Goal: Information Seeking & Learning: Learn about a topic

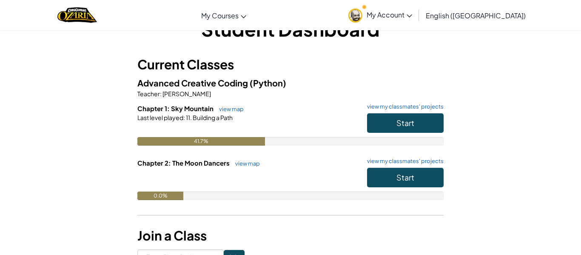
scroll to position [23, 0]
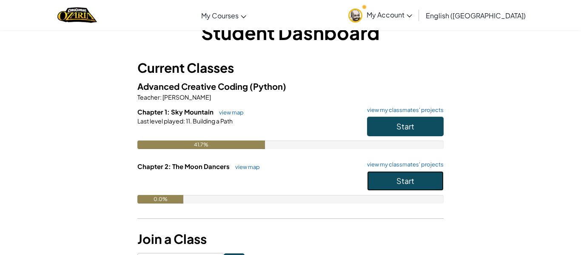
click at [382, 181] on button "Start" at bounding box center [405, 181] width 77 height 20
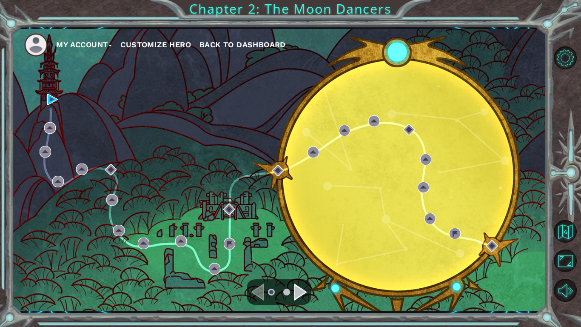
click at [263, 90] on div "My Account Customize Hero Back to Dashboard" at bounding box center [278, 170] width 535 height 282
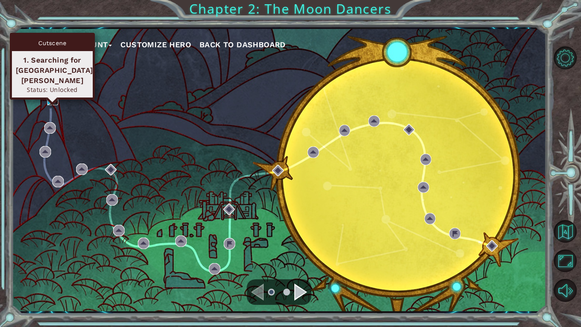
click at [48, 96] on img at bounding box center [52, 99] width 11 height 11
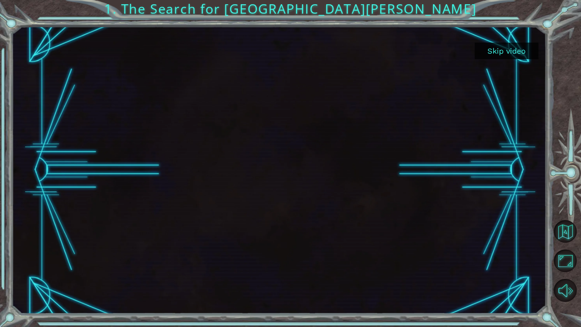
click at [510, 54] on button "Skip video" at bounding box center [507, 51] width 64 height 17
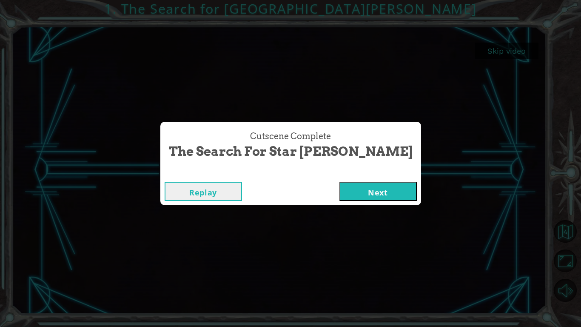
click at [339, 192] on button "Next" at bounding box center [377, 191] width 77 height 19
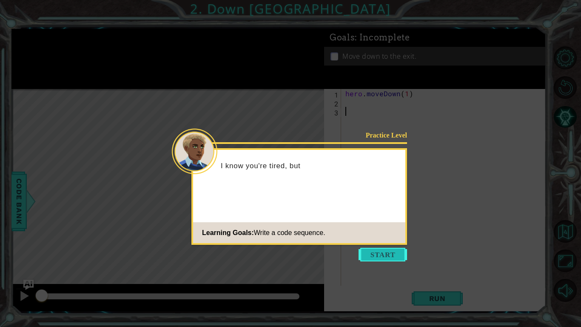
click at [394, 254] on button "Start" at bounding box center [383, 255] width 48 height 14
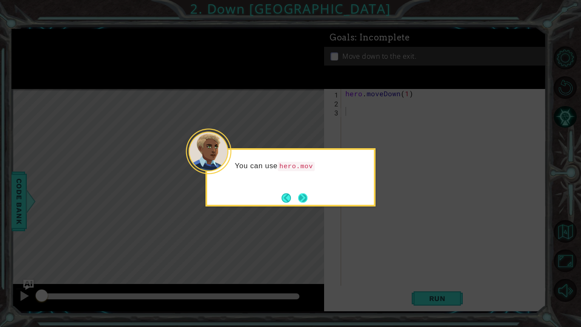
click at [307, 200] on button "Next" at bounding box center [302, 197] width 9 height 9
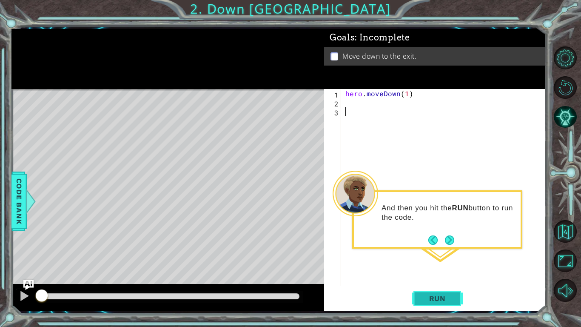
click at [435, 254] on span "Run" at bounding box center [438, 298] width 34 height 9
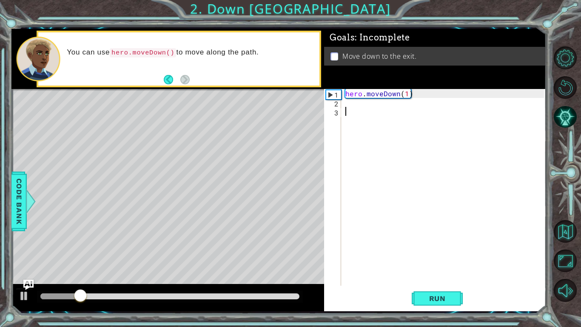
click at [361, 113] on div "hero . moveDown ( 1 )" at bounding box center [446, 196] width 205 height 214
click at [407, 95] on div "hero . moveDown ( 1 )" at bounding box center [446, 196] width 205 height 214
type textarea "hero.moveDown(2)"
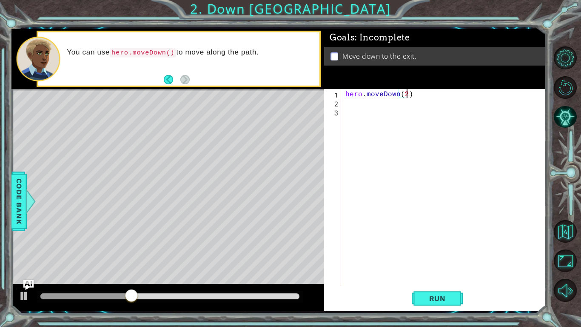
scroll to position [0, 3]
click at [354, 107] on div "hero . moveDown ( 2 )" at bounding box center [446, 196] width 205 height 214
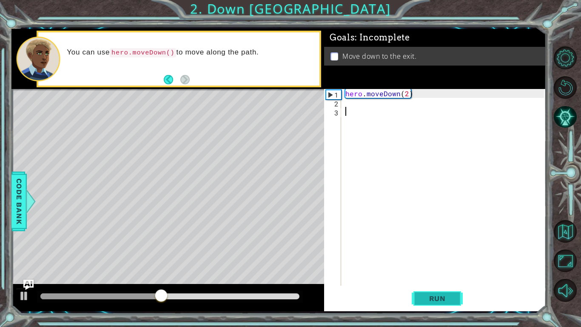
click at [426, 254] on span "Run" at bounding box center [438, 298] width 34 height 9
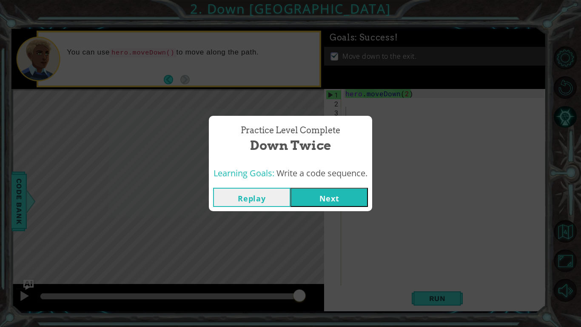
click at [325, 202] on button "Next" at bounding box center [329, 197] width 77 height 19
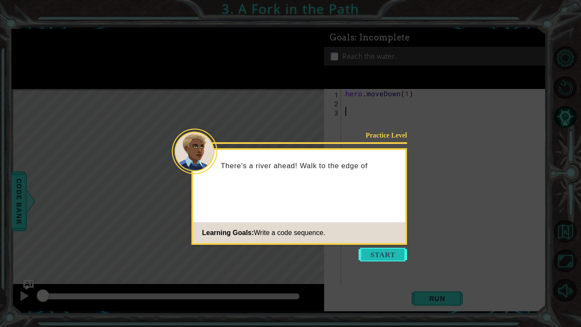
click at [397, 254] on button "Start" at bounding box center [383, 255] width 48 height 14
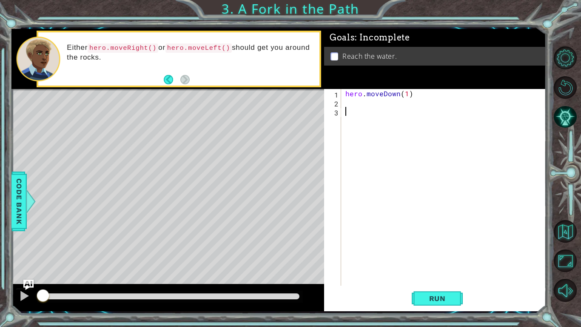
click at [348, 103] on div "hero . moveDown ( 1 )" at bounding box center [446, 196] width 205 height 214
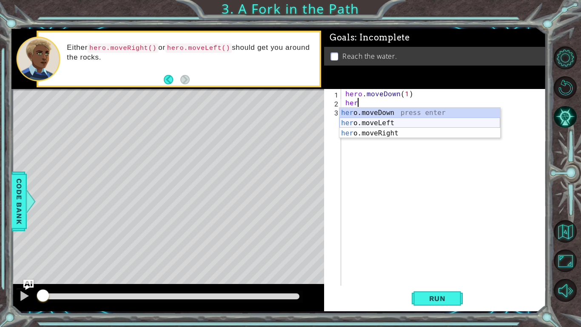
click at [368, 124] on div "her o.moveDown press enter her o.moveLeft press enter her o.moveRight press ent…" at bounding box center [419, 133] width 161 height 51
type textarea "hero.moveLeft(1)"
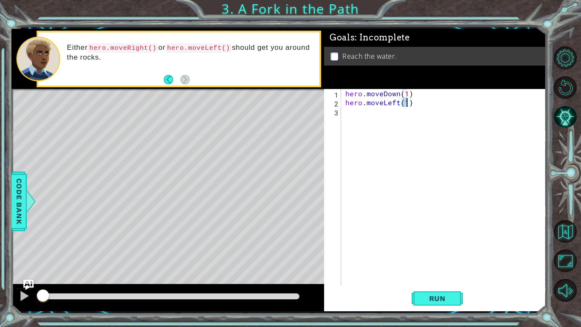
click at [362, 113] on div "hero . moveDown ( 1 ) hero . moveLeft ( 1 )" at bounding box center [446, 196] width 205 height 214
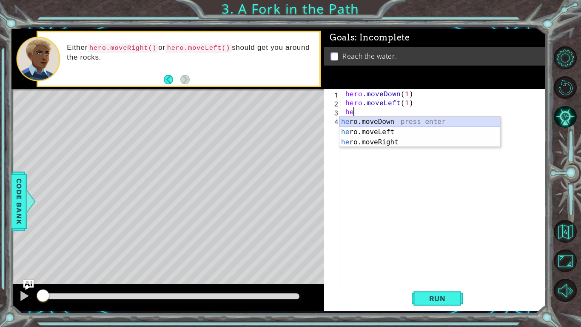
click at [379, 125] on div "he ro.moveDown press enter he ro.moveLeft press enter he ro.moveRight press ent…" at bounding box center [419, 142] width 161 height 51
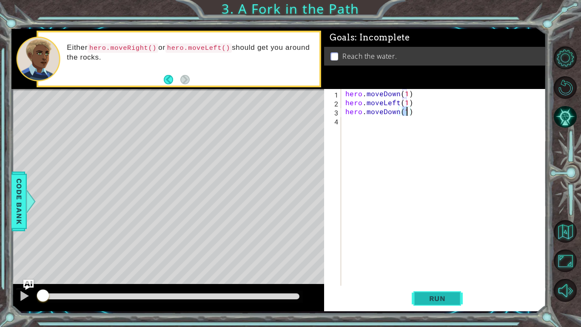
type textarea "hero.moveDown(1)"
click at [439, 254] on button "Run" at bounding box center [437, 298] width 51 height 22
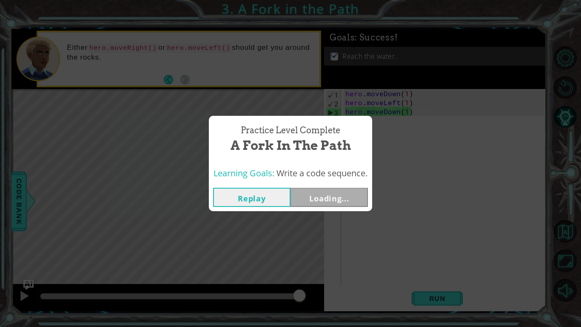
click at [276, 231] on div "Practice Level Complete A Fork in the Path Learning Goals: Write a code sequenc…" at bounding box center [290, 163] width 581 height 327
click at [317, 197] on button "Next" at bounding box center [329, 197] width 77 height 19
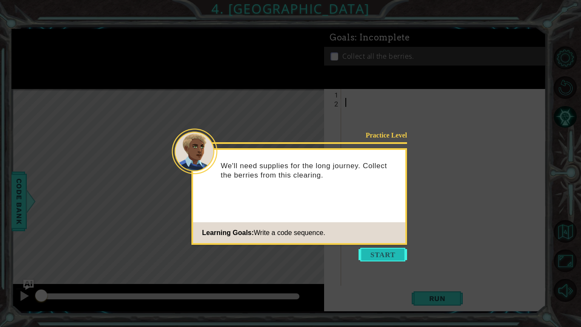
click at [375, 254] on button "Start" at bounding box center [383, 255] width 48 height 14
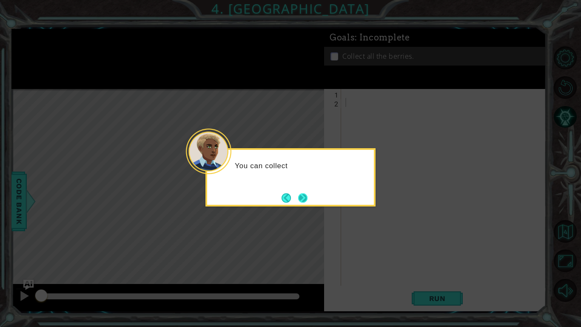
click at [305, 194] on button "Next" at bounding box center [302, 197] width 9 height 9
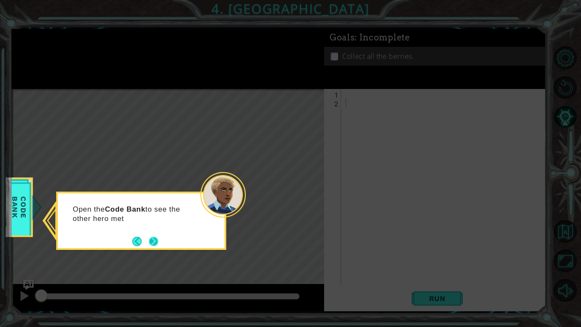
click at [151, 242] on button "Next" at bounding box center [153, 241] width 9 height 9
click at [154, 241] on button "Next" at bounding box center [153, 241] width 9 height 9
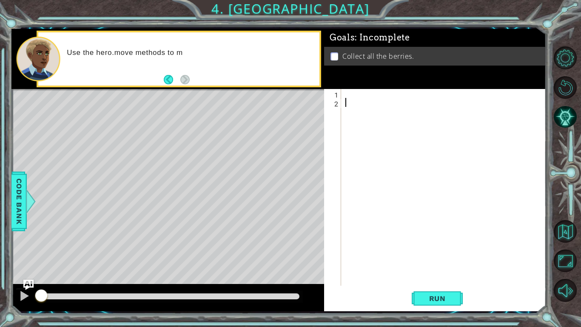
click at [346, 92] on div at bounding box center [446, 196] width 205 height 214
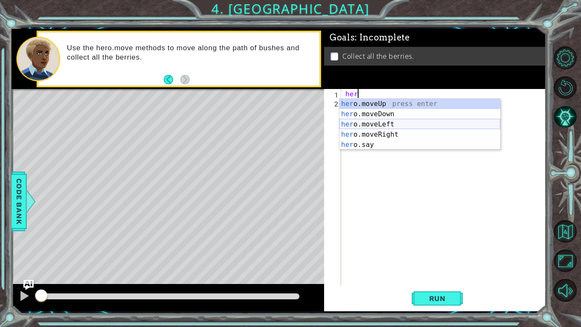
click at [361, 123] on div "her o.moveUp press enter her o.moveDown press enter her o.moveLeft press enter …" at bounding box center [419, 134] width 161 height 71
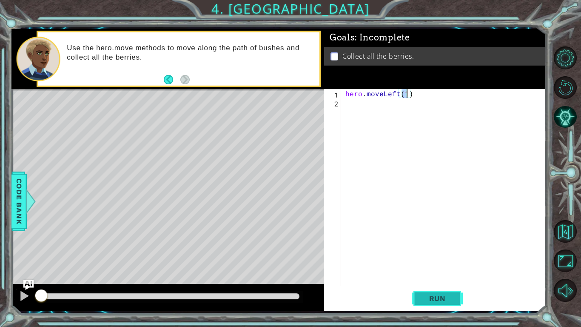
type textarea "hero.moveLeft(1)"
click at [439, 254] on span "Run" at bounding box center [438, 298] width 34 height 9
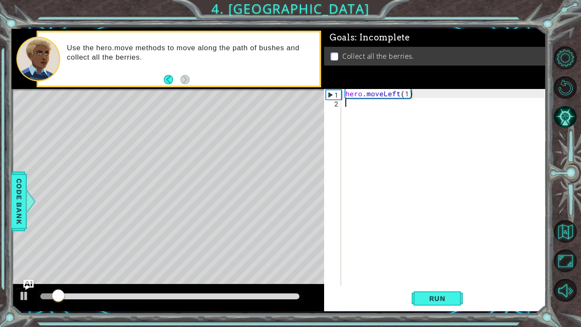
click at [346, 107] on div "hero . moveLeft ( 1 )" at bounding box center [446, 196] width 205 height 214
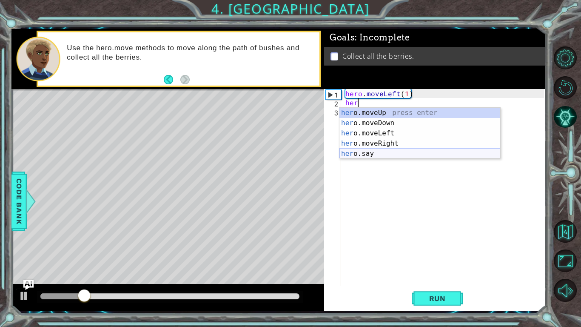
click at [369, 153] on div "her o.moveUp press enter her o.moveDown press enter her o.moveLeft press enter …" at bounding box center [419, 143] width 161 height 71
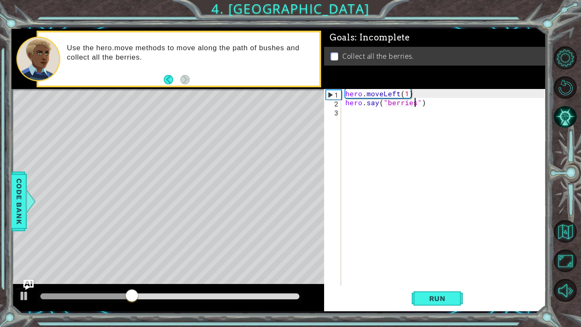
scroll to position [0, 4]
type textarea "hero.say("berries")"
click at [442, 254] on span "Run" at bounding box center [438, 298] width 34 height 9
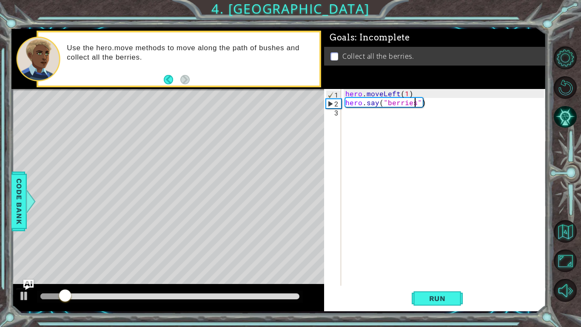
click at [189, 137] on div "Level Map" at bounding box center [207, 214] width 393 height 251
click at [21, 254] on div at bounding box center [24, 295] width 11 height 11
click at [422, 104] on div "hero . moveLeft ( 1 ) hero . say ( "berries" )" at bounding box center [446, 196] width 205 height 214
click at [438, 104] on div "hero . moveLeft ( 1 ) hero . say ( "berries" )" at bounding box center [446, 196] width 205 height 214
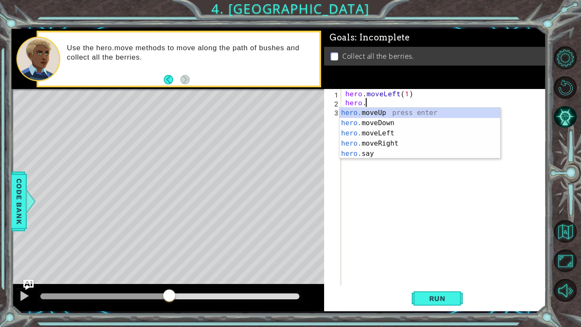
click at [403, 93] on div "hero . moveLeft ( 1 ) hero ." at bounding box center [446, 196] width 205 height 214
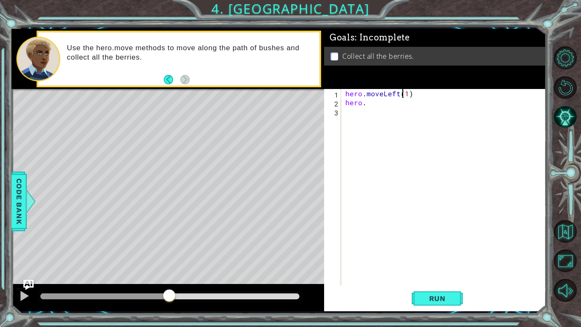
click at [407, 93] on div "hero . moveLeft ( 1 ) hero ." at bounding box center [446, 196] width 205 height 214
click at [425, 254] on span "Run" at bounding box center [438, 298] width 34 height 9
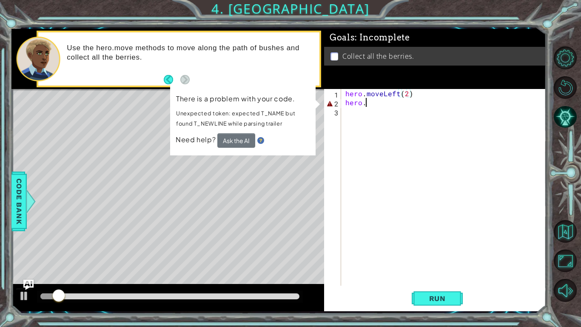
click at [370, 103] on div "hero . moveLeft ( 2 ) hero ." at bounding box center [446, 196] width 205 height 214
type textarea "hero"
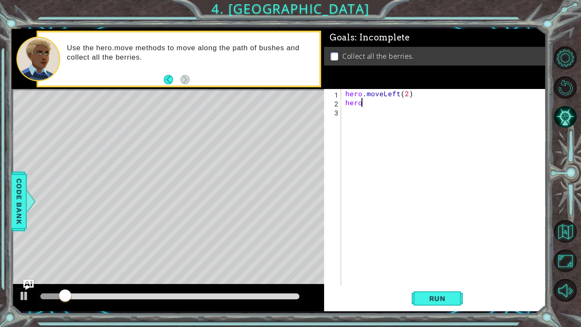
scroll to position [0, 0]
type textarea "hero.moveLeft(2)"
click at [456, 254] on button "Run" at bounding box center [437, 298] width 51 height 22
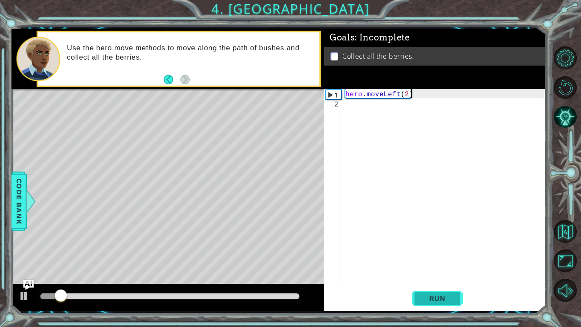
click at [432, 254] on span "Run" at bounding box center [438, 298] width 34 height 9
click at [21, 254] on div at bounding box center [24, 295] width 11 height 11
click at [373, 108] on div "hero . moveLeft ( 2 )" at bounding box center [446, 196] width 205 height 214
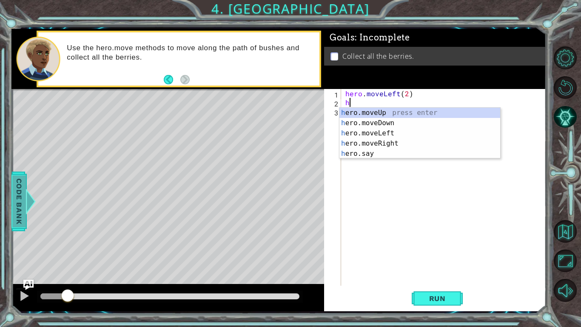
click at [20, 219] on span "Code Bank" at bounding box center [19, 201] width 14 height 52
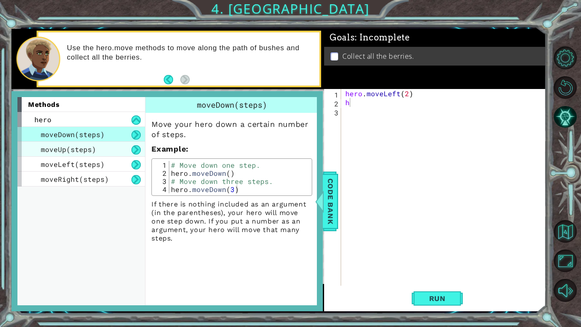
click at [73, 146] on span "moveUp(steps)" at bounding box center [68, 149] width 55 height 9
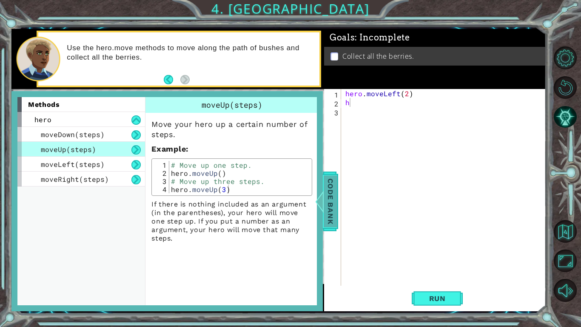
click at [336, 202] on span "Code Bank" at bounding box center [331, 201] width 14 height 52
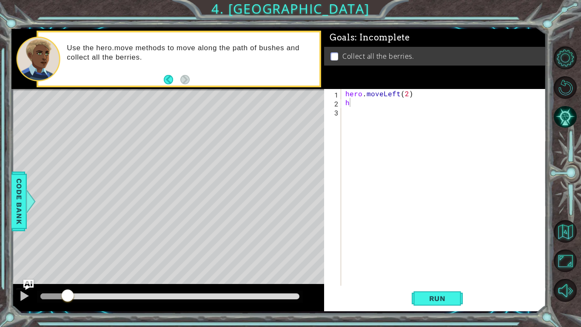
click at [354, 103] on div "hero . moveLeft ( 2 ) h" at bounding box center [446, 196] width 205 height 214
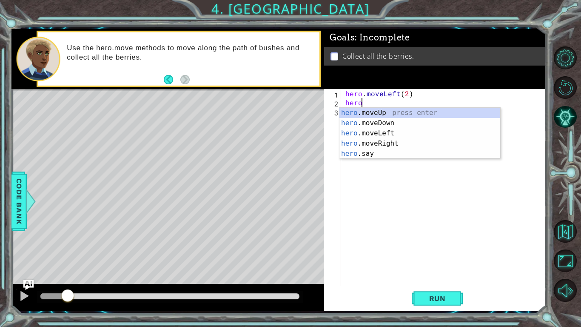
scroll to position [0, 0]
click at [371, 132] on div "hero .moveUp press enter hero .moveDown press enter hero .moveLeft press enter …" at bounding box center [419, 143] width 161 height 71
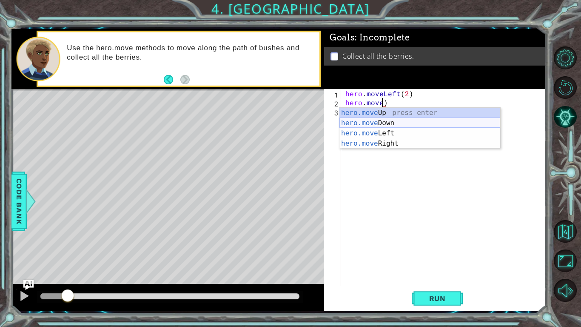
click at [378, 124] on div "hero.move Up press enter hero.move Down press enter hero.move Left press enter …" at bounding box center [419, 138] width 161 height 61
type textarea "hero.moveDown(1)"
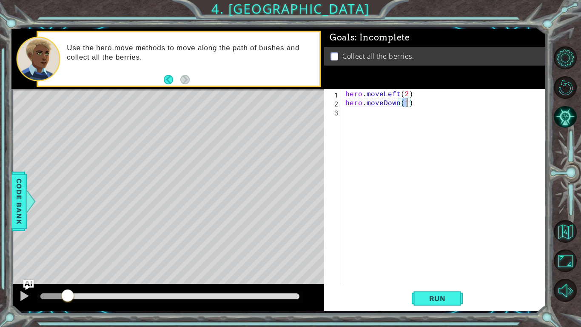
click at [359, 115] on div "hero . moveLeft ( 2 ) hero . moveDown ( 1 )" at bounding box center [446, 196] width 205 height 214
click at [407, 105] on div "hero . moveLeft ( 2 ) hero . moveDown ( 1 )" at bounding box center [446, 196] width 205 height 214
type textarea "hero.moveDown(2)"
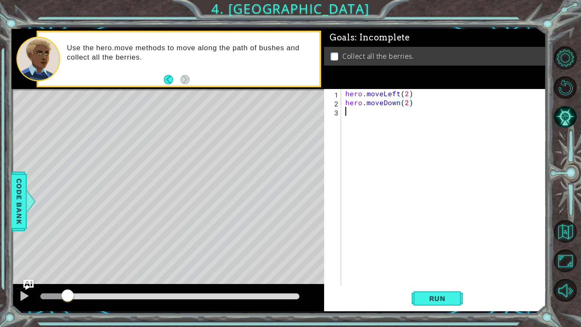
click at [355, 114] on div "hero . moveLeft ( 2 ) hero . moveDown ( 2 )" at bounding box center [446, 196] width 205 height 214
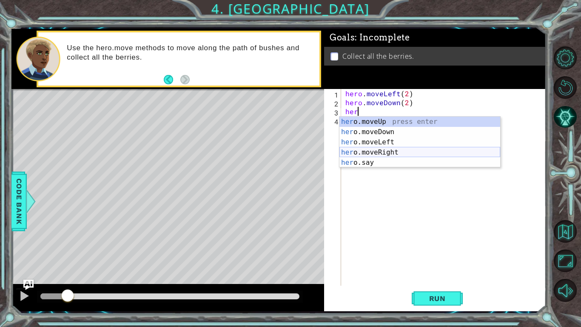
click at [385, 151] on div "her o.moveUp press enter her o.moveDown press enter her o.moveLeft press enter …" at bounding box center [419, 152] width 161 height 71
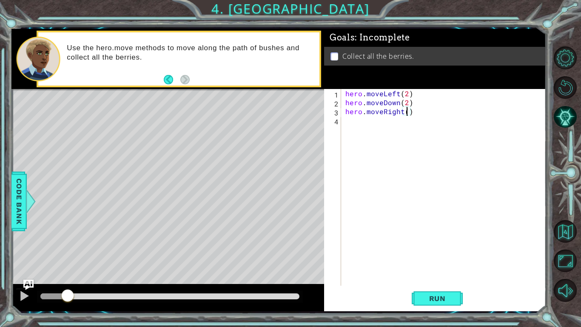
type textarea "hero.moveRight(2)"
click at [361, 125] on div "hero . moveLeft ( 2 ) hero . moveDown ( 2 ) hero . moveRight ( 2 )" at bounding box center [446, 196] width 205 height 214
click at [432, 254] on span "Run" at bounding box center [438, 298] width 34 height 9
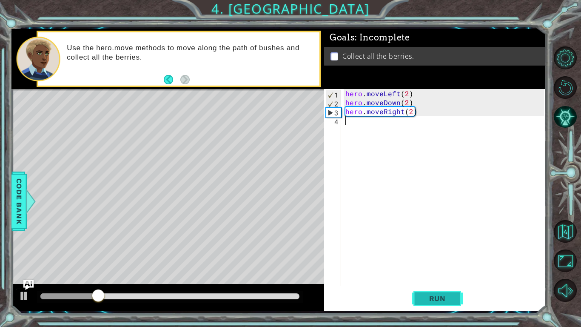
click at [432, 254] on span "Run" at bounding box center [438, 298] width 34 height 9
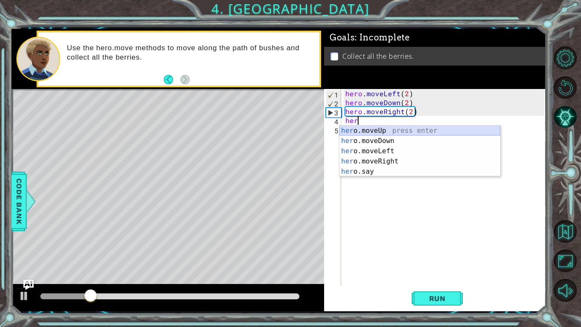
click at [394, 131] on div "her o.moveUp press enter her o.moveDown press enter her o.moveLeft press enter …" at bounding box center [419, 160] width 161 height 71
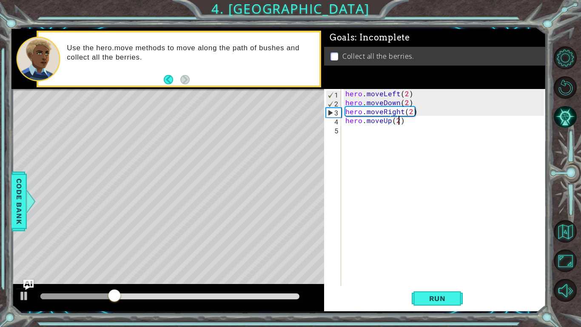
scroll to position [0, 3]
type textarea "hero.moveUp(2)"
click at [435, 254] on span "Run" at bounding box center [438, 298] width 34 height 9
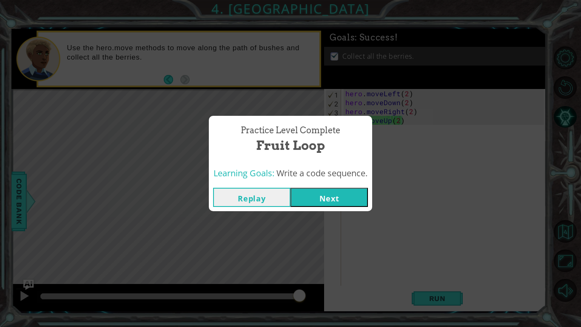
click at [322, 197] on button "Next" at bounding box center [329, 197] width 77 height 19
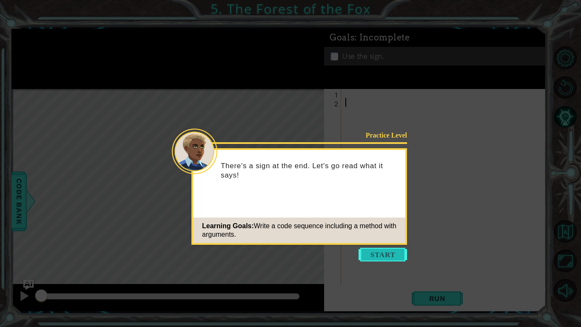
click at [377, 253] on button "Start" at bounding box center [383, 255] width 48 height 14
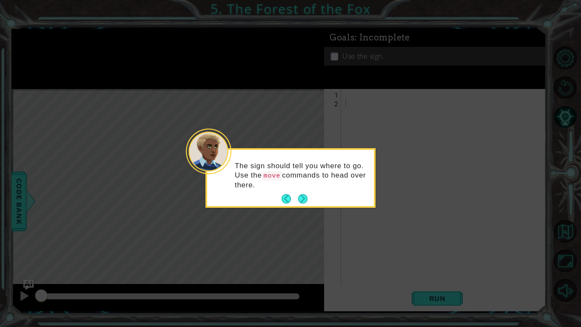
click at [295, 204] on footer at bounding box center [295, 198] width 26 height 13
click at [298, 198] on button "Next" at bounding box center [302, 198] width 9 height 9
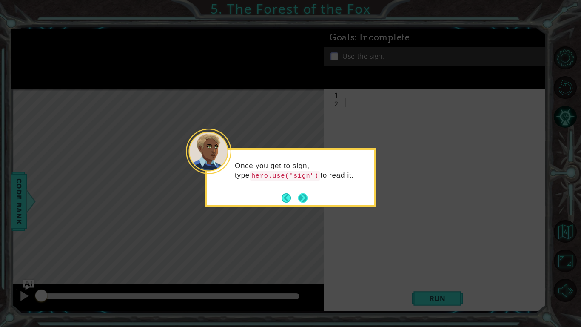
click at [300, 198] on button "Next" at bounding box center [302, 197] width 9 height 9
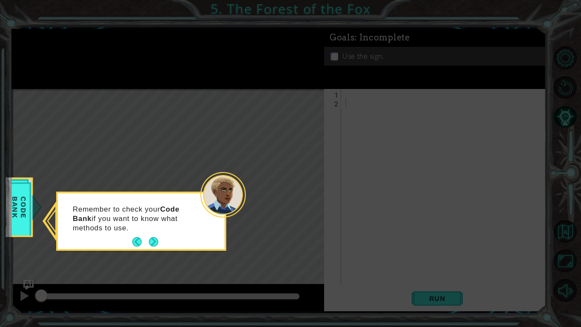
click at [160, 241] on div "Remember to check your Code Bank if you want to know what methods to use." at bounding box center [141, 223] width 167 height 52
click at [153, 242] on button "Next" at bounding box center [153, 241] width 9 height 9
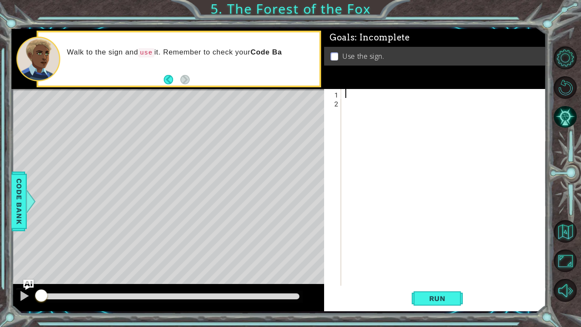
click at [356, 94] on div at bounding box center [446, 196] width 205 height 214
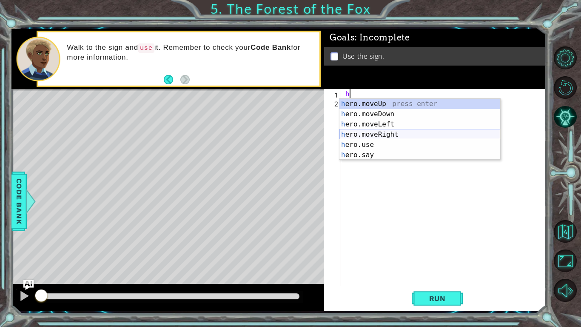
click at [376, 132] on div "h ero.moveUp press enter h ero.moveDown press enter h ero.moveLeft press enter …" at bounding box center [419, 140] width 161 height 82
type textarea "hero.moveRight(1)"
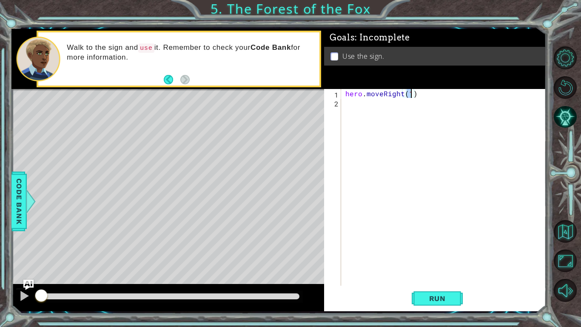
click at [359, 116] on div "hero . moveRight ( 1 )" at bounding box center [446, 196] width 205 height 214
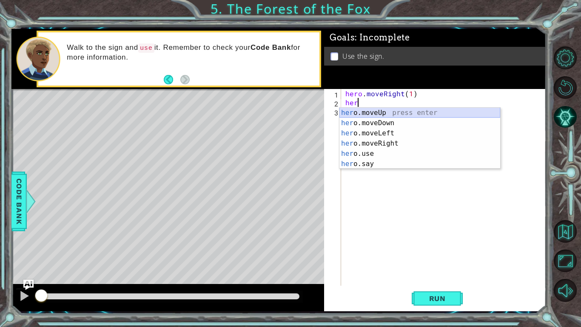
click at [374, 113] on div "her o.moveUp press enter her o.moveDown press enter her o.moveLeft press enter …" at bounding box center [419, 149] width 161 height 82
type textarea "hero.moveUp(1)"
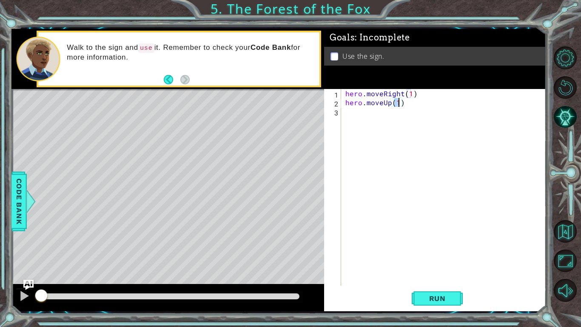
click at [364, 113] on div "hero . moveRight ( 1 ) hero . moveUp ( 1 )" at bounding box center [446, 196] width 205 height 214
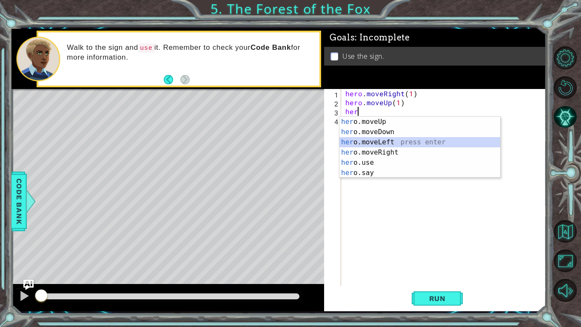
click at [382, 143] on div "her o.moveUp press enter her o.moveDown press enter her o.moveLeft press enter …" at bounding box center [419, 158] width 161 height 82
type textarea "hero.moveLeft(1)"
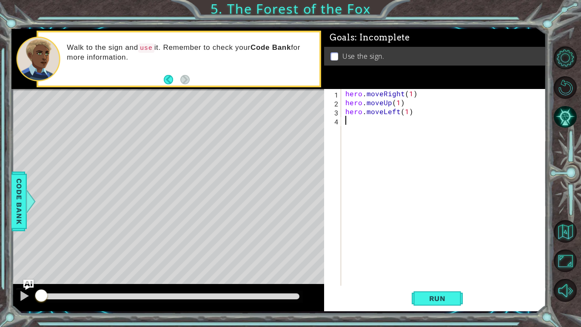
click at [359, 122] on div "hero . moveRight ( 1 ) hero . moveUp ( 1 ) hero . moveLeft ( 1 )" at bounding box center [446, 196] width 205 height 214
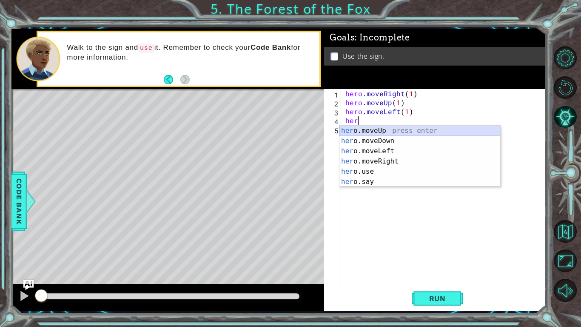
click at [376, 131] on div "her o.moveUp press enter her o.moveDown press enter her o.moveLeft press enter …" at bounding box center [419, 166] width 161 height 82
type textarea "hero.moveUp(1)"
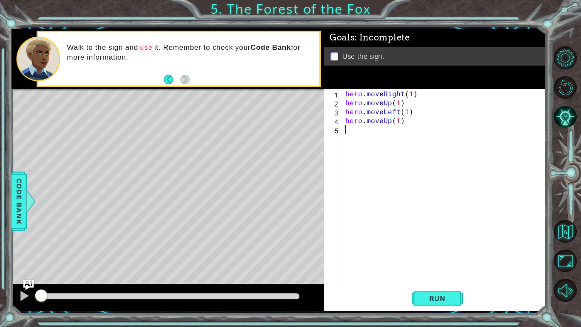
click at [349, 130] on div "hero . moveRight ( 1 ) hero . moveUp ( 1 ) hero . moveLeft ( 1 ) hero . moveUp …" at bounding box center [446, 196] width 205 height 214
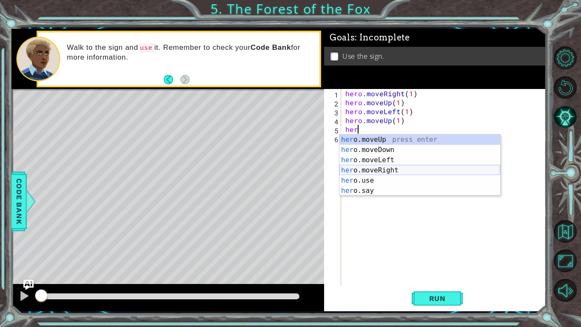
click at [396, 167] on div "her o.moveUp press enter her o.moveDown press enter her o.moveLeft press enter …" at bounding box center [419, 175] width 161 height 82
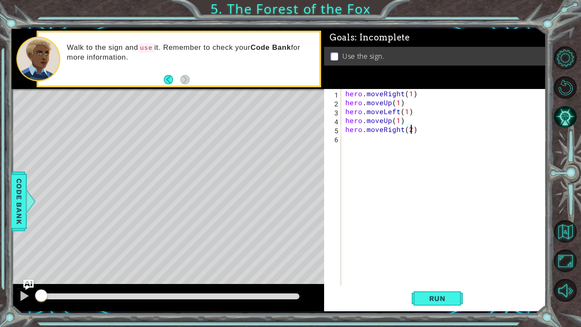
scroll to position [0, 4]
type textarea "hero.moveRight(2)"
click at [427, 254] on span "Run" at bounding box center [438, 298] width 34 height 9
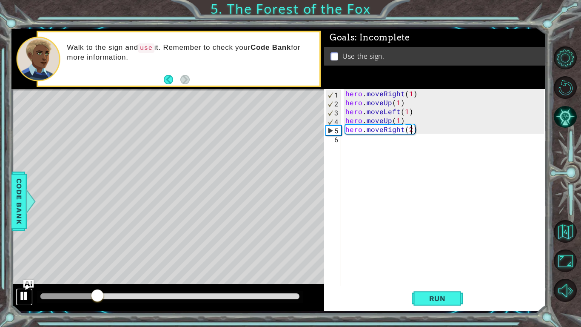
click at [20, 254] on div at bounding box center [24, 295] width 11 height 11
click at [345, 135] on div "hero . moveRight ( 1 ) hero . moveUp ( 1 ) hero . moveLeft ( 1 ) hero . moveUp …" at bounding box center [446, 196] width 205 height 214
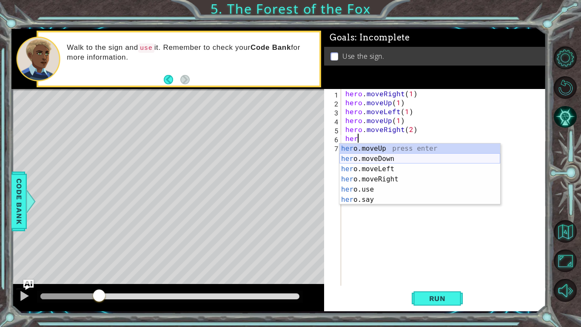
click at [394, 157] on div "her o.moveUp press enter her o.moveDown press enter her o.moveLeft press enter …" at bounding box center [419, 184] width 161 height 82
type textarea "hero.moveDown(1)"
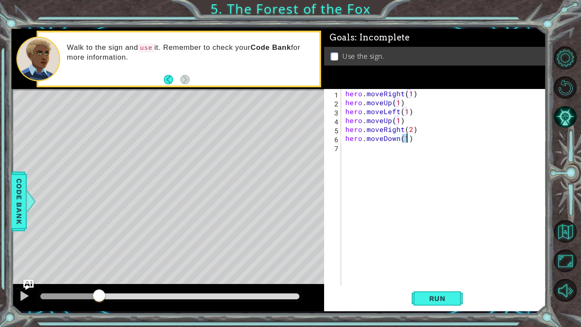
click at [350, 152] on div "hero . moveRight ( 1 ) hero . moveUp ( 1 ) hero . moveLeft ( 1 ) hero . moveUp …" at bounding box center [446, 196] width 205 height 214
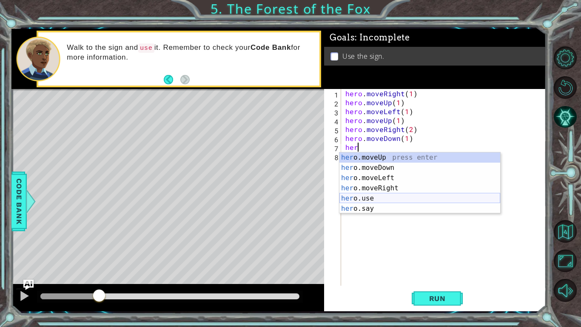
click at [363, 200] on div "her o.moveUp press enter her o.moveDown press enter her o.moveLeft press enter …" at bounding box center [419, 193] width 161 height 82
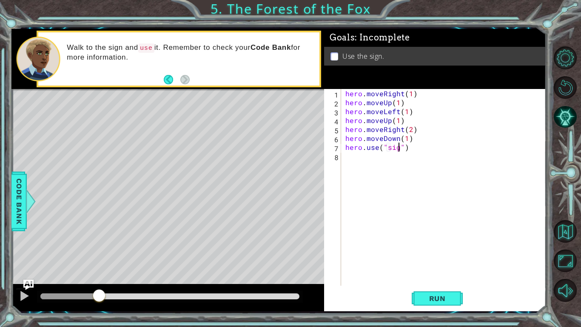
scroll to position [0, 3]
type textarea "hero.use("sign")"
click at [452, 254] on span "Run" at bounding box center [438, 298] width 34 height 9
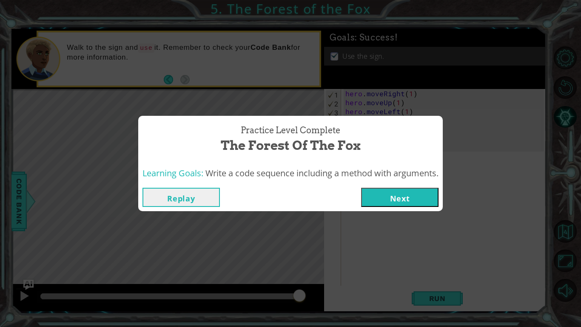
click at [412, 200] on button "Next" at bounding box center [399, 197] width 77 height 19
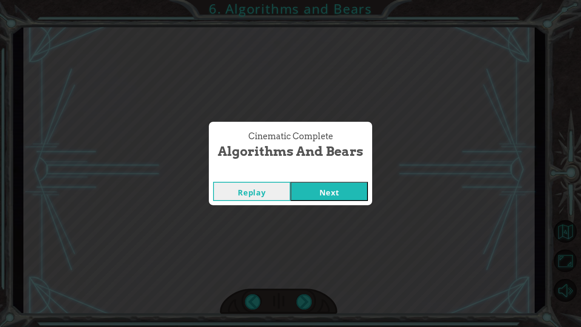
click at [302, 198] on button "Next" at bounding box center [329, 191] width 77 height 19
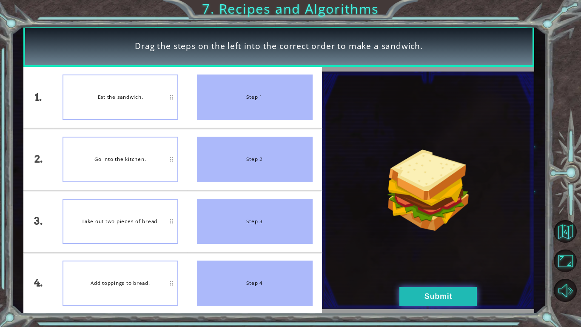
click at [423, 254] on button "Submit" at bounding box center [437, 296] width 77 height 19
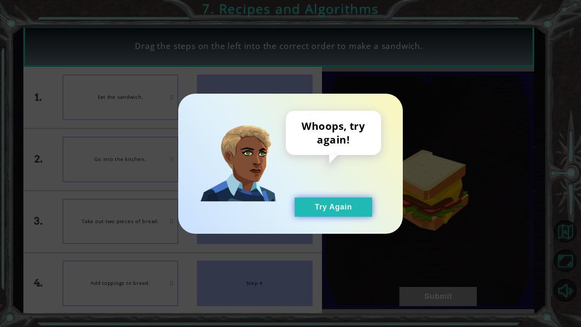
click at [334, 199] on button "Try Again" at bounding box center [333, 206] width 77 height 19
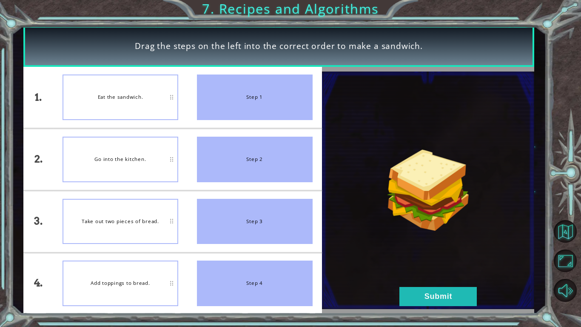
click at [228, 85] on div "Step 1" at bounding box center [255, 97] width 116 height 46
click at [421, 254] on button "Submit" at bounding box center [437, 296] width 77 height 19
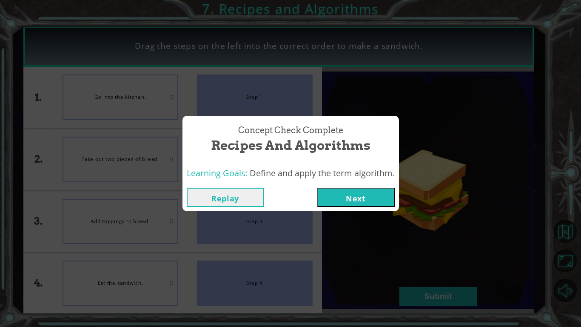
click at [328, 196] on button "Next" at bounding box center [355, 197] width 77 height 19
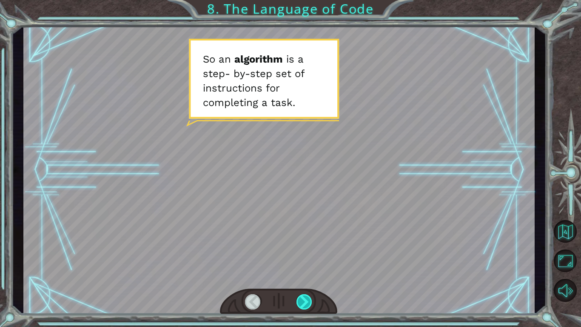
click at [305, 254] on div at bounding box center [305, 301] width 16 height 15
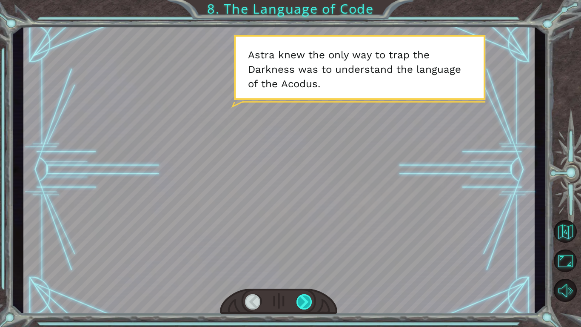
click at [305, 254] on div at bounding box center [305, 301] width 16 height 15
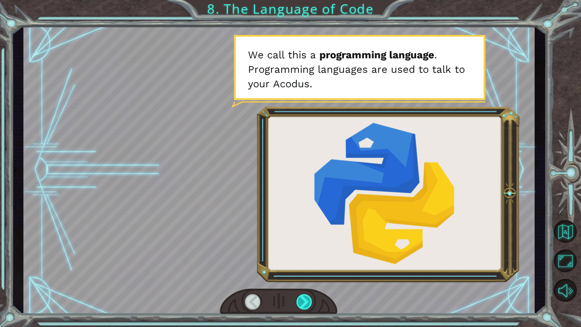
click at [305, 254] on div at bounding box center [305, 301] width 16 height 15
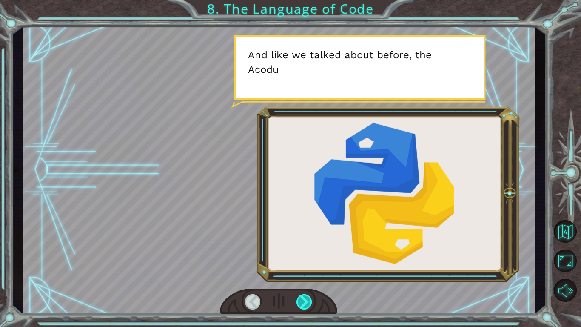
click at [305, 254] on div at bounding box center [305, 301] width 16 height 15
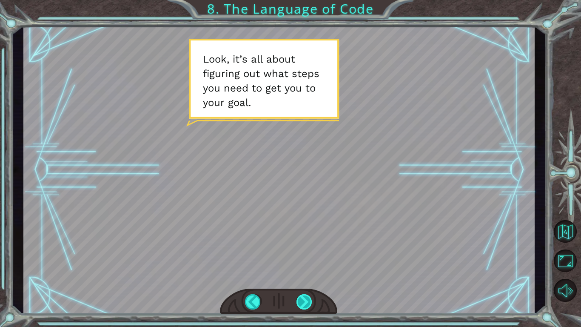
click at [303, 254] on div at bounding box center [305, 301] width 16 height 15
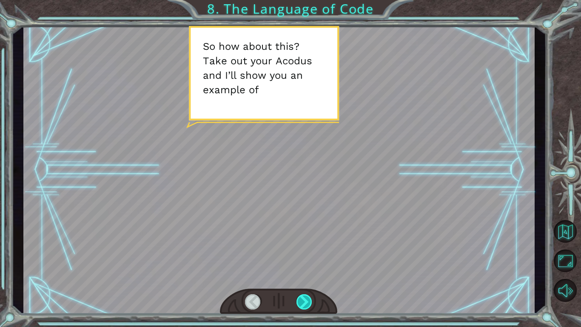
click at [303, 254] on div at bounding box center [305, 301] width 16 height 15
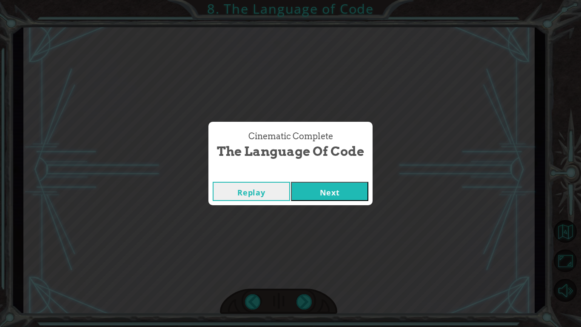
click at [312, 196] on button "Next" at bounding box center [329, 191] width 77 height 19
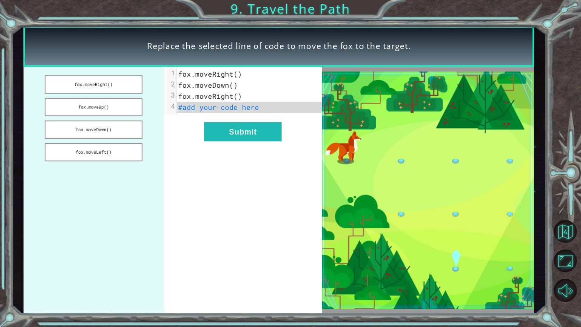
click at [254, 109] on span "#add your code here" at bounding box center [218, 107] width 81 height 9
click at [235, 76] on span "fox.moveRight()" at bounding box center [210, 73] width 64 height 9
drag, startPoint x: 120, startPoint y: 85, endPoint x: 207, endPoint y: 79, distance: 86.6
click at [207, 79] on div "fox.moveRight() fox.moveUp() fox.moveDown() fox.moveLeft() xxxxxxxxxx 4 1 fox.m…" at bounding box center [172, 190] width 299 height 247
click at [215, 132] on button "Submit" at bounding box center [242, 131] width 77 height 19
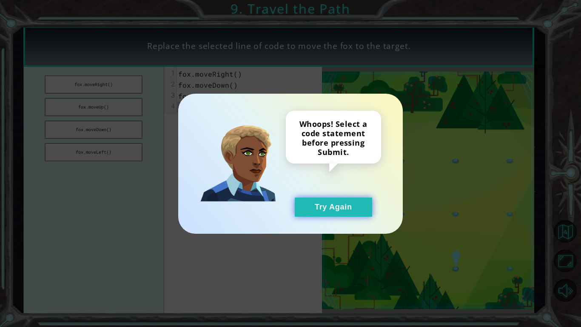
click at [336, 204] on button "Try Again" at bounding box center [333, 206] width 77 height 19
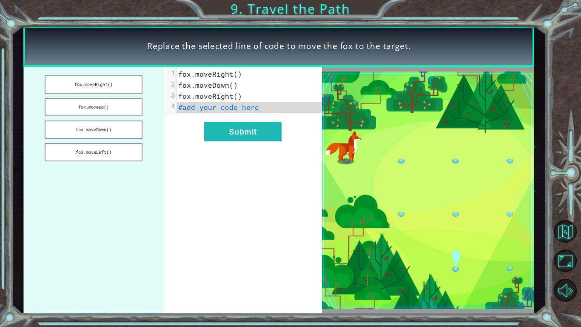
click at [242, 110] on span "#add your code here" at bounding box center [218, 107] width 81 height 9
drag, startPoint x: 73, startPoint y: 131, endPoint x: 165, endPoint y: 103, distance: 95.8
click at [165, 103] on div "fox.moveRight() fox.moveUp() fox.moveDown() fox.moveLeft() xxxxxxxxxx 4 1 fox.m…" at bounding box center [172, 190] width 299 height 247
click at [122, 131] on button "fox.moveDown()" at bounding box center [94, 129] width 98 height 18
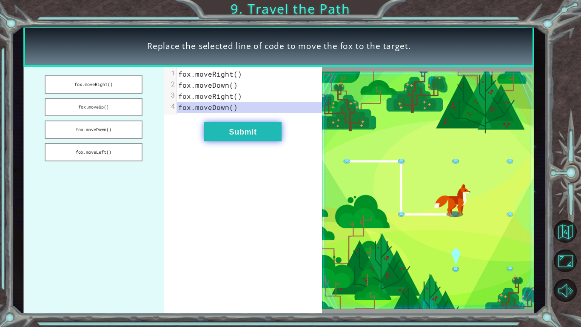
click at [264, 126] on button "Submit" at bounding box center [242, 131] width 77 height 19
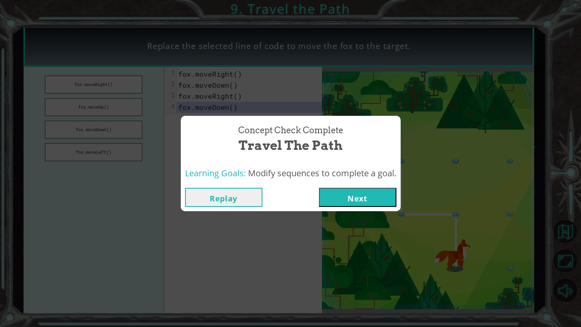
click at [333, 202] on button "Next" at bounding box center [357, 197] width 77 height 19
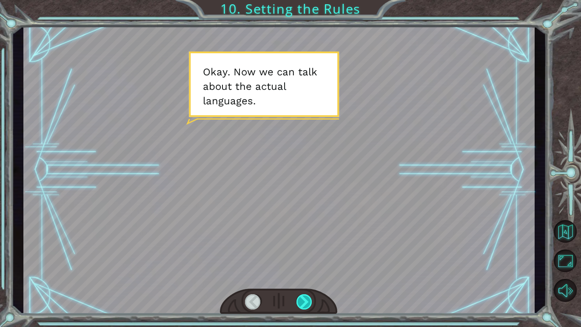
click at [306, 254] on div at bounding box center [305, 301] width 16 height 15
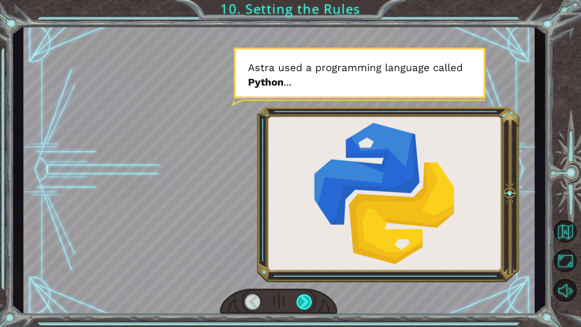
click at [308, 254] on div at bounding box center [305, 301] width 16 height 15
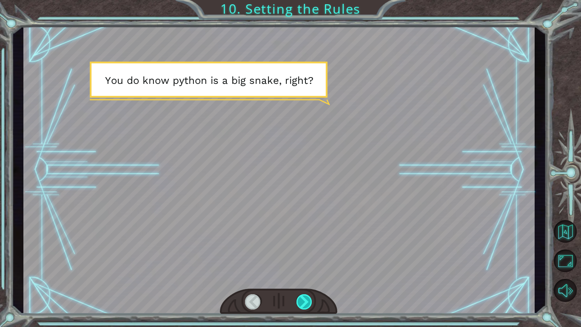
click at [308, 254] on div at bounding box center [305, 301] width 16 height 15
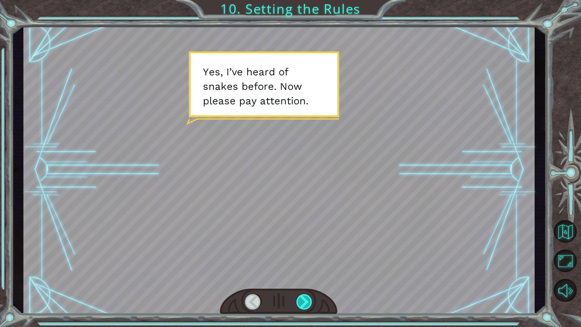
click at [306, 254] on div at bounding box center [305, 301] width 16 height 15
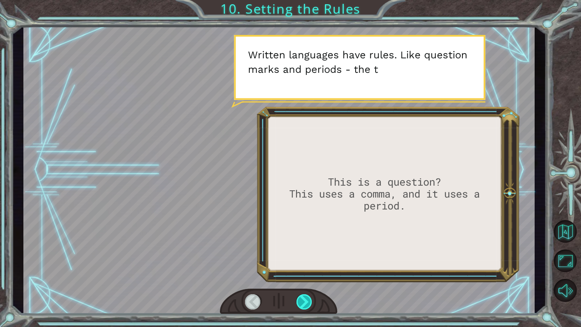
click at [306, 254] on div at bounding box center [305, 301] width 16 height 15
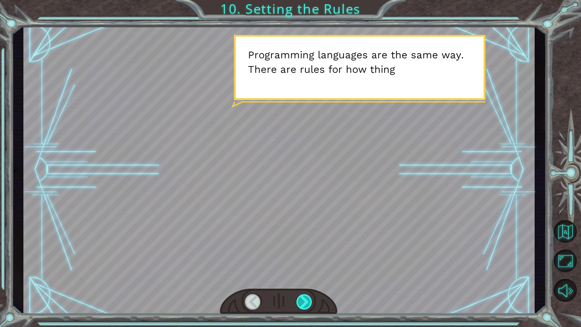
click at [306, 254] on div at bounding box center [305, 301] width 16 height 15
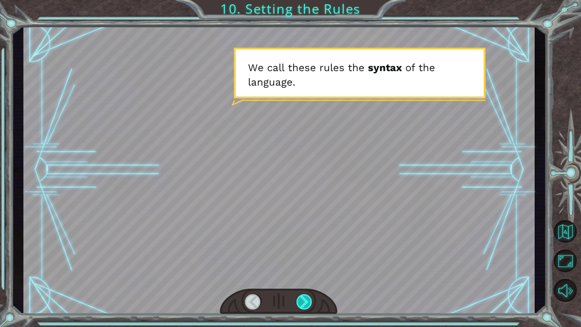
click at [306, 254] on div at bounding box center [305, 301] width 16 height 15
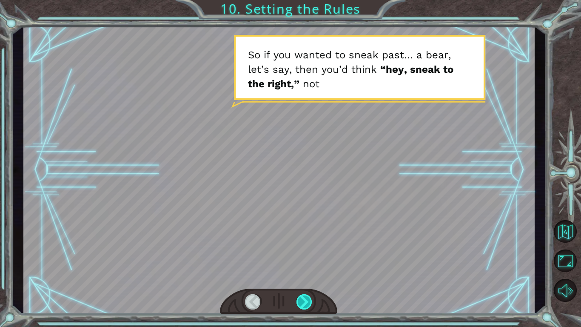
click at [306, 254] on div at bounding box center [305, 301] width 16 height 15
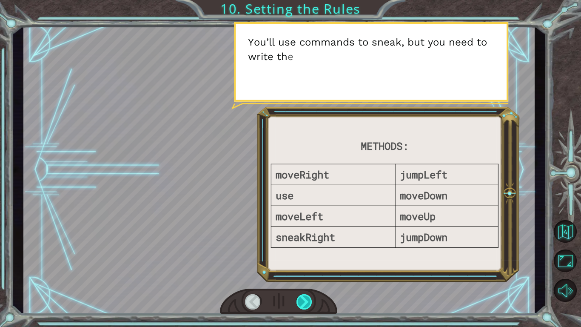
click at [306, 254] on div at bounding box center [305, 301] width 16 height 15
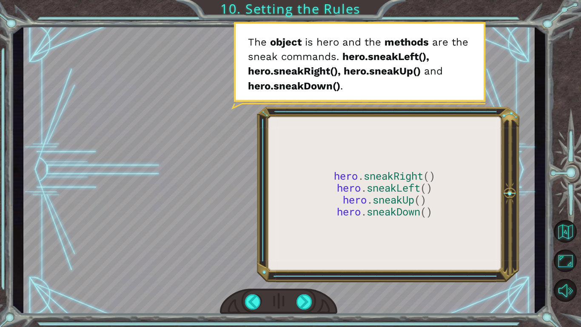
click at [347, 166] on div at bounding box center [278, 170] width 511 height 288
click at [407, 175] on div at bounding box center [278, 170] width 511 height 288
click at [286, 45] on div at bounding box center [278, 170] width 511 height 288
click at [395, 152] on div at bounding box center [278, 170] width 511 height 288
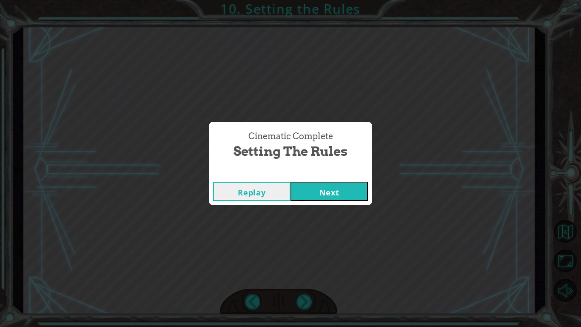
click at [325, 190] on button "Next" at bounding box center [329, 191] width 77 height 19
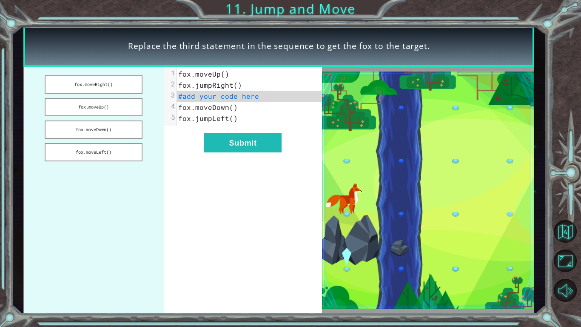
click at [255, 154] on div "xxxxxxxxxx 5 1 fox.moveUp() 2 fox.jumpRight() 3 #add your code here 4 fox.moveD…" at bounding box center [243, 190] width 158 height 247
click at [240, 145] on button "Submit" at bounding box center [242, 142] width 77 height 19
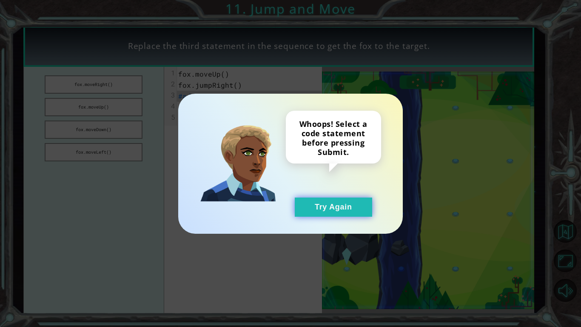
click at [348, 211] on button "Try Again" at bounding box center [333, 206] width 77 height 19
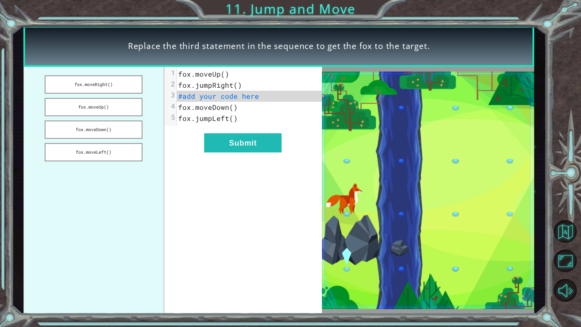
click at [233, 96] on span "#add your code here" at bounding box center [218, 95] width 81 height 9
click at [118, 82] on button "fox.moveRight()" at bounding box center [94, 84] width 98 height 18
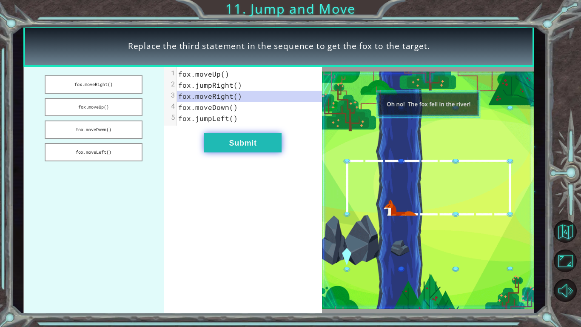
click at [272, 143] on button "Submit" at bounding box center [242, 142] width 77 height 19
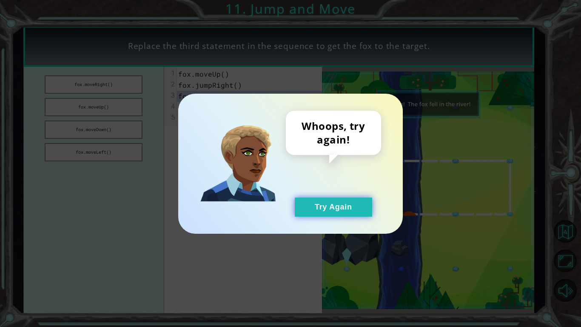
click at [333, 197] on button "Try Again" at bounding box center [333, 206] width 77 height 19
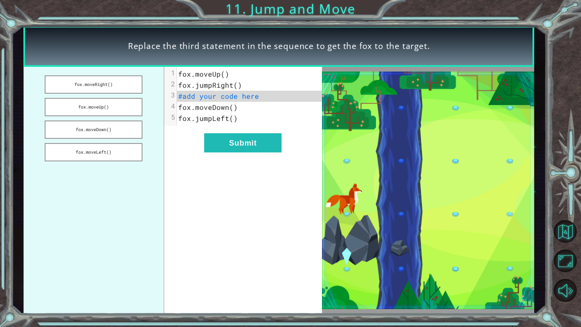
click at [248, 97] on span "#add your code here" at bounding box center [218, 95] width 81 height 9
click at [124, 80] on button "fox.moveRight()" at bounding box center [94, 84] width 98 height 18
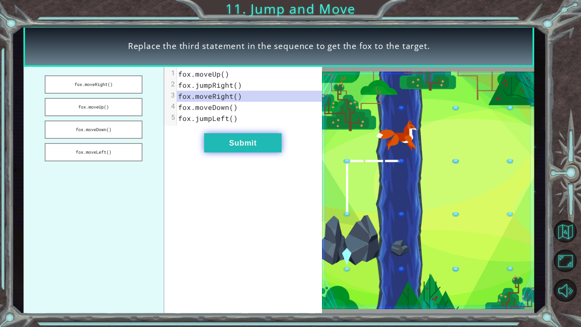
click at [215, 141] on button "Submit" at bounding box center [242, 142] width 77 height 19
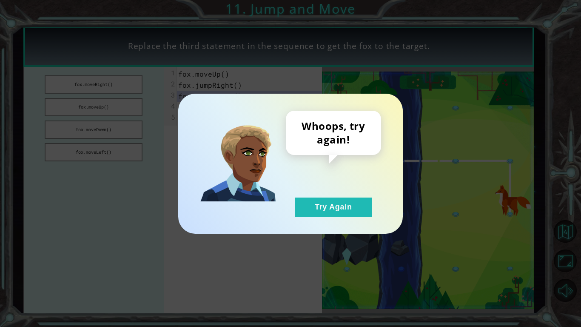
click at [350, 218] on div "Whoops, try again! Try Again" at bounding box center [290, 164] width 225 height 140
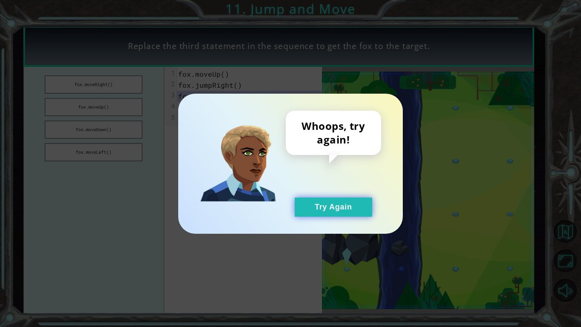
click at [339, 205] on button "Try Again" at bounding box center [333, 206] width 77 height 19
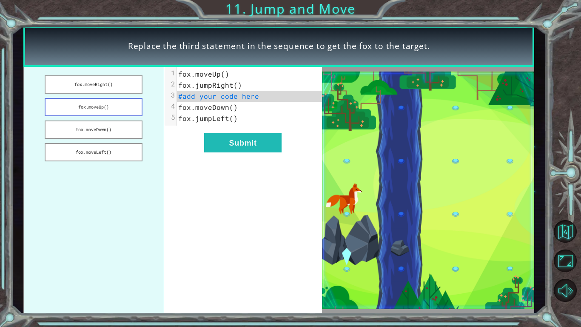
click at [111, 108] on button "fox.moveUp()" at bounding box center [94, 107] width 98 height 18
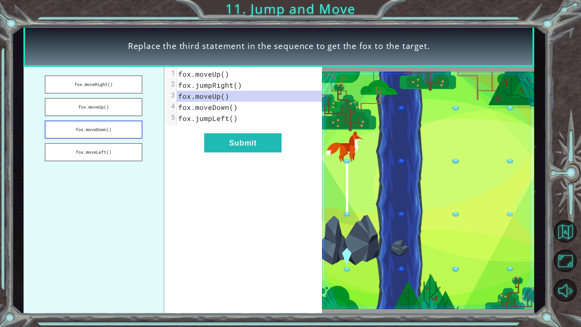
click at [119, 126] on button "fox.moveDown()" at bounding box center [94, 129] width 98 height 18
click at [255, 137] on button "Submit" at bounding box center [242, 142] width 77 height 19
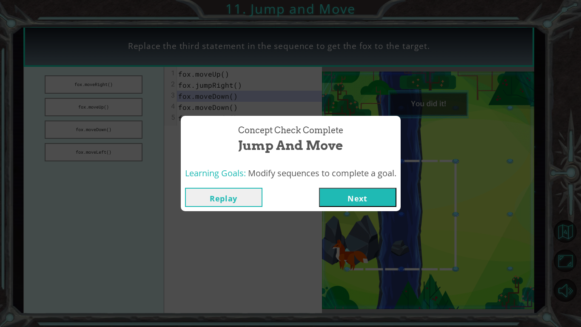
click at [354, 198] on button "Next" at bounding box center [357, 197] width 77 height 19
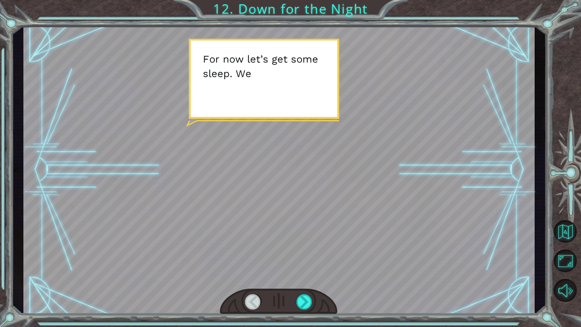
click at [355, 200] on div at bounding box center [278, 170] width 511 height 288
click at [305, 254] on div at bounding box center [305, 301] width 16 height 15
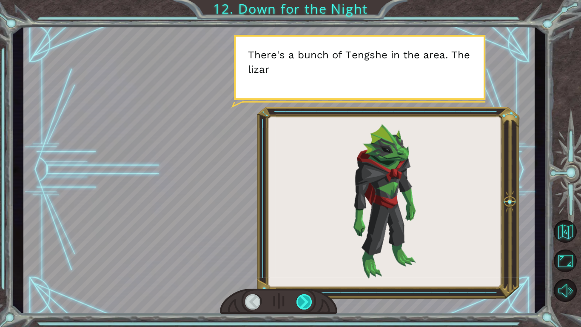
click at [305, 254] on div at bounding box center [305, 301] width 16 height 15
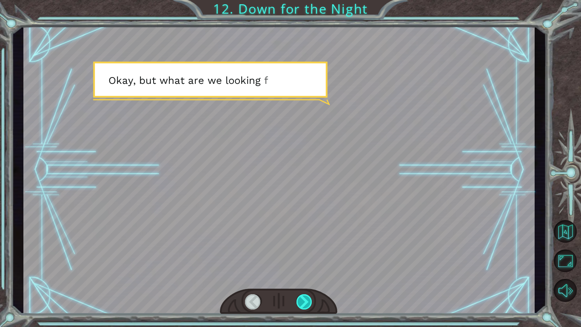
click at [305, 254] on div at bounding box center [305, 301] width 16 height 15
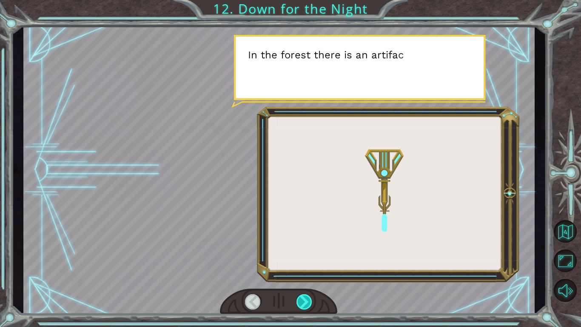
click at [305, 254] on div at bounding box center [305, 301] width 16 height 15
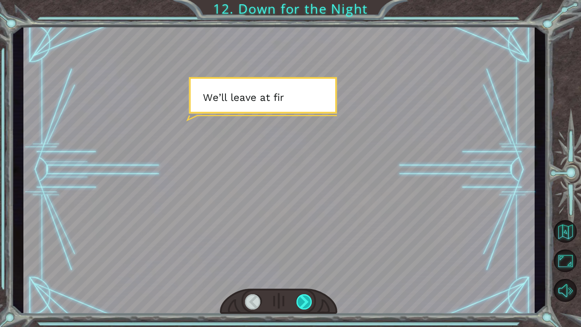
click at [305, 254] on div at bounding box center [305, 301] width 16 height 15
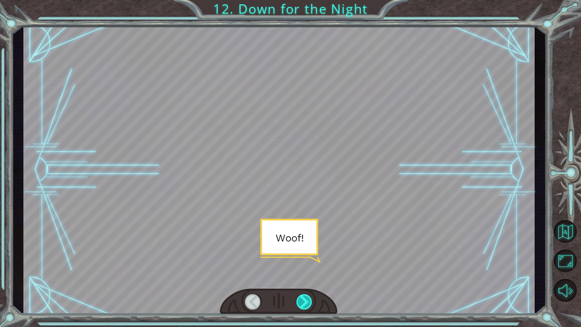
click at [305, 254] on div at bounding box center [305, 301] width 16 height 15
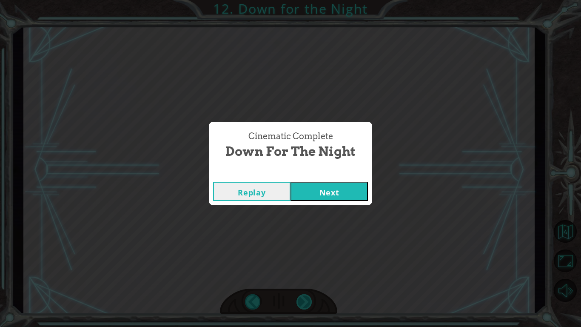
click at [305, 254] on div "Cinematic Complete Down for the Night Replay Next" at bounding box center [290, 163] width 581 height 327
click at [325, 197] on button "Next" at bounding box center [329, 191] width 77 height 19
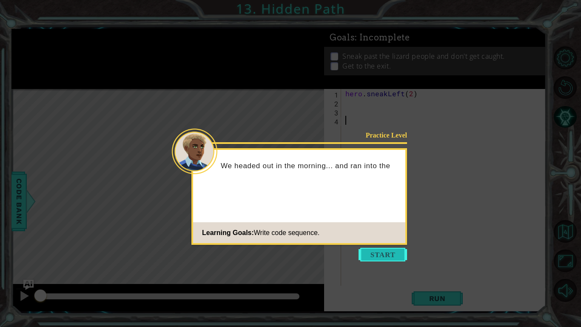
click at [385, 251] on button "Start" at bounding box center [383, 255] width 48 height 14
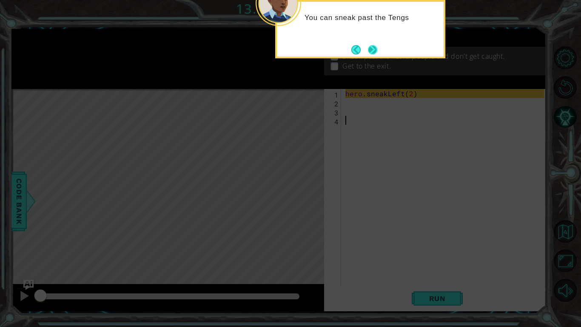
click at [375, 46] on button "Next" at bounding box center [372, 49] width 9 height 9
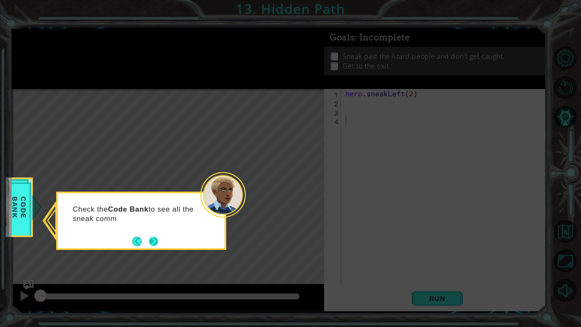
click at [149, 243] on button "Next" at bounding box center [153, 241] width 9 height 9
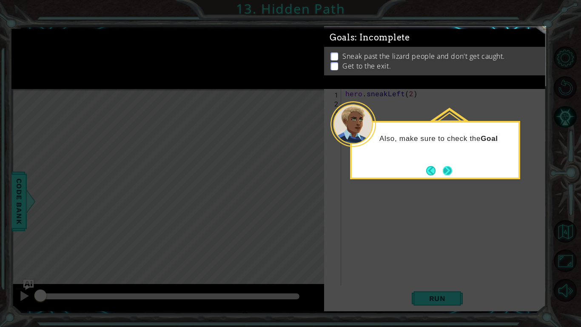
click at [445, 170] on button "Next" at bounding box center [447, 170] width 9 height 9
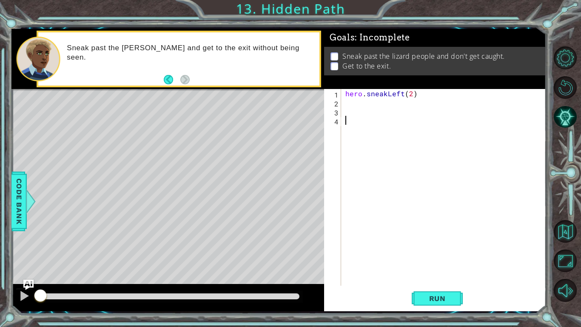
click at [348, 105] on div "hero . sneakLeft ( 2 )" at bounding box center [446, 196] width 205 height 214
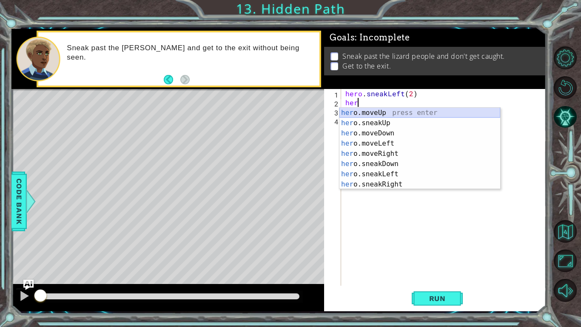
click at [385, 112] on div "her o.moveUp press enter her o.sneakUp press enter her o.moveDown press enter h…" at bounding box center [419, 159] width 161 height 102
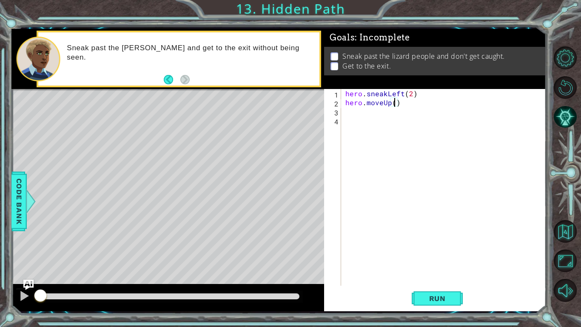
type textarea "hero.moveUp(2)"
click at [356, 112] on div "hero . sneakLeft ( 2 ) hero . moveUp ( 2 )" at bounding box center [446, 196] width 205 height 214
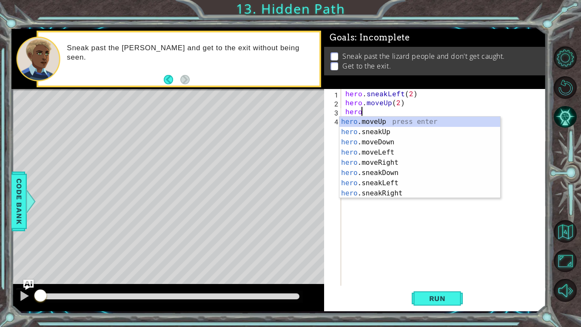
scroll to position [0, 0]
click at [402, 162] on div "hero .moveUp press enter hero .sneakUp press enter hero .moveDown press enter h…" at bounding box center [419, 168] width 161 height 102
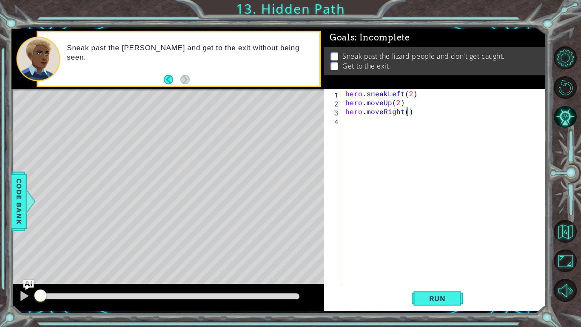
type textarea "hero.moveRight(2)"
click at [353, 127] on div "hero . sneakLeft ( 2 ) hero . moveUp ( 2 ) hero . moveRight ( 2 )" at bounding box center [446, 196] width 205 height 214
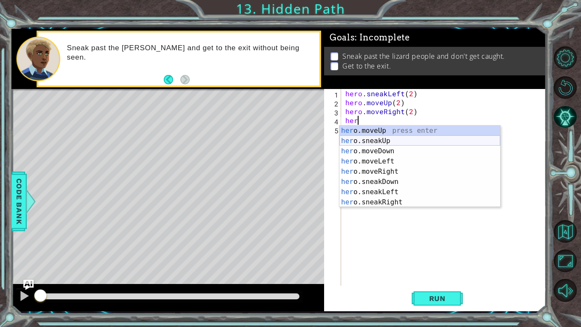
click at [379, 141] on div "her o.moveUp press enter her o.sneakUp press enter her o.moveDown press enter h…" at bounding box center [419, 176] width 161 height 102
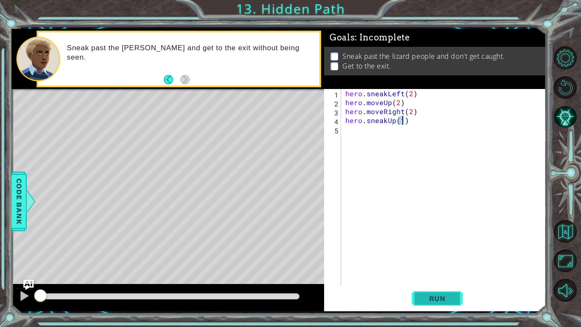
click at [433, 254] on span "Run" at bounding box center [438, 298] width 34 height 9
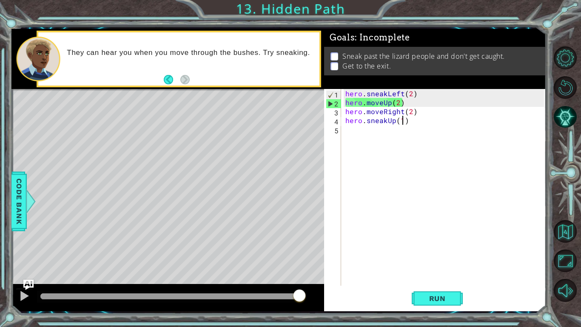
click at [410, 122] on div "hero . sneakLeft ( 2 ) hero . moveUp ( 2 ) hero . moveRight ( 2 ) hero . sneakU…" at bounding box center [446, 196] width 205 height 214
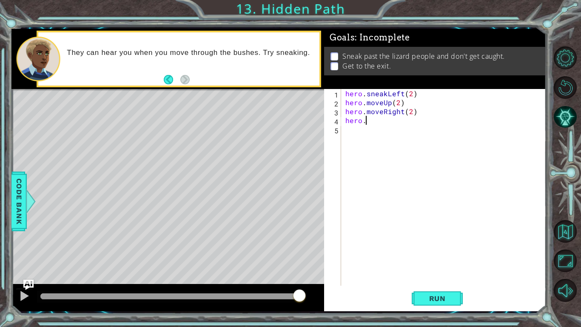
type textarea "hero"
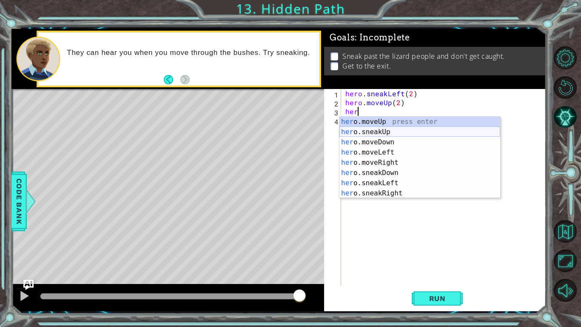
click at [391, 131] on div "her o.moveUp press enter her o.sneakUp press enter her o.moveDown press enter h…" at bounding box center [419, 168] width 161 height 102
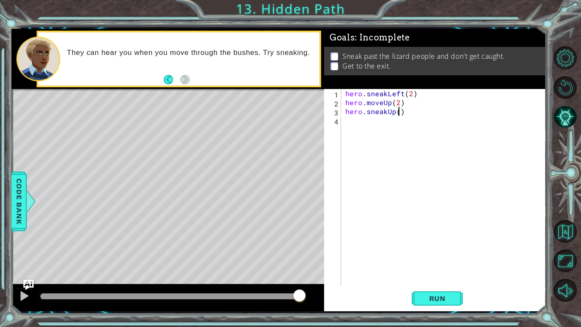
scroll to position [0, 3]
click at [442, 254] on span "Run" at bounding box center [438, 298] width 34 height 9
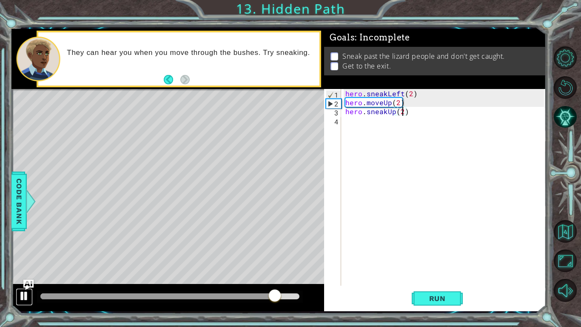
click at [26, 254] on button at bounding box center [24, 296] width 17 height 17
click at [383, 101] on div "hero . sneakLeft ( 2 ) hero . moveUp ( 2 ) hero . sneakUp ( 2 )" at bounding box center [446, 196] width 205 height 214
click at [389, 103] on div "hero . sneakLeft ( 2 ) hero . moveUp ( 2 ) hero . sneakUp ( 2 )" at bounding box center [446, 196] width 205 height 214
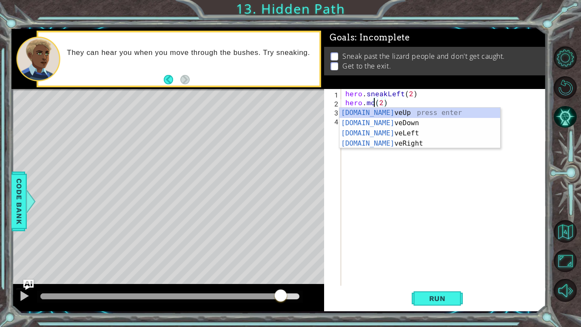
scroll to position [0, 2]
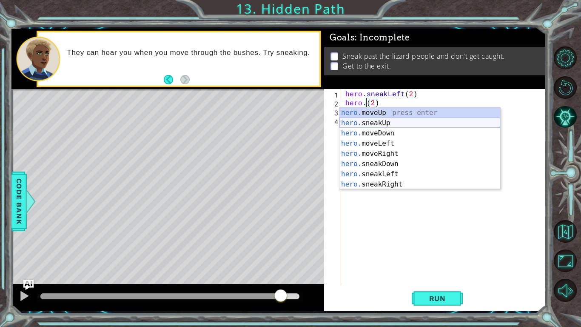
click at [382, 123] on div "hero. moveUp press enter hero. sneakUp press enter hero. moveDown press enter h…" at bounding box center [419, 159] width 161 height 102
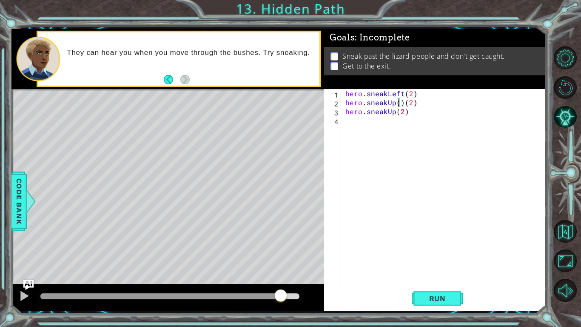
click at [419, 103] on div "hero . sneakLeft ( 2 ) hero . sneakUp ( ) ( 2 ) hero . sneakUp ( 2 )" at bounding box center [446, 196] width 205 height 214
click at [412, 112] on div "hero . sneakLeft ( 2 ) hero hero . sneakUp ( 2 )" at bounding box center [446, 196] width 205 height 214
type textarea "hero"
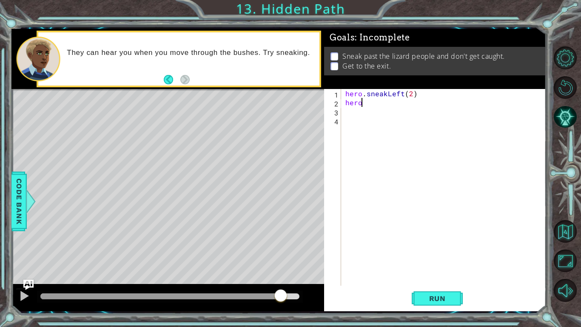
click at [374, 105] on div "hero . sneakLeft ( 2 ) hero" at bounding box center [446, 196] width 205 height 214
type textarea "hero"
click at [438, 254] on span "Run" at bounding box center [438, 298] width 34 height 9
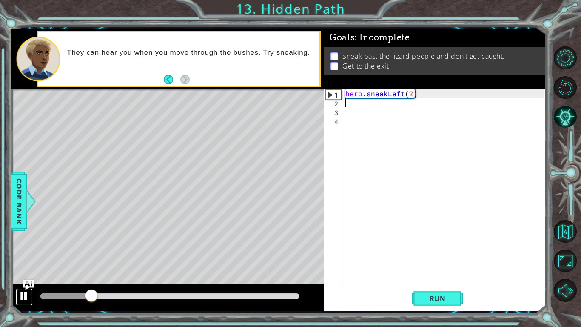
click at [23, 254] on div at bounding box center [24, 295] width 11 height 11
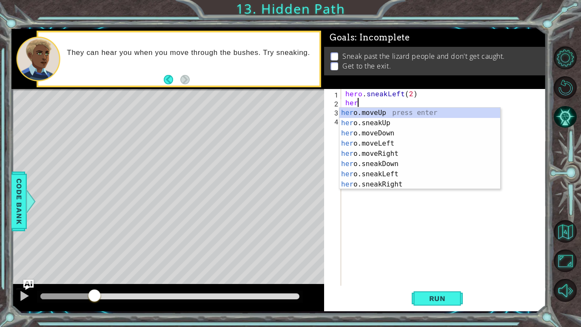
scroll to position [0, 0]
click at [364, 124] on div "hero .moveUp press enter hero .sneakUp press enter hero .moveDown press enter h…" at bounding box center [419, 159] width 161 height 102
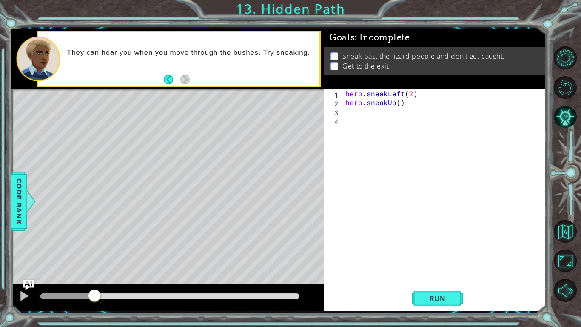
type textarea "hero.sneakUp(2)"
click at [360, 116] on div "hero . sneakLeft ( 2 ) hero . sneakUp ( 2 )" at bounding box center [446, 196] width 205 height 214
click at [348, 111] on div "hero . sneakLeft ( 2 ) hero . sneakUp ( 2 )" at bounding box center [446, 196] width 205 height 214
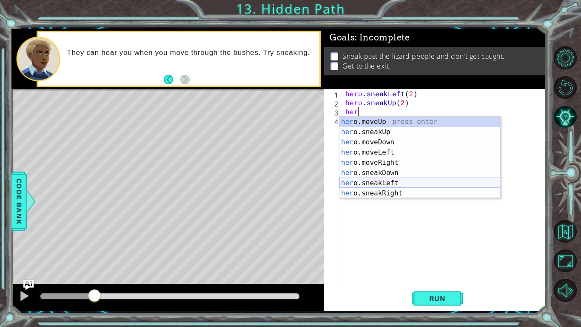
click at [381, 185] on div "her o.moveUp press enter her o.sneakUp press enter her o.moveDown press enter h…" at bounding box center [419, 168] width 161 height 102
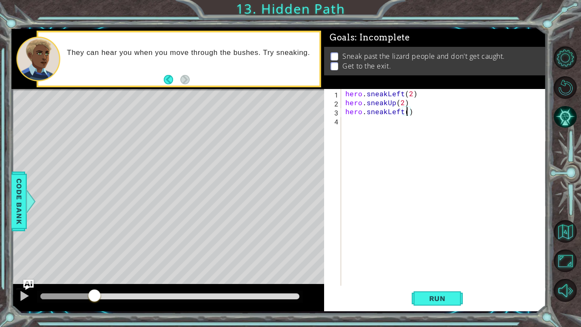
type textarea "hero.sneakLeft(2)"
click at [353, 125] on div "hero . sneakLeft ( 2 ) hero . sneakUp ( 2 ) hero . sneakLeft ( 2 )" at bounding box center [446, 196] width 205 height 214
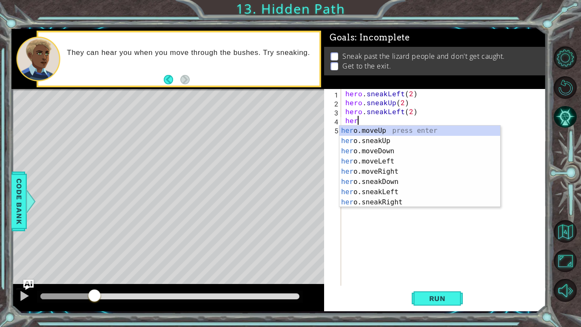
scroll to position [0, 0]
click at [376, 139] on div "hero .moveUp press enter hero .sneakUp press enter hero .moveDown press enter h…" at bounding box center [419, 176] width 161 height 102
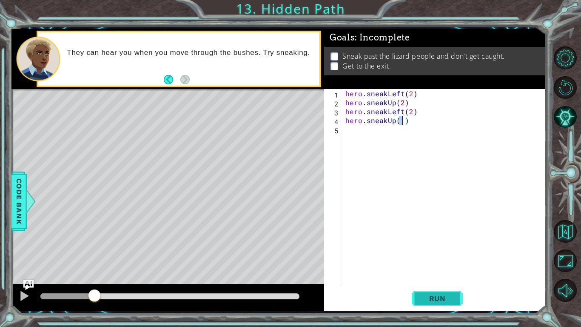
click at [422, 254] on span "Run" at bounding box center [438, 298] width 34 height 9
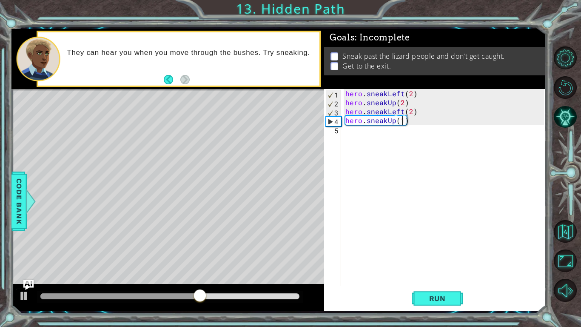
click at [403, 113] on div "hero . sneakLeft ( 2 ) hero . sneakUp ( 2 ) hero . sneakLeft ( 2 ) hero . sneak…" at bounding box center [446, 196] width 205 height 214
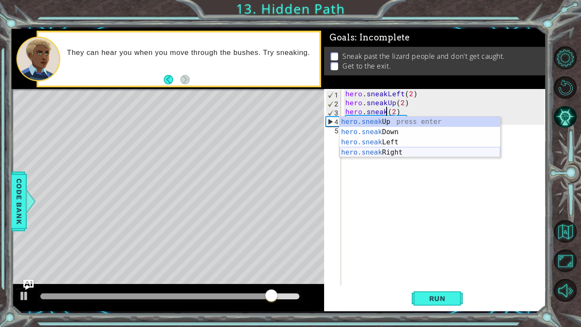
click at [444, 152] on div "hero.sneak Up press enter hero.sneak Down press enter hero.sneak Left press ent…" at bounding box center [419, 147] width 161 height 61
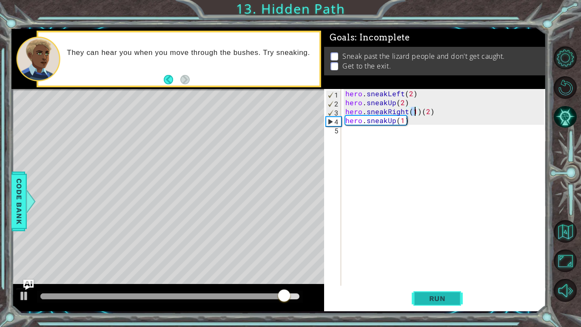
click at [428, 254] on button "Run" at bounding box center [437, 298] width 51 height 22
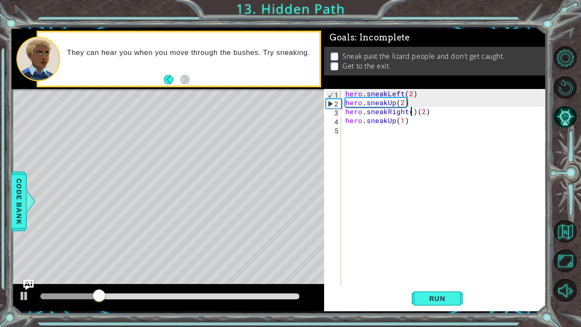
click at [415, 110] on div "hero . sneakLeft ( 2 ) hero . sneakUp ( 2 ) hero . sneakRight ( ) ( 2 ) hero . …" at bounding box center [446, 196] width 205 height 214
type textarea "hero.sneakRight(2)"
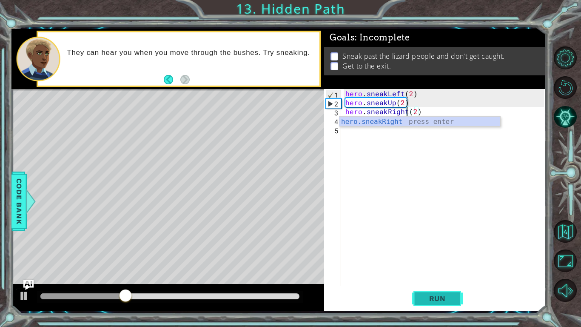
click at [426, 254] on span "Run" at bounding box center [438, 298] width 34 height 9
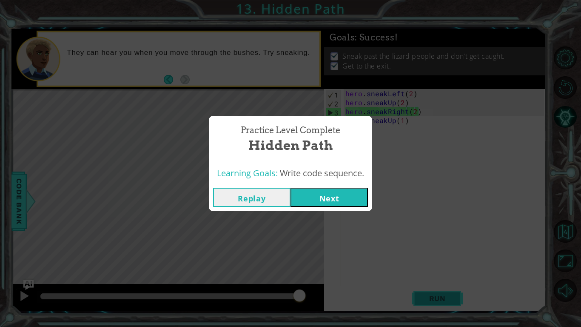
click at [426, 254] on body "1 ההההההההההההההההההההההההההההההההההההההההההההההההההההההההההההההההההההההההההההה…" at bounding box center [290, 163] width 581 height 327
click at [309, 202] on button "Next" at bounding box center [329, 197] width 77 height 19
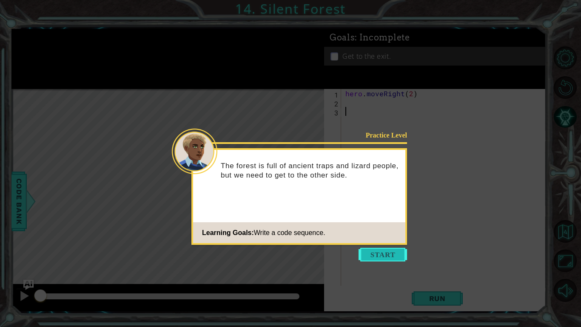
click at [386, 254] on button "Start" at bounding box center [383, 255] width 48 height 14
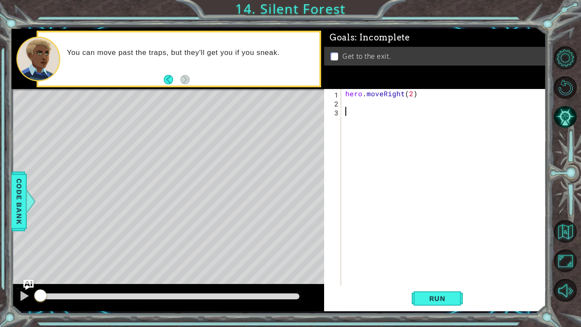
click at [353, 106] on div "hero . moveRight ( 2 )" at bounding box center [446, 196] width 205 height 214
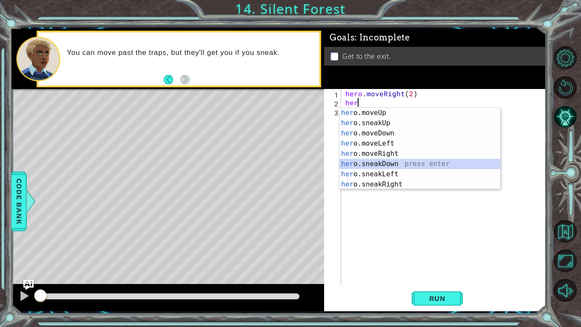
click at [368, 165] on div "her o.moveUp press enter her o.sneakUp press enter her o.moveDown press enter h…" at bounding box center [419, 159] width 161 height 102
type textarea "hero.sneakDown(1)"
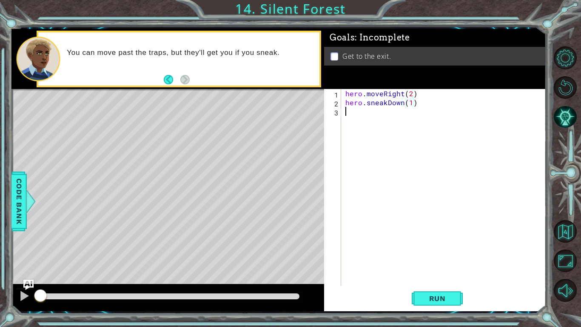
click at [351, 113] on div "hero . moveRight ( 2 ) hero . sneakDown ( 1 )" at bounding box center [446, 196] width 205 height 214
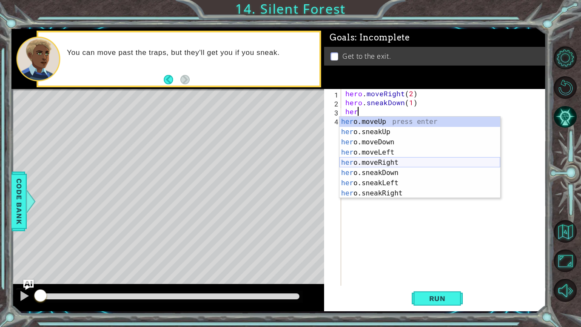
click at [387, 162] on div "her o.moveUp press enter her o.sneakUp press enter her o.moveDown press enter h…" at bounding box center [419, 168] width 161 height 102
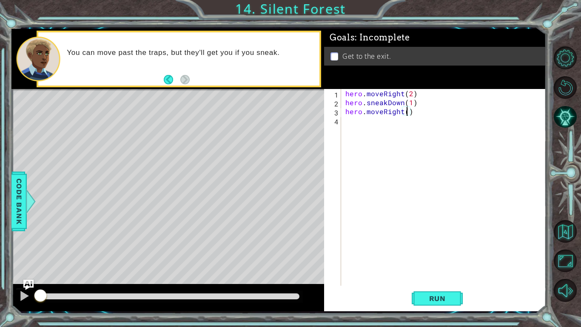
type textarea "hero.moveRight(2)"
click at [355, 124] on div "hero . moveRight ( 2 ) hero . sneakDown ( 1 ) hero . moveRight ( 2 )" at bounding box center [446, 196] width 205 height 214
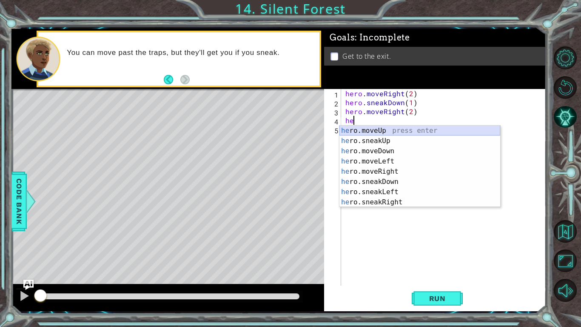
click at [388, 131] on div "he ro.moveUp press enter he ro.sneakUp press enter he ro.moveDown press enter h…" at bounding box center [419, 176] width 161 height 102
type textarea "hero.moveUp(1)"
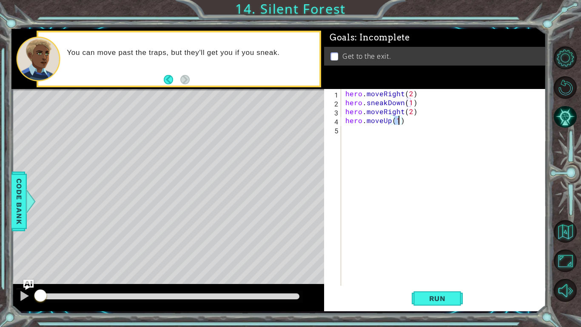
click at [369, 135] on div "hero . moveRight ( 2 ) hero . sneakDown ( 1 ) hero . moveRight ( 2 ) hero . mov…" at bounding box center [446, 196] width 205 height 214
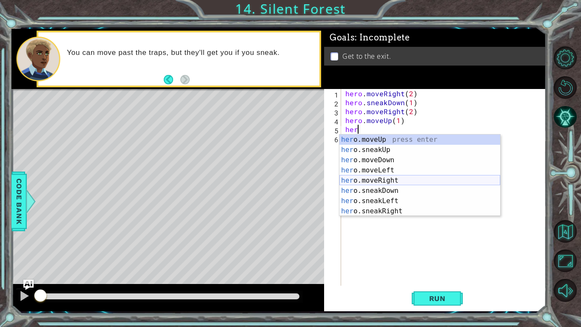
click at [400, 179] on div "her o.moveUp press enter her o.sneakUp press enter her o.moveDown press enter h…" at bounding box center [419, 185] width 161 height 102
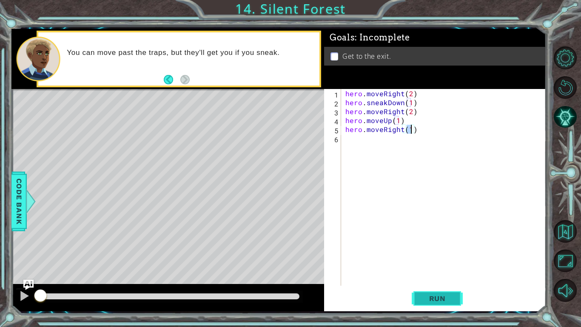
click at [442, 254] on span "Run" at bounding box center [438, 298] width 34 height 9
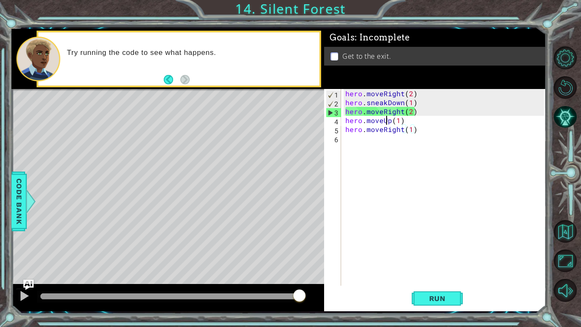
click at [385, 117] on div "hero . moveRight ( 2 ) hero . sneakDown ( 1 ) hero . moveRight ( 2 ) hero . mov…" at bounding box center [446, 196] width 205 height 214
click at [387, 118] on div "hero . moveRight ( 2 ) hero . sneakDown ( 1 ) hero . moveRight ( 2 ) hero . mov…" at bounding box center [446, 196] width 205 height 214
click at [391, 119] on div "hero . moveRight ( 2 ) hero . sneakDown ( 1 ) hero . moveRight ( 2 ) hero . mov…" at bounding box center [446, 196] width 205 height 214
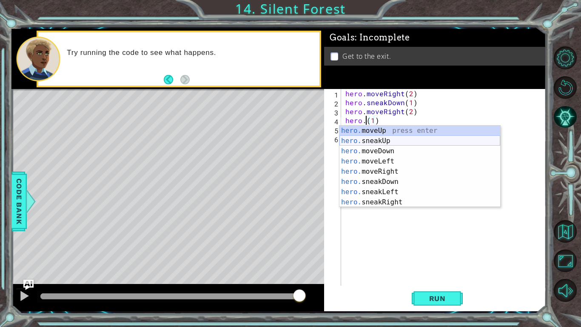
click at [377, 138] on div "hero. moveUp press enter hero. sneakUp press enter hero. moveDown press enter h…" at bounding box center [419, 176] width 161 height 102
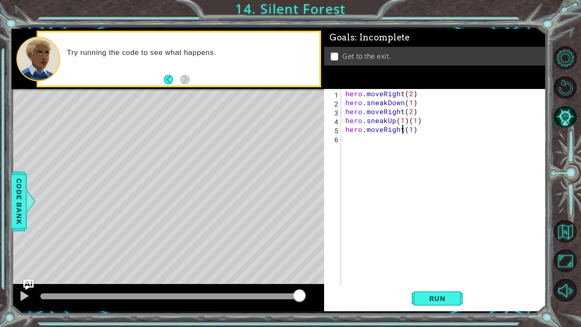
click at [401, 129] on div "hero . moveRight ( 2 ) hero . sneakDown ( 1 ) hero . moveRight ( 2 ) hero . sne…" at bounding box center [446, 196] width 205 height 214
click at [395, 130] on div "hero . moveRight ( 2 ) hero . sneakDown ( 1 ) hero . moveRight ( 2 ) hero . sne…" at bounding box center [446, 196] width 205 height 214
click at [401, 130] on div "hero . moveRight ( 2 ) hero . sneakDown ( 1 ) hero . moveRight ( 2 ) hero . sne…" at bounding box center [446, 196] width 205 height 214
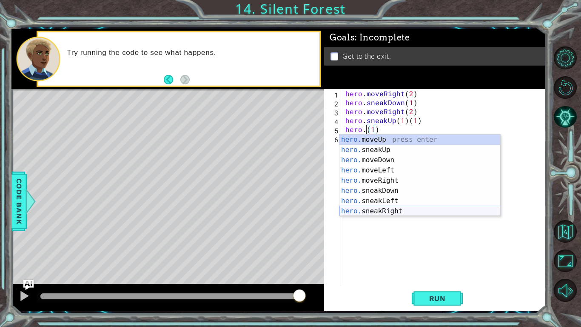
click at [396, 210] on div "hero. moveUp press enter hero. sneakUp press enter hero. moveDown press enter h…" at bounding box center [419, 185] width 161 height 102
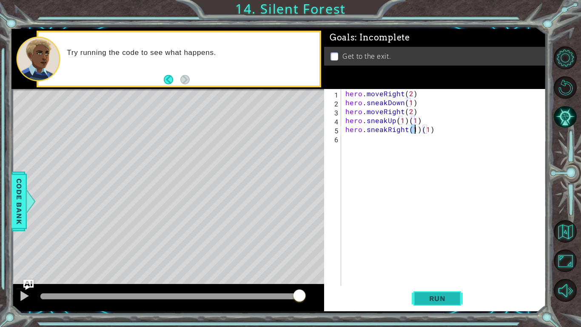
click at [428, 254] on span "Run" at bounding box center [438, 298] width 34 height 9
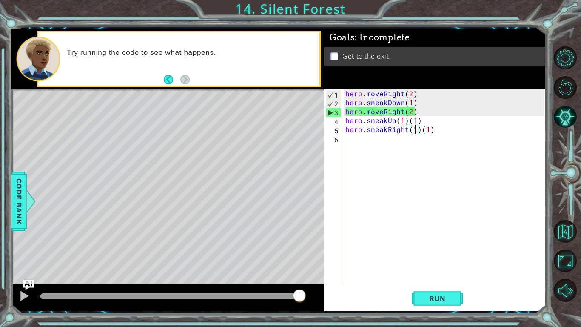
click at [381, 113] on div "hero . moveRight ( 2 ) hero . sneakDown ( 1 ) hero . moveRight ( 2 ) hero . sne…" at bounding box center [446, 196] width 205 height 214
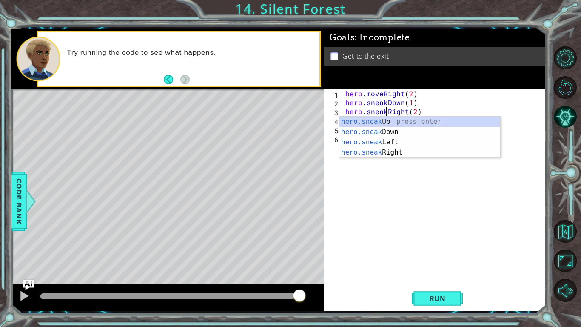
scroll to position [0, 3]
click at [397, 153] on div "hero.sneak Up press enter hero.sneak Down press enter hero.sneak Left press ent…" at bounding box center [419, 147] width 161 height 61
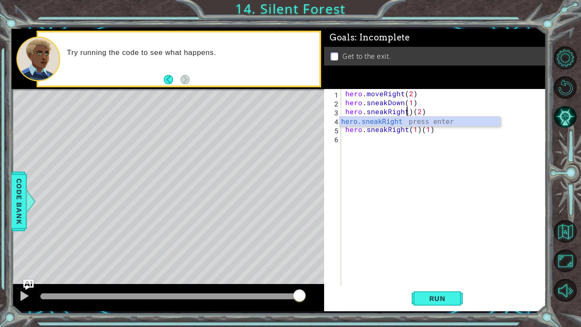
click at [410, 111] on div "hero . moveRight ( 2 ) hero . sneakDown ( 1 ) hero . sneakRight ) ( 2 ) hero . …" at bounding box center [446, 196] width 205 height 214
click at [454, 254] on button "Run" at bounding box center [437, 298] width 51 height 22
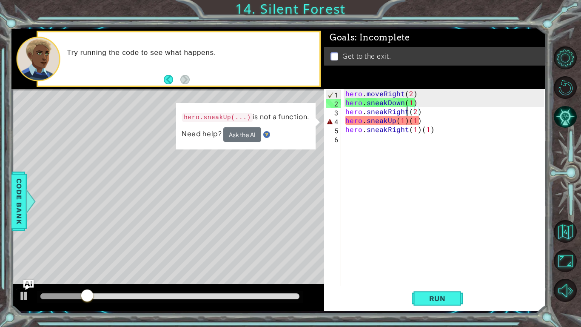
click at [418, 124] on div "hero . moveRight ( 2 ) hero . sneakDown ( 1 ) hero . sneakRight ( 2 ) hero . sn…" at bounding box center [446, 196] width 205 height 214
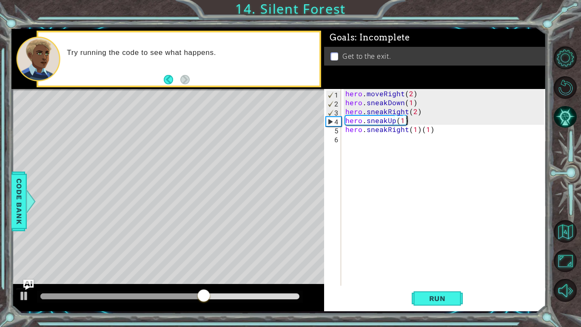
click at [399, 131] on div "hero . moveRight ( 2 ) hero . sneakDown ( 1 ) hero . sneakRight ( 2 ) hero . sn…" at bounding box center [446, 196] width 205 height 214
click at [406, 131] on div "hero . moveRight ( 2 ) hero . sneakDown ( 1 ) hero . sneakRight ( 2 ) hero . sn…" at bounding box center [446, 196] width 205 height 214
click at [438, 129] on div "hero . moveRight ( 2 ) hero . sneakDown ( 1 ) hero . sneakRight ( 2 ) hero . sn…" at bounding box center [446, 196] width 205 height 214
type textarea "hero.sneakRight(1)"
click at [356, 138] on div "hero . moveRight ( 2 ) hero . sneakDown ( 1 ) hero . sneakRight ( 2 ) hero . sn…" at bounding box center [446, 196] width 205 height 214
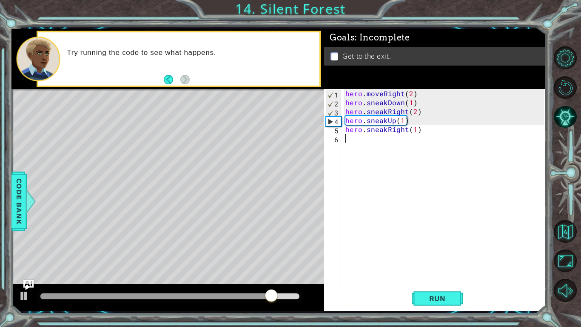
scroll to position [0, 0]
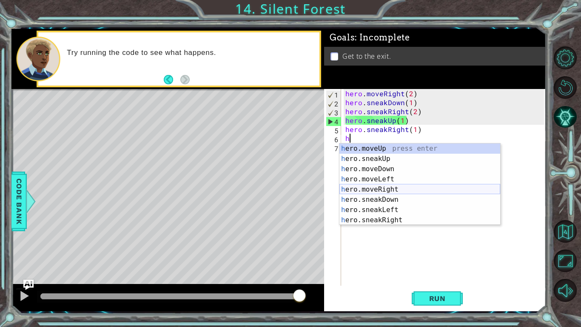
click at [394, 187] on div "h ero.moveUp press enter h ero.sneakUp press enter h ero.moveDown press enter h…" at bounding box center [419, 194] width 161 height 102
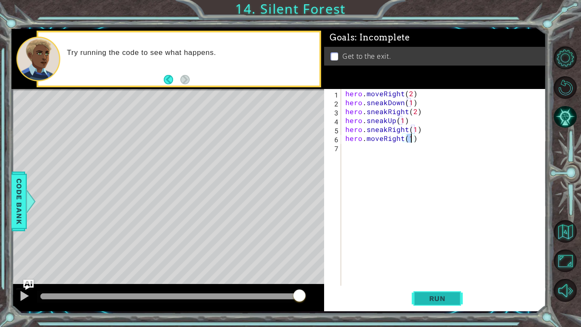
click at [431, 254] on span "Run" at bounding box center [438, 298] width 34 height 9
click at [455, 254] on button "Run" at bounding box center [437, 298] width 51 height 22
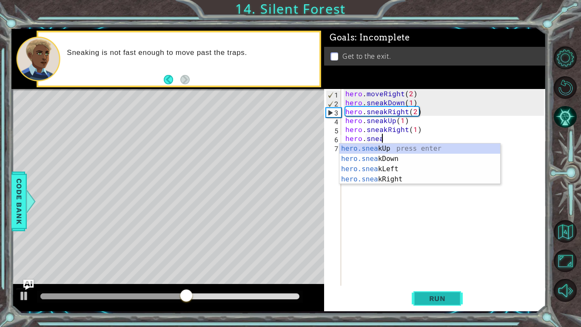
scroll to position [0, 2]
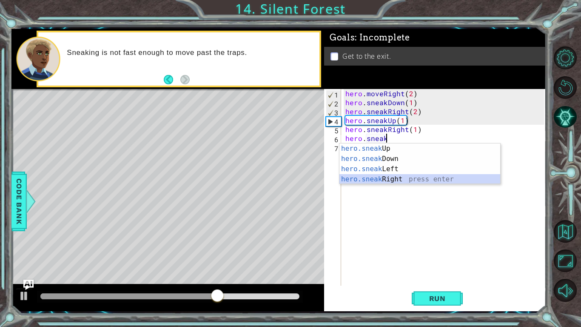
click at [409, 181] on div "hero.sneak Up press enter hero.sneak Down press enter hero.sneak Left press ent…" at bounding box center [419, 173] width 161 height 61
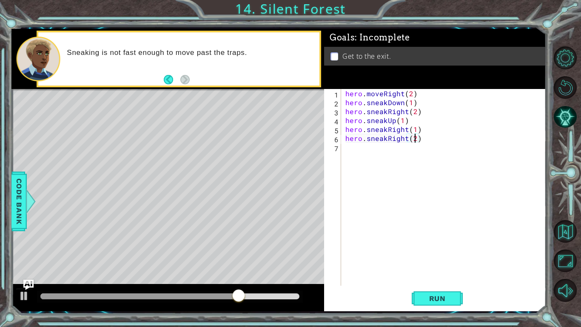
scroll to position [0, 4]
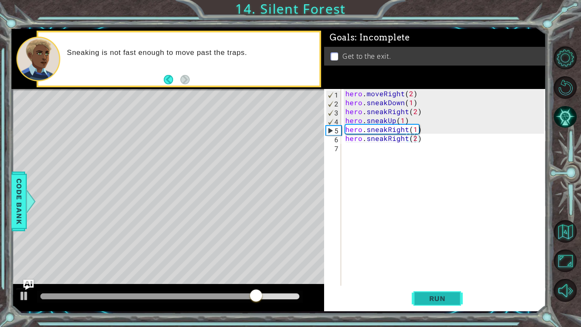
click at [427, 254] on span "Run" at bounding box center [438, 298] width 34 height 9
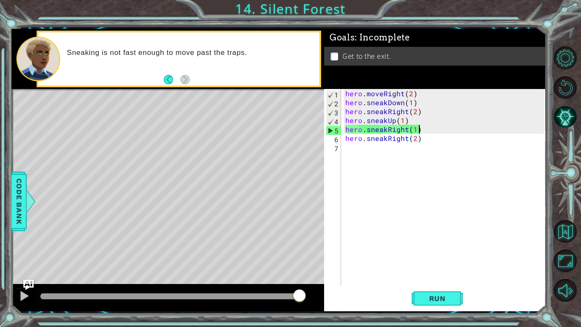
click at [422, 128] on div "hero . moveRight ( 2 ) hero . sneakDown ( 1 ) hero . sneakRight ( 2 ) hero . sn…" at bounding box center [446, 196] width 205 height 214
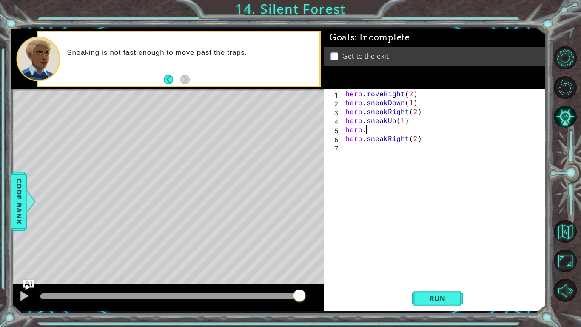
type textarea "hero"
click at [437, 254] on span "Run" at bounding box center [438, 298] width 34 height 9
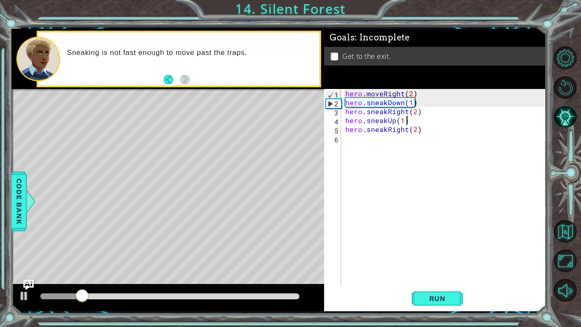
click at [415, 129] on div "hero . moveRight ( 2 ) hero . sneakDown ( 1 ) hero . sneakRight ( 2 ) hero . sn…" at bounding box center [446, 196] width 205 height 214
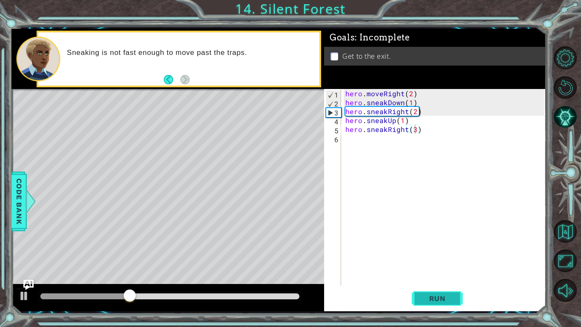
click at [432, 254] on span "Run" at bounding box center [438, 298] width 34 height 9
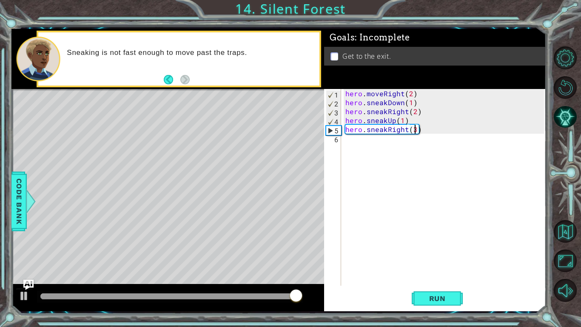
click at [383, 129] on div "hero . moveRight ( 2 ) hero . sneakDown ( 1 ) hero . sneakRight ( 2 ) hero . sn…" at bounding box center [446, 196] width 205 height 214
click at [383, 128] on div "hero . moveRight ( 2 ) hero . sneakDown ( 1 ) hero . sneakRight ( 2 ) hero . sn…" at bounding box center [446, 196] width 205 height 214
click at [385, 130] on div "hero . moveRight ( 2 ) hero . sneakDown ( 1 ) hero . sneakRight ( 2 ) hero . sn…" at bounding box center [446, 196] width 205 height 214
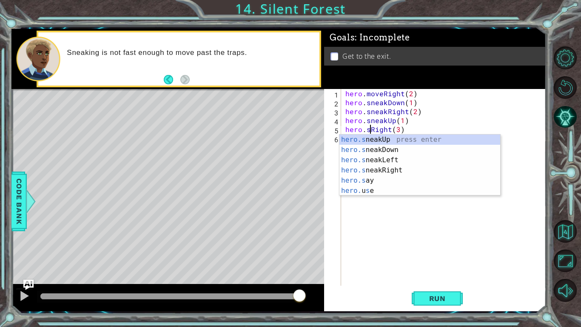
scroll to position [0, 3]
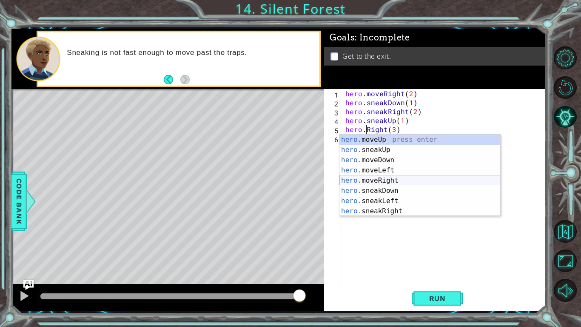
click at [385, 183] on div "hero. moveUp press enter hero. sneakUp press enter hero. moveDown press enter h…" at bounding box center [419, 185] width 161 height 102
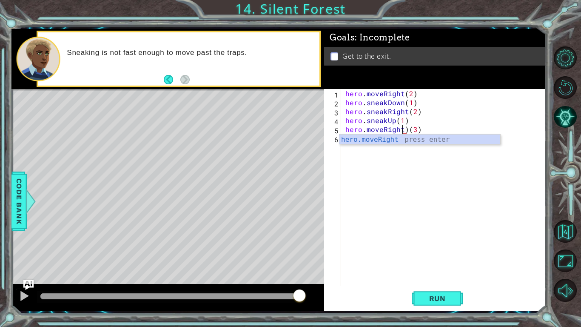
click at [408, 130] on div "hero . moveRight ( 2 ) hero . sneakDown ( 1 ) hero . sneakRight ( 2 ) hero . sn…" at bounding box center [446, 196] width 205 height 214
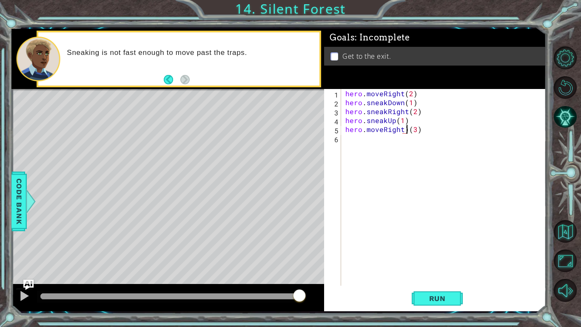
type textarea "hero.moveRight(3)"
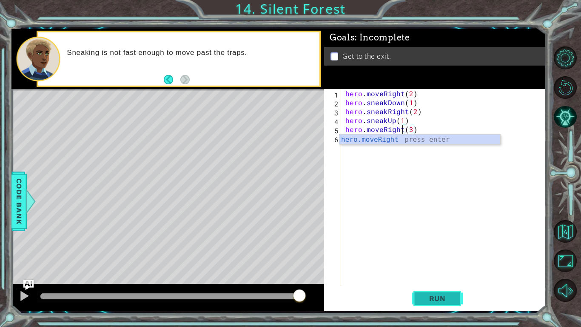
click at [442, 254] on span "Run" at bounding box center [438, 298] width 34 height 9
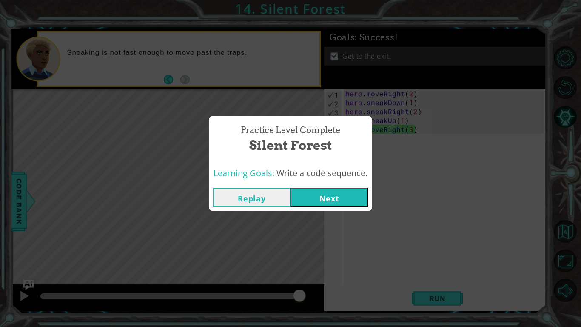
click at [320, 197] on button "Next" at bounding box center [329, 197] width 77 height 19
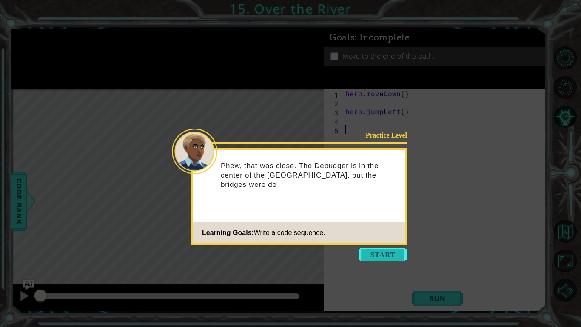
click at [365, 254] on button "Start" at bounding box center [383, 255] width 48 height 14
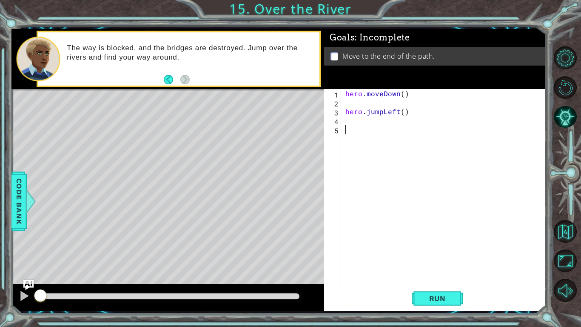
click at [402, 95] on div "hero . moveDown ( ) hero . jumpLeft ( )" at bounding box center [446, 196] width 205 height 214
click at [342, 111] on div "hero.moveDown(1) 1 2 3 4 5 hero . moveDown ( 1 ) hero . jumpLeft ( ) הההההההההה…" at bounding box center [434, 187] width 220 height 197
click at [346, 111] on div "hero . moveDown ( 1 ) hero . jumpLeft ( )" at bounding box center [446, 196] width 205 height 214
click at [405, 100] on div "hero . moveDown ( 1 ) hero . jumpLeft ( )" at bounding box center [446, 196] width 205 height 214
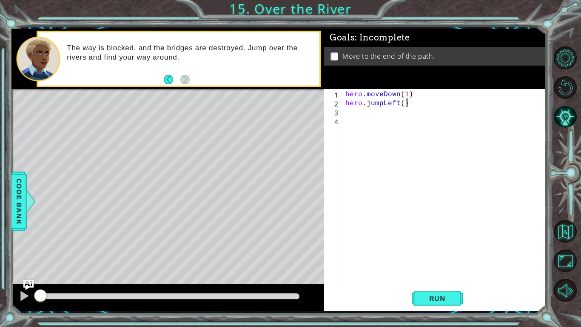
click at [400, 105] on div "hero . moveDown ( 1 ) hero . jumpLeft ( )" at bounding box center [446, 196] width 205 height 214
click at [402, 105] on div "hero . moveDown ( 1 ) hero . jumpLeft ( )" at bounding box center [446, 196] width 205 height 214
type textarea "hero.jumpLeft(1)"
click at [350, 115] on div "hero . moveDown ( 1 ) hero . jumpLeft ( 1 )" at bounding box center [446, 196] width 205 height 214
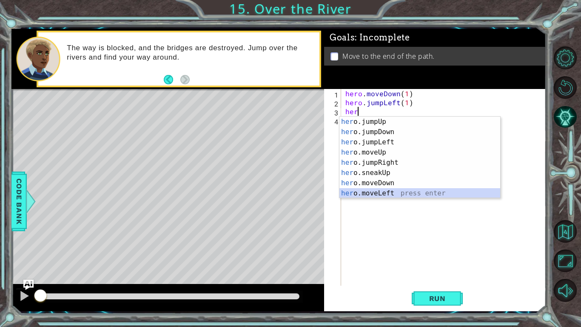
click at [395, 192] on div "her o.jumpUp press enter her o.jumpDown press enter her o.jumpLeft press enter …" at bounding box center [419, 168] width 161 height 102
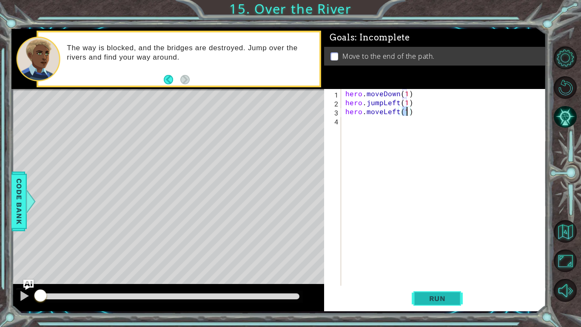
type textarea "hero.moveLeft(1)"
click at [448, 254] on span "Run" at bounding box center [438, 298] width 34 height 9
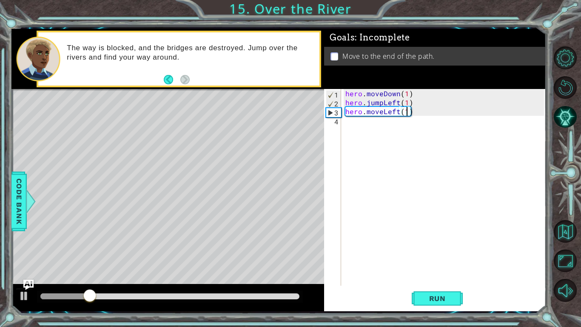
click at [351, 121] on div "hero . moveDown ( 1 ) hero . jumpLeft ( 1 ) hero . moveLeft ( 1 )" at bounding box center [446, 196] width 205 height 214
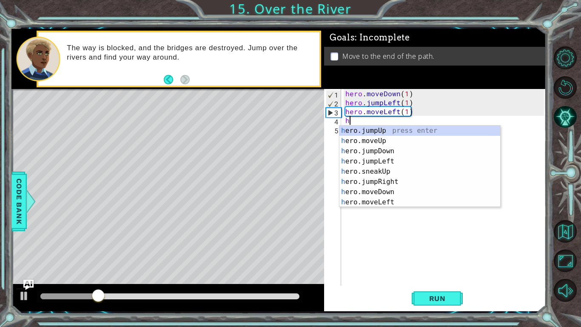
type textarea "her"
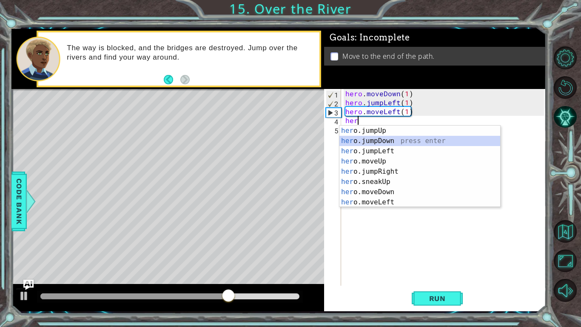
click at [379, 140] on div "her o.jumpUp press enter her o.jumpDown press enter her o.jumpLeft press enter …" at bounding box center [419, 176] width 161 height 102
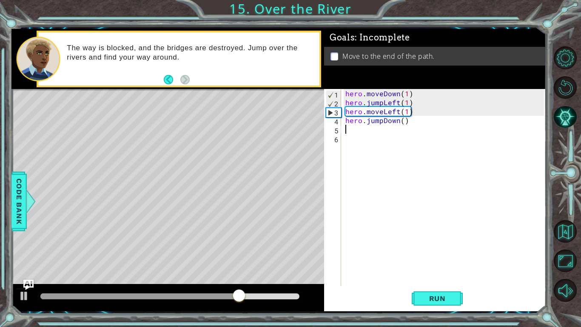
click at [405, 119] on div "hero . moveDown ( 1 ) hero . jumpLeft ( 1 ) hero . moveLeft ( 1 ) hero . jumpDo…" at bounding box center [446, 196] width 205 height 214
click at [403, 123] on div "hero . moveDown ( 1 ) hero . jumpLeft ( 1 ) hero . moveLeft ( 1 ) hero . jumpDo…" at bounding box center [446, 196] width 205 height 214
type textarea "hero.jumpDown(1)"
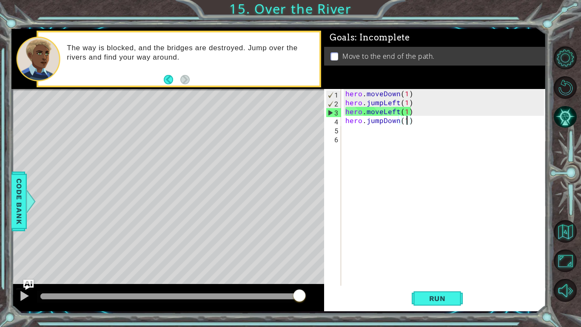
click at [356, 133] on div "hero . moveDown ( 1 ) hero . jumpLeft ( 1 ) hero . moveLeft ( 1 ) hero . jumpDo…" at bounding box center [446, 196] width 205 height 214
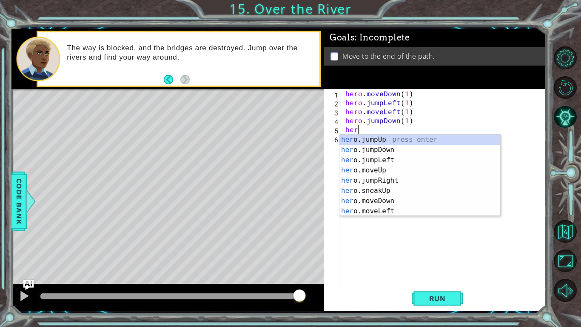
scroll to position [0, 0]
click at [396, 200] on div "hero .jumpUp press enter hero .jumpDown press enter hero .jumpLeft press enter …" at bounding box center [419, 185] width 161 height 102
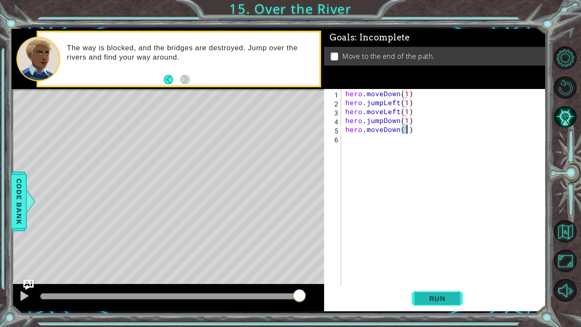
click at [435, 254] on button "Run" at bounding box center [437, 298] width 51 height 22
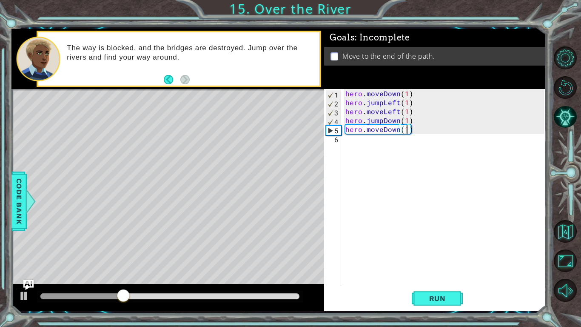
click at [400, 130] on div "hero . moveDown ( 1 ) hero . jumpLeft ( 1 ) hero . moveLeft ( 1 ) hero . jumpDo…" at bounding box center [446, 196] width 205 height 214
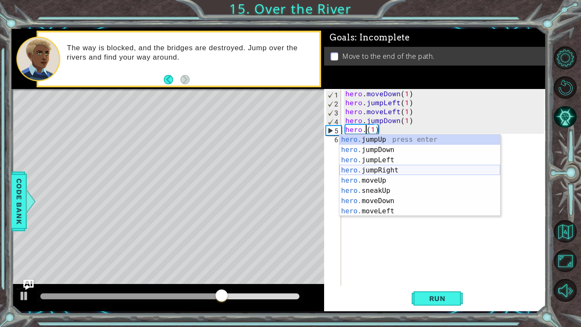
click at [403, 172] on div "hero. jumpUp press enter hero. jumpDown press enter hero. jumpLeft press enter …" at bounding box center [419, 185] width 161 height 102
type textarea "hero.jumpRight()(1)"
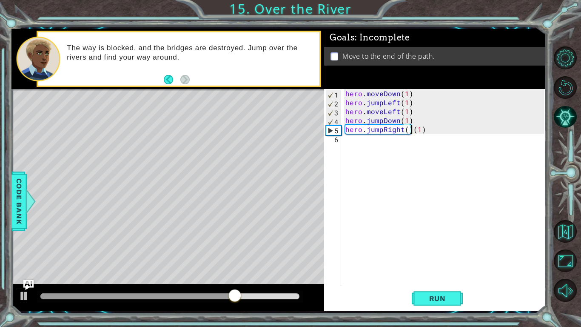
click at [356, 141] on div "hero . moveDown ( 1 ) hero . jumpLeft ( 1 ) hero . moveLeft ( 1 ) hero . jumpDo…" at bounding box center [446, 196] width 205 height 214
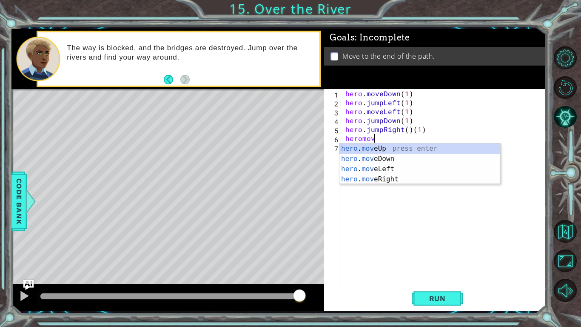
scroll to position [0, 1]
click at [359, 182] on div "hero . move Up press enter hero . move Down press enter hero . move Left press …" at bounding box center [419, 173] width 161 height 61
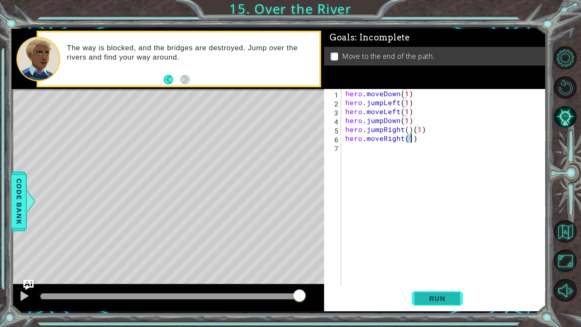
click at [446, 254] on span "Run" at bounding box center [438, 298] width 34 height 9
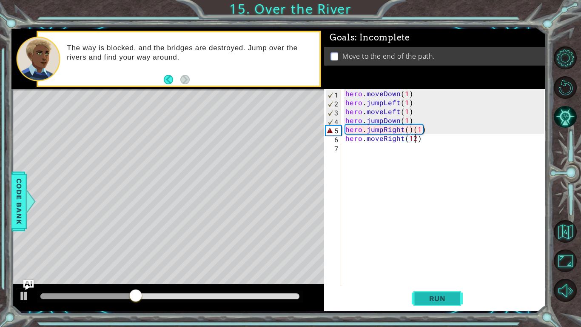
scroll to position [0, 4]
click at [436, 254] on span "Run" at bounding box center [438, 298] width 34 height 9
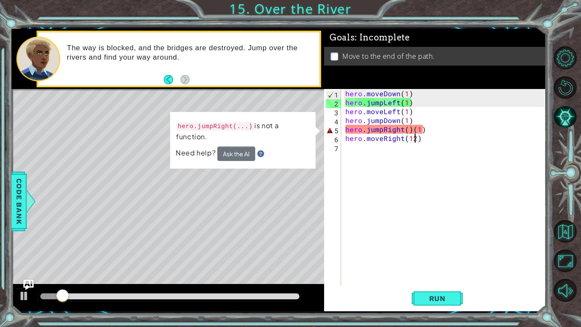
click at [410, 131] on div "hero . moveDown ( 1 ) hero . jumpLeft ( 1 ) hero . moveLeft ( 1 ) hero . jumpDo…" at bounding box center [446, 196] width 205 height 214
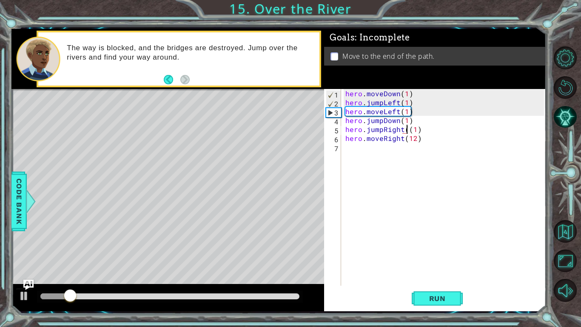
type textarea "hero.jumpRight(1)"
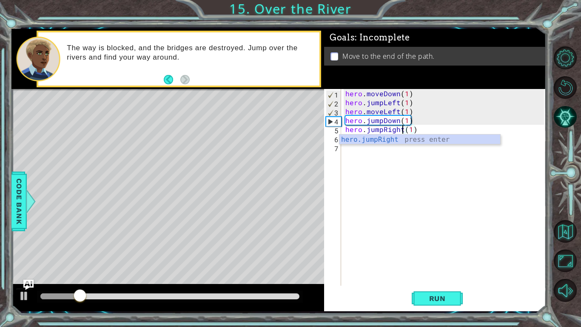
click at [479, 220] on div "hero . moveDown ( 1 ) hero . jumpLeft ( 1 ) hero . moveLeft ( 1 ) hero . jumpDo…" at bounding box center [446, 196] width 205 height 214
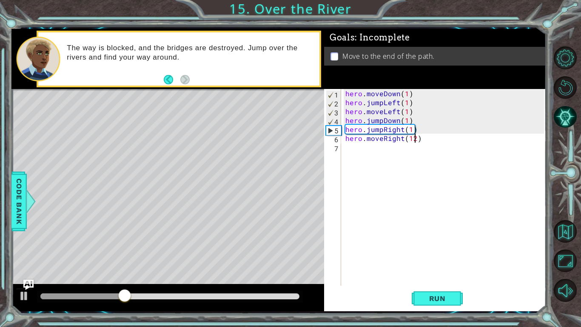
click at [413, 139] on div "hero . moveDown ( 1 ) hero . jumpLeft ( 1 ) hero . moveLeft ( 1 ) hero . jumpDo…" at bounding box center [446, 196] width 205 height 214
type textarea "hero.moveRight(2)"
click at [432, 254] on button "Run" at bounding box center [437, 298] width 51 height 22
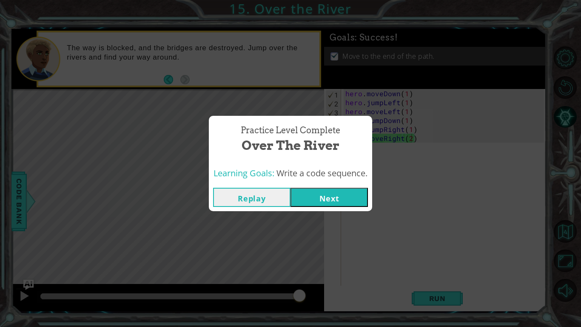
click at [333, 198] on button "Next" at bounding box center [329, 197] width 77 height 19
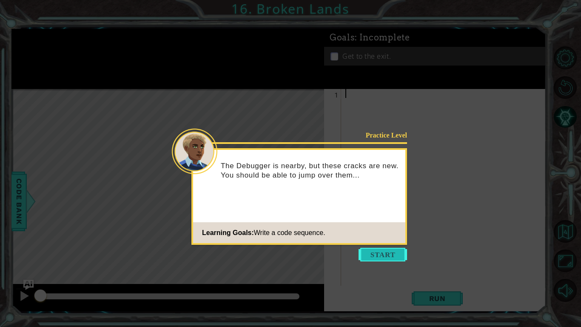
click at [371, 253] on button "Start" at bounding box center [383, 255] width 48 height 14
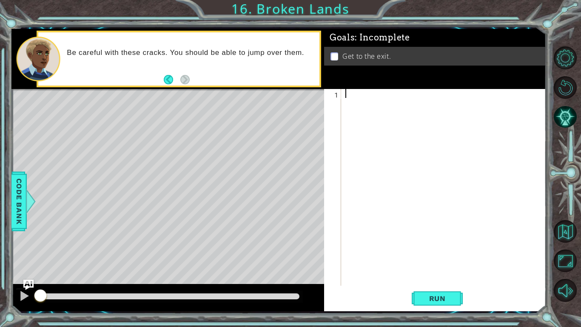
click at [354, 92] on div at bounding box center [446, 196] width 205 height 214
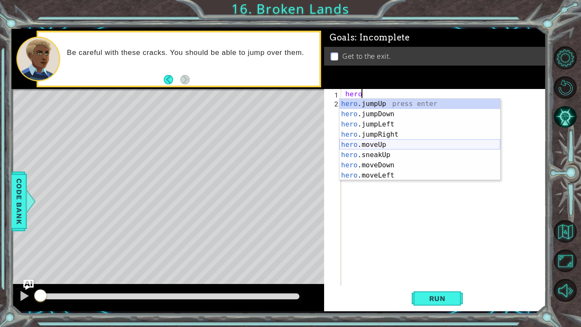
scroll to position [0, 1]
click at [369, 131] on div "hero . m oveUp press enter hero . m oveDown press enter hero . m oveLeft press …" at bounding box center [419, 150] width 161 height 102
type textarea "hero.moveRight(1)"
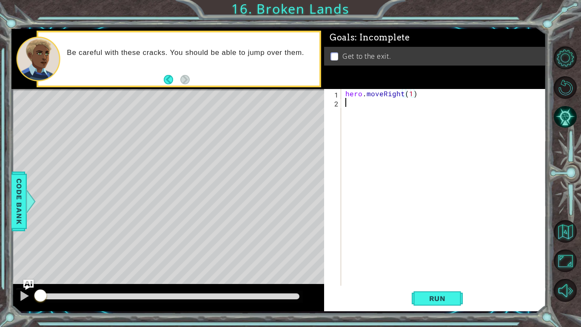
click at [362, 104] on div "hero . moveRight ( 1 )" at bounding box center [446, 196] width 205 height 214
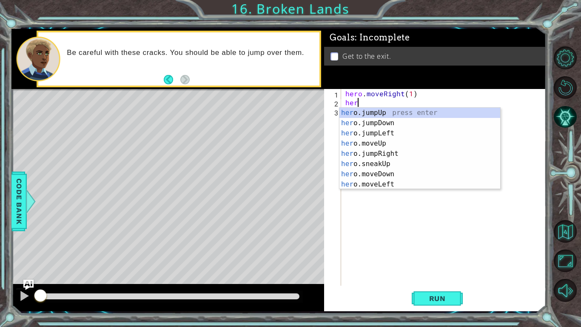
scroll to position [0, 0]
click at [377, 157] on div "hero .jumpUp press enter hero .jumpDown press enter hero .jumpLeft press enter …" at bounding box center [419, 159] width 161 height 102
type textarea "hero.moveUp(1)"
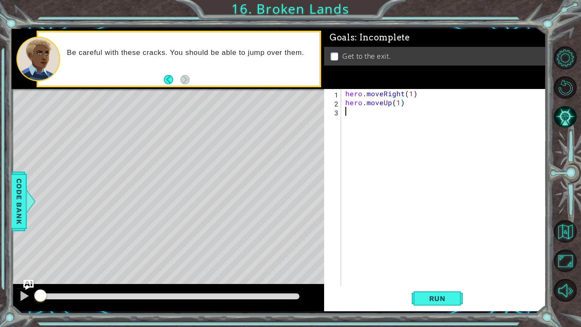
click at [354, 119] on div "hero . moveRight ( 1 ) hero . moveUp ( 1 )" at bounding box center [446, 196] width 205 height 214
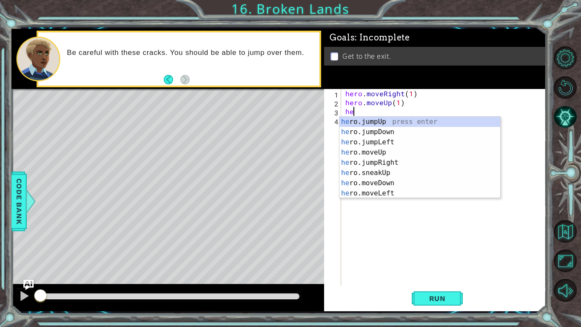
type textarea "her"
click at [366, 123] on div "her o.jumpUp press enter her o.jumpDown press enter her o.jumpLeft press enter …" at bounding box center [419, 168] width 161 height 102
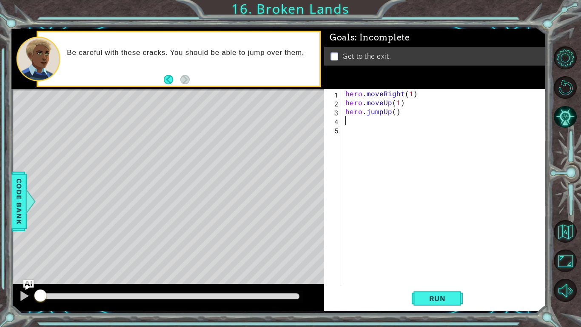
click at [394, 114] on div "hero . moveRight ( 1 ) hero . moveUp ( 1 ) hero . jumpUp ( )" at bounding box center [446, 196] width 205 height 214
type textarea "hero.jumpUp(1)"
click at [356, 122] on div "hero . moveRight ( 1 ) hero . moveUp ( 1 ) hero . jumpUp ( 1 )" at bounding box center [446, 196] width 205 height 214
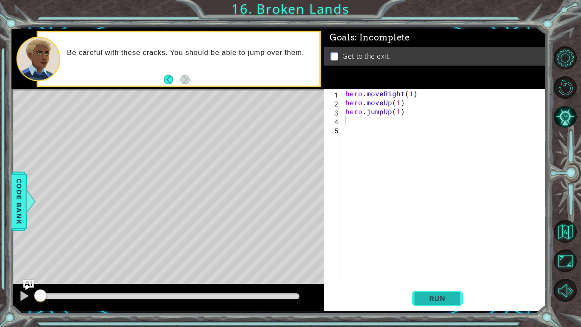
click at [435, 254] on span "Run" at bounding box center [438, 298] width 34 height 9
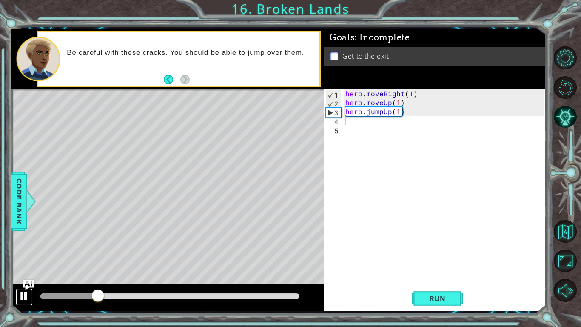
click at [26, 254] on div at bounding box center [24, 295] width 11 height 11
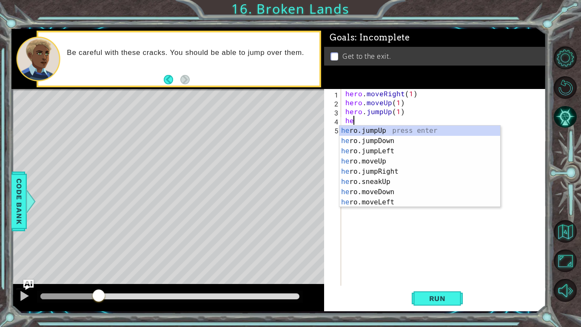
type textarea "her"
click at [369, 172] on div "her o.jumpUp press enter her o.jumpDown press enter her o.jumpLeft press enter …" at bounding box center [419, 176] width 161 height 102
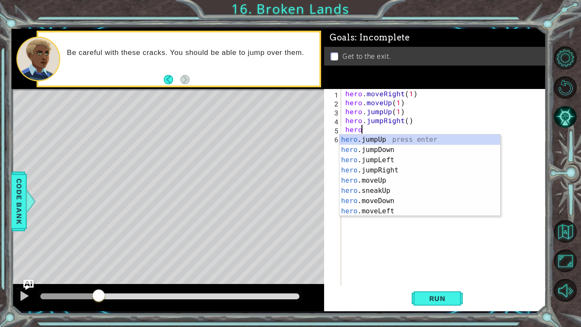
scroll to position [0, 1]
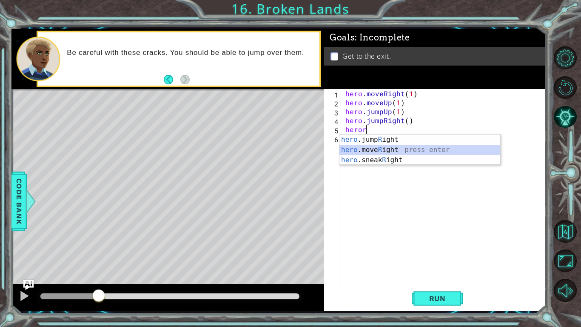
click at [384, 149] on div "hero .jump R ight press enter hero .move R ight press enter hero .sneak R ight …" at bounding box center [419, 159] width 161 height 51
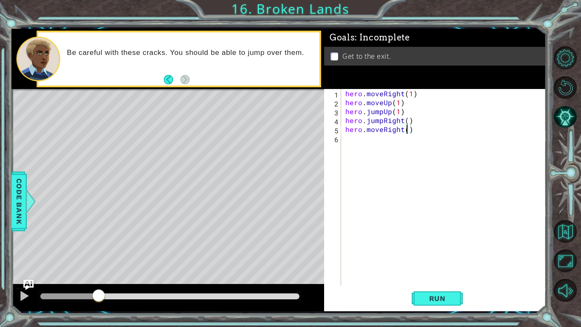
scroll to position [0, 4]
click at [408, 120] on div "hero . moveRight ( 1 ) hero . moveUp ( 1 ) hero . jumpUp ( 1 ) hero . jumpRight…" at bounding box center [446, 196] width 205 height 214
type textarea "hero.jumpRight(1)"
click at [448, 254] on span "Run" at bounding box center [438, 298] width 34 height 9
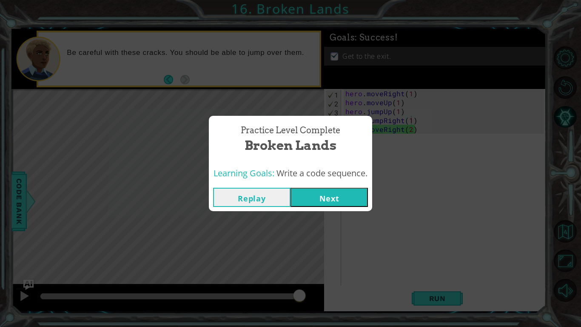
click at [318, 196] on button "Next" at bounding box center [329, 197] width 77 height 19
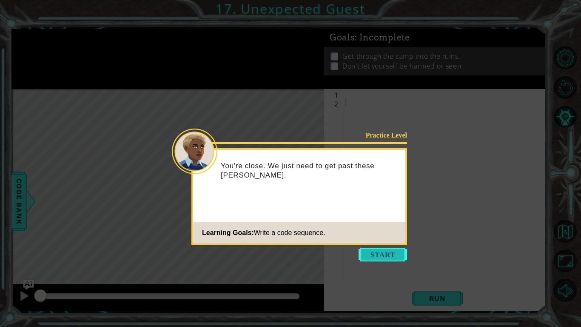
click at [374, 253] on button "Start" at bounding box center [383, 255] width 48 height 14
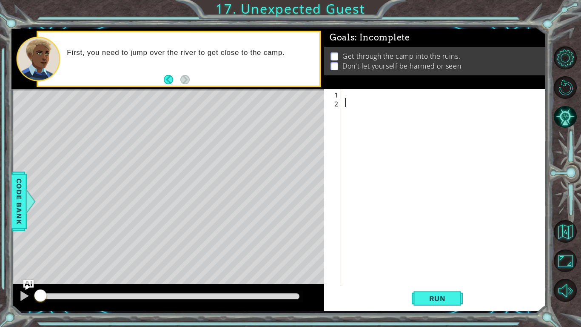
click at [182, 135] on div "Level Map" at bounding box center [207, 214] width 393 height 251
click at [346, 92] on div at bounding box center [446, 196] width 205 height 214
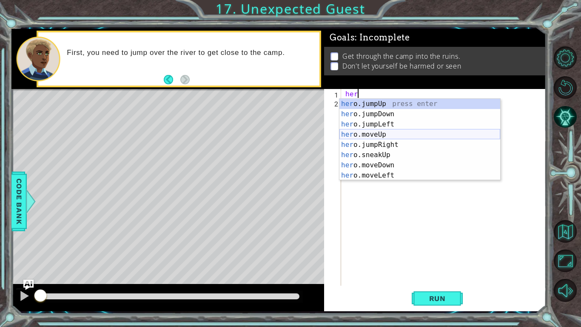
click at [368, 135] on div "her o.jumpUp press enter her o.jumpDown press enter her o.jumpLeft press enter …" at bounding box center [419, 150] width 161 height 102
type textarea "hero.moveUp(1)"
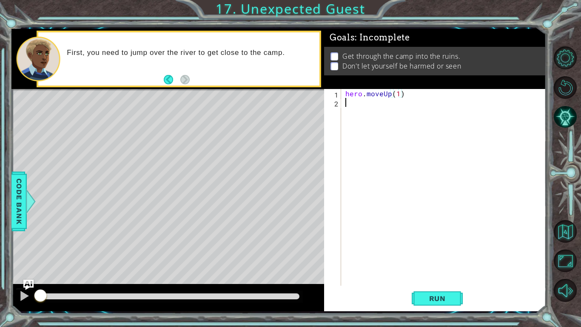
click at [353, 102] on div "hero . moveUp ( 1 )" at bounding box center [446, 196] width 205 height 214
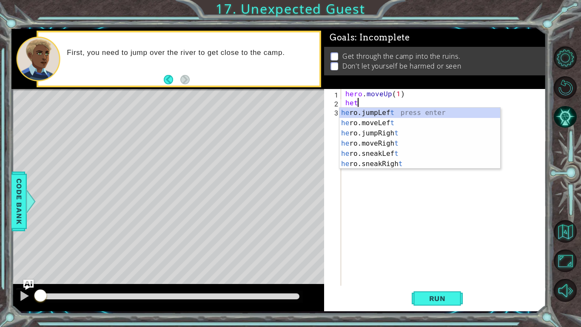
type textarea "he"
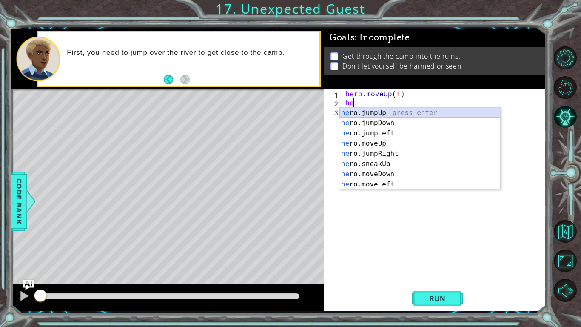
click at [370, 113] on div "he ro.jumpUp press enter he ro.jumpDown press enter he ro.jumpLeft press enter …" at bounding box center [419, 159] width 161 height 102
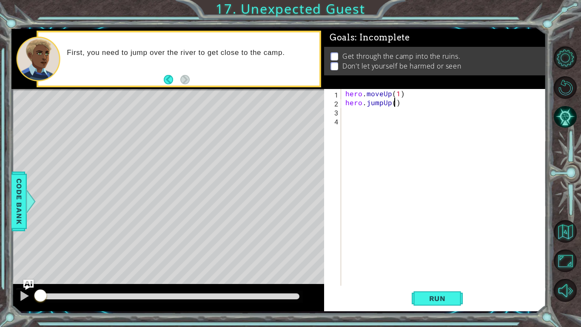
click at [396, 104] on div "hero . moveUp ( 1 ) hero . jumpUp ( )" at bounding box center [446, 196] width 205 height 214
type textarea "hero.jumpUp(1)"
click at [351, 106] on div "hero . moveUp ( 1 ) hero . jumpUp ( 1 )" at bounding box center [446, 196] width 205 height 214
click at [351, 109] on div "hero . moveUp ( 1 ) hero . jumpUp ( 1 )" at bounding box center [446, 196] width 205 height 214
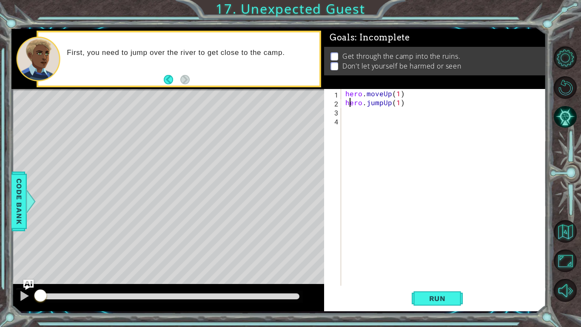
scroll to position [0, 0]
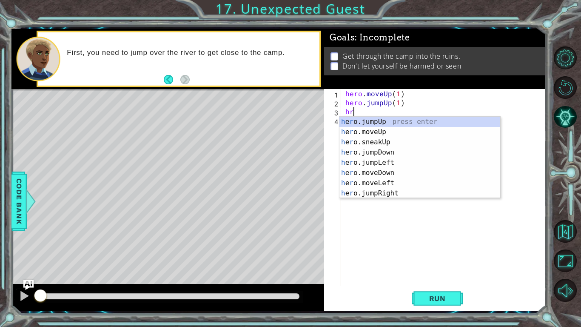
type textarea "h"
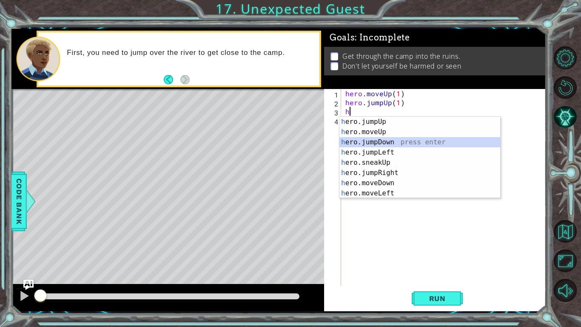
click at [373, 139] on div "h ero.jumpUp press enter h ero.moveUp press enter h ero.jumpDown press enter h …" at bounding box center [419, 168] width 161 height 102
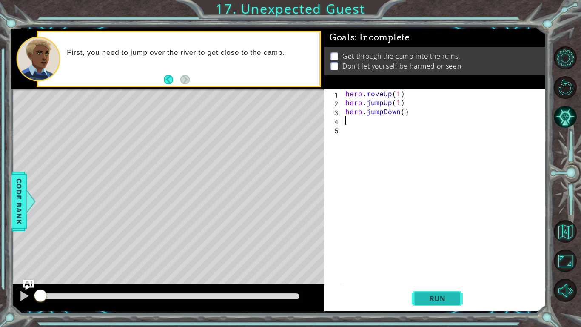
click at [431, 254] on span "Run" at bounding box center [438, 298] width 34 height 9
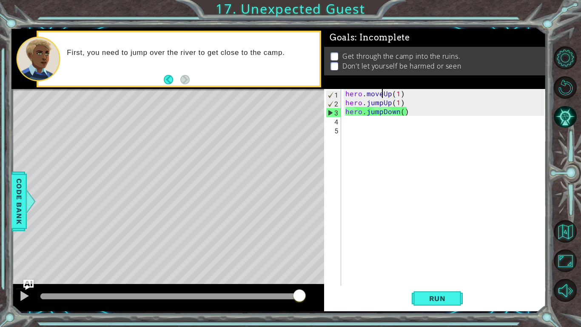
click at [384, 93] on div "hero . moveUp ( 1 ) hero . jumpUp ( 1 ) hero . jumpDown ( )" at bounding box center [446, 196] width 205 height 214
click at [31, 254] on button at bounding box center [24, 296] width 17 height 17
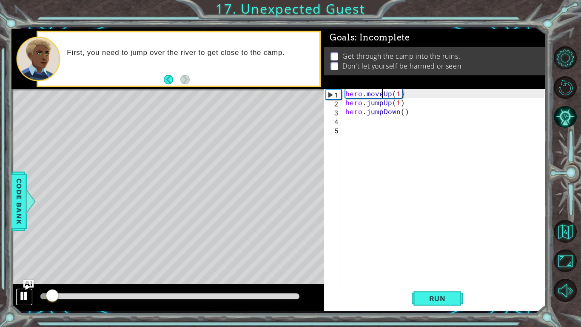
click at [24, 254] on div at bounding box center [24, 295] width 11 height 11
click at [26, 254] on div at bounding box center [24, 295] width 11 height 11
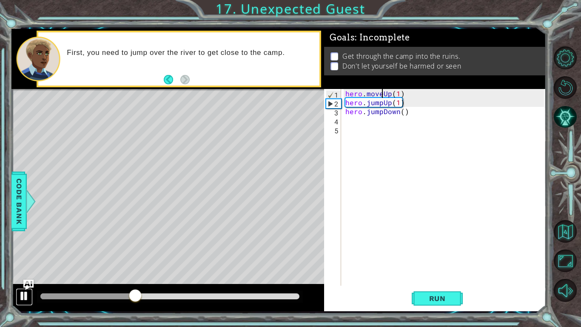
click at [26, 254] on div at bounding box center [24, 295] width 11 height 11
click at [387, 93] on div "hero . moveUp ( 1 ) hero . jumpUp ( 1 ) hero . jumpDown ( )" at bounding box center [446, 196] width 205 height 214
click at [391, 93] on div "hero . moveUp ( 1 ) hero . jumpUp ( 1 ) hero . jumpDown ( )" at bounding box center [446, 196] width 205 height 214
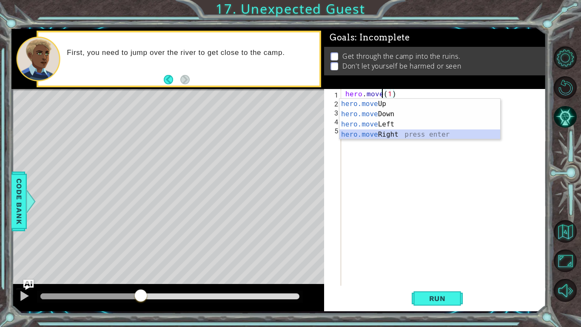
click at [407, 132] on div "hero.move Up press enter hero.move Down press enter hero.move Left press enter …" at bounding box center [419, 129] width 161 height 61
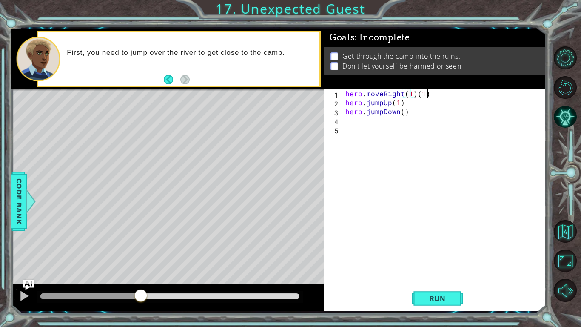
click at [433, 94] on div "hero . moveRight ( 1 ) ( 1 ) hero . jumpUp ( 1 ) hero . jumpDown ( )" at bounding box center [446, 196] width 205 height 214
click at [438, 254] on button "Run" at bounding box center [437, 298] width 51 height 22
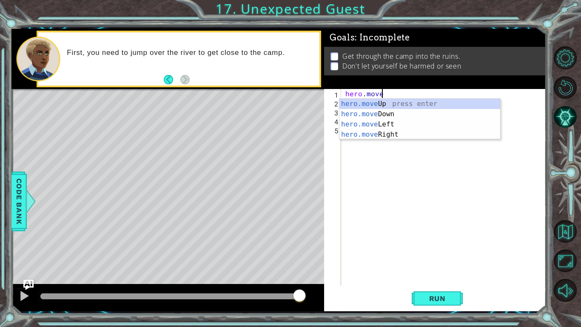
scroll to position [0, 2]
click at [356, 103] on div "hero.move Up press enter hero.move Down press enter hero.move Left press enter …" at bounding box center [419, 129] width 161 height 61
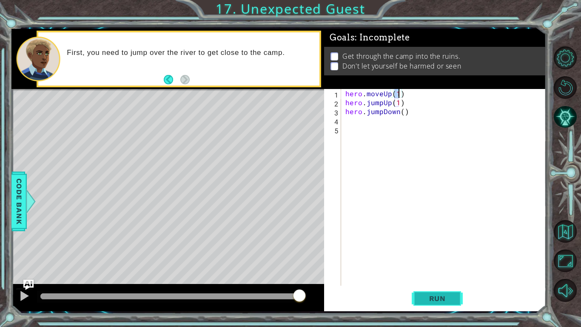
click at [431, 254] on button "Run" at bounding box center [437, 298] width 51 height 22
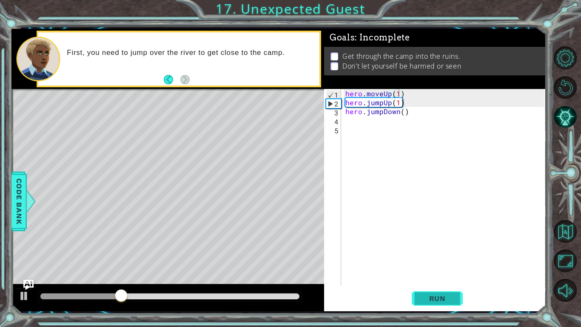
click at [431, 254] on span "Run" at bounding box center [438, 298] width 34 height 9
click at [22, 254] on button at bounding box center [24, 296] width 17 height 17
click at [415, 100] on div "hero . moveUp ( 1 ) hero . jumpUp ( 1 ) hero . jumpDown ( )" at bounding box center [446, 196] width 205 height 214
click at [407, 102] on div "hero . moveUp ( 1 ) hero . jumpUp ( 1 ) hero . jumpDown ( )" at bounding box center [446, 196] width 205 height 214
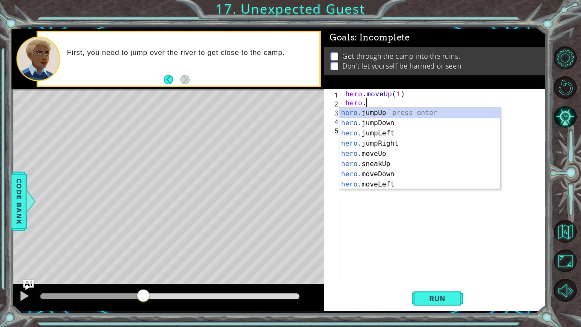
scroll to position [0, 0]
type textarea "he"
click at [387, 153] on div "he ro.jumpUp press enter he ro.jumpDown press enter he ro.jumpLeft press enter …" at bounding box center [419, 159] width 161 height 102
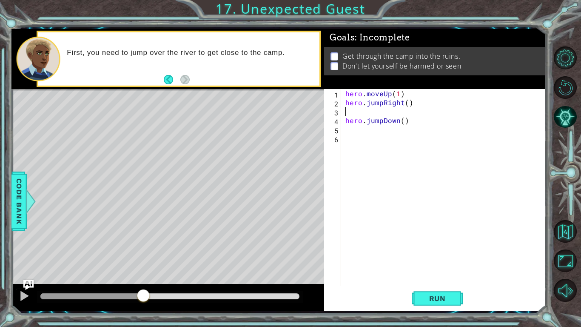
click at [406, 103] on div "hero . moveUp ( 1 ) hero . jumpRight ( ) hero . jumpDown ( )" at bounding box center [446, 196] width 205 height 214
type textarea "hero.jumpRight(1)"
click at [354, 115] on div "hero . moveUp ( 1 ) hero . jumpRight ( 1 ) hero . jumpDown ( )" at bounding box center [446, 196] width 205 height 214
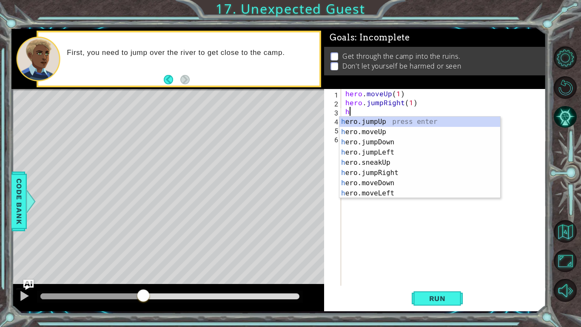
type textarea "her"
click at [388, 133] on div "her o.jumpUp press enter her o.jumpDown press enter her o.jumpLeft press enter …" at bounding box center [419, 168] width 161 height 102
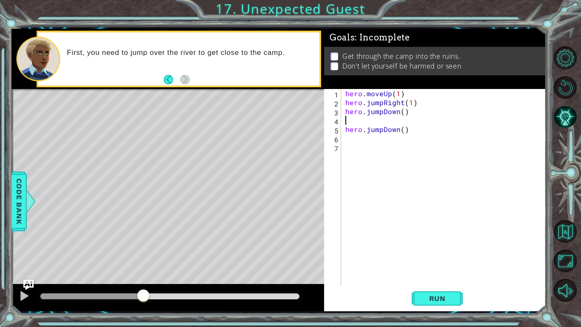
click at [431, 134] on div "hero . moveUp ( 1 ) hero . jumpRight ( 1 ) hero . jumpDown ( ) hero . jumpDown …" at bounding box center [446, 196] width 205 height 214
click at [413, 132] on div "hero . moveUp ( 1 ) hero . jumpRight ( 1 ) hero . jumpDown ( ) hero . jumpDown …" at bounding box center [446, 196] width 205 height 214
type textarea "hero"
click at [403, 115] on div "hero . moveUp ( 1 ) hero . jumpRight ( 1 ) hero . jumpDown ( )" at bounding box center [446, 196] width 205 height 214
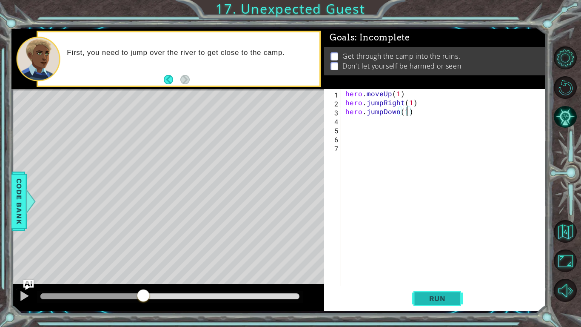
type textarea "hero.jumpDown(1)"
click at [450, 254] on span "Run" at bounding box center [438, 298] width 34 height 9
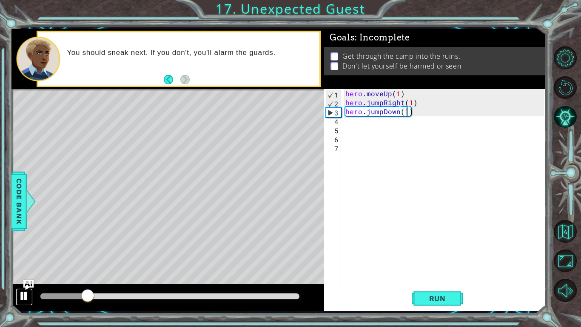
click at [21, 254] on div at bounding box center [24, 295] width 11 height 11
click at [347, 120] on div "hero . moveUp ( 1 ) hero . jumpRight ( 1 ) hero . jumpDown ( 1 )" at bounding box center [446, 196] width 205 height 214
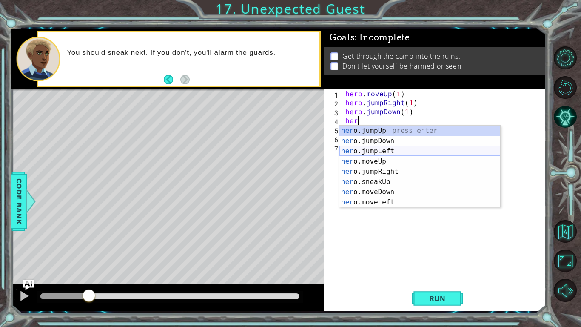
scroll to position [61, 0]
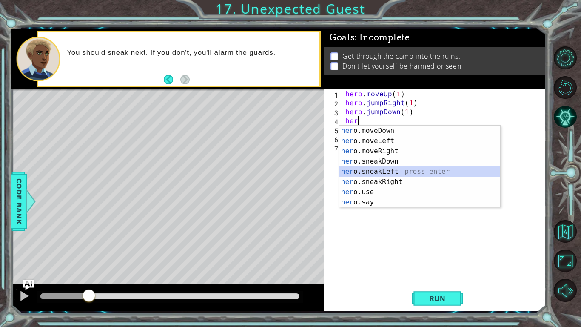
click at [398, 171] on div "her o.moveDown press enter her o.moveLeft press enter her o.moveRight press ent…" at bounding box center [419, 176] width 161 height 102
type textarea "hero.sneakLeft(1)"
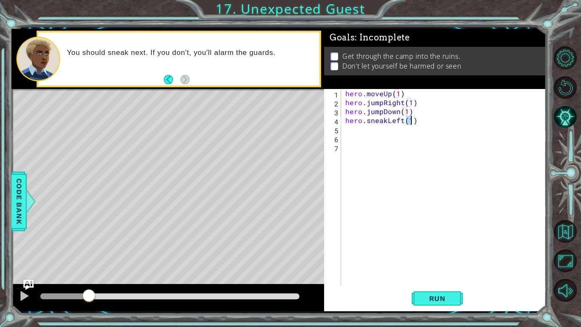
click at [351, 130] on div "hero . moveUp ( 1 ) hero . jumpRight ( 1 ) hero . jumpDown ( 1 ) hero . sneakLe…" at bounding box center [446, 196] width 205 height 214
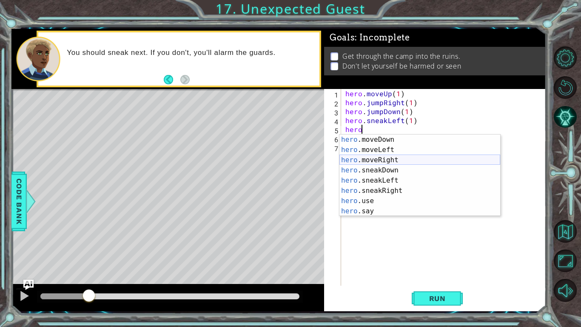
scroll to position [0, 0]
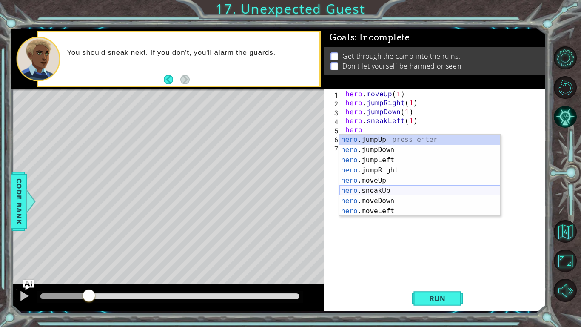
click at [385, 191] on div "hero .jumpUp press enter hero .jumpDown press enter hero .jumpLeft press enter …" at bounding box center [419, 185] width 161 height 102
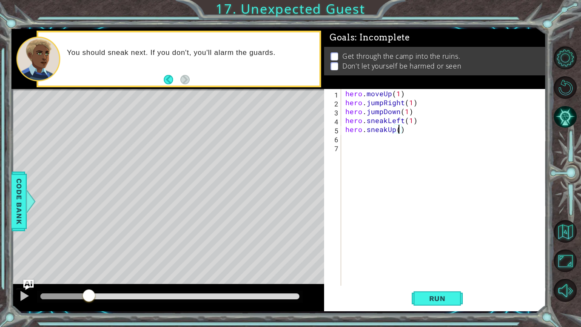
type textarea "hero.sneakUp(2)"
click at [350, 145] on div "hero . moveUp ( 1 ) hero . jumpRight ( 1 ) hero . jumpDown ( 1 ) hero . sneakLe…" at bounding box center [446, 196] width 205 height 214
click at [348, 140] on div "hero . moveUp ( 1 ) hero . jumpRight ( 1 ) hero . jumpDown ( 1 ) hero . sneakLe…" at bounding box center [446, 196] width 205 height 214
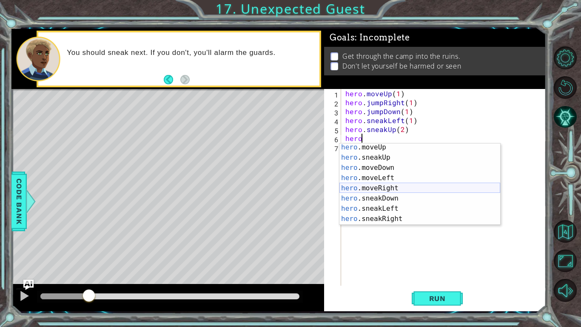
scroll to position [45, 0]
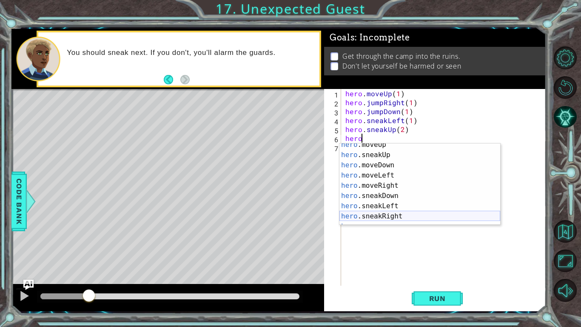
click at [384, 216] on div "hero .moveUp press enter hero .sneakUp press enter hero .moveDown press enter h…" at bounding box center [419, 191] width 161 height 102
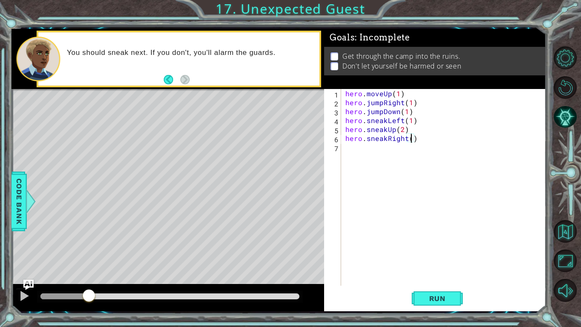
type textarea "hero.sneakRight(2)"
click at [346, 148] on div "hero . moveUp ( 1 ) hero . jumpRight ( 1 ) hero . jumpDown ( 1 ) hero . sneakLe…" at bounding box center [446, 196] width 205 height 214
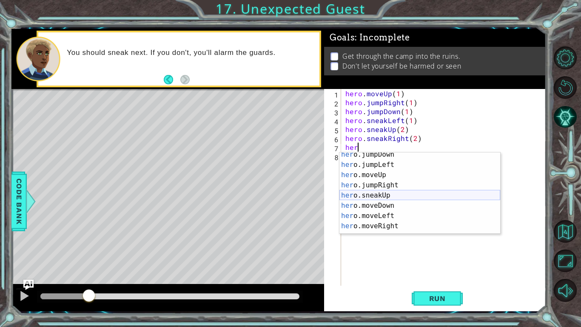
scroll to position [14, 0]
click at [384, 200] on div "her o.jumpDown press enter her o.jumpLeft press enter her o.moveUp press enter …" at bounding box center [419, 200] width 161 height 102
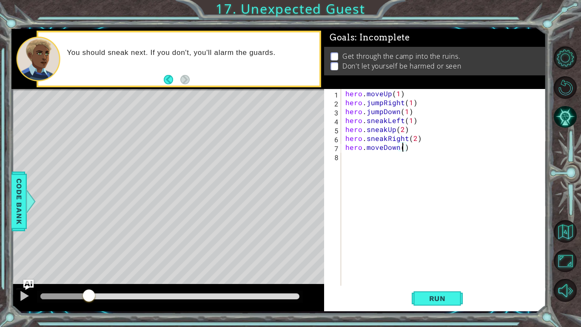
scroll to position [0, 3]
click at [423, 254] on button "Run" at bounding box center [437, 298] width 51 height 22
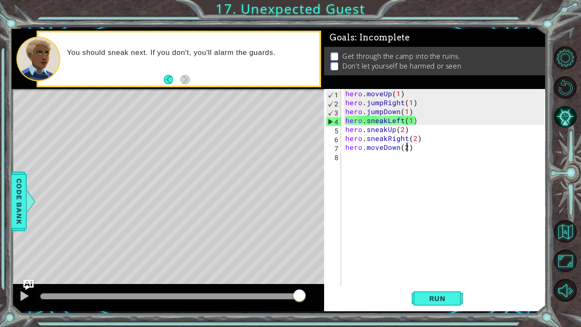
click at [402, 121] on div "hero . moveUp ( 1 ) hero . jumpRight ( 1 ) hero . jumpDown ( 1 ) hero . sneakLe…" at bounding box center [446, 196] width 205 height 214
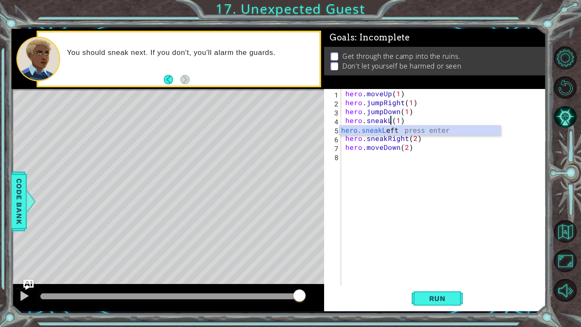
scroll to position [0, 3]
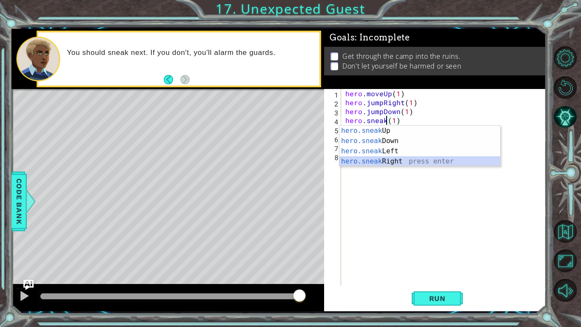
click at [424, 157] on div "hero.sneak Up press enter hero.sneak Down press enter hero.sneak Left press ent…" at bounding box center [419, 155] width 161 height 61
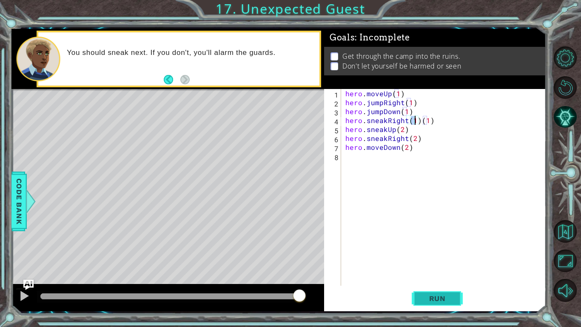
click at [433, 254] on button "Run" at bounding box center [437, 298] width 51 height 22
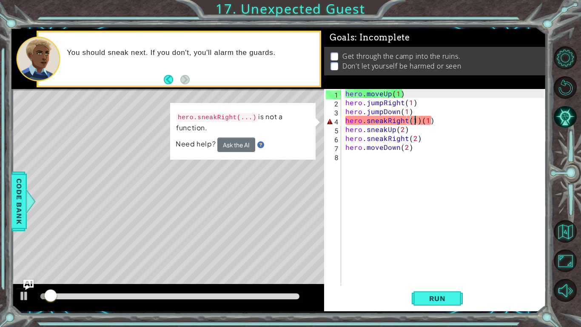
click at [434, 120] on div "hero . moveUp ( 1 ) hero . jumpRight ( 1 ) hero . jumpDown ( 1 ) hero . sneakRi…" at bounding box center [446, 196] width 205 height 214
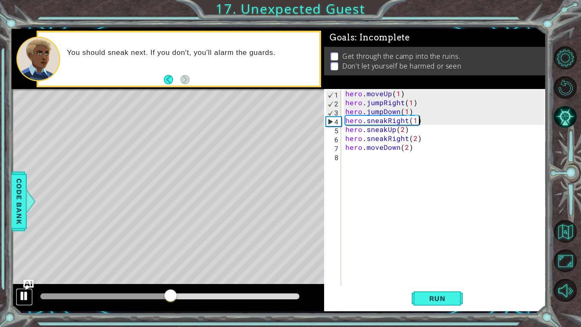
click at [22, 254] on div at bounding box center [24, 295] width 11 height 11
click at [419, 148] on div "hero . moveUp ( 1 ) hero . jumpRight ( 1 ) hero . jumpDown ( 1 ) hero . sneakRi…" at bounding box center [446, 196] width 205 height 214
drag, startPoint x: 444, startPoint y: 297, endPoint x: 461, endPoint y: 293, distance: 17.1
click at [461, 254] on button "Run" at bounding box center [437, 298] width 51 height 22
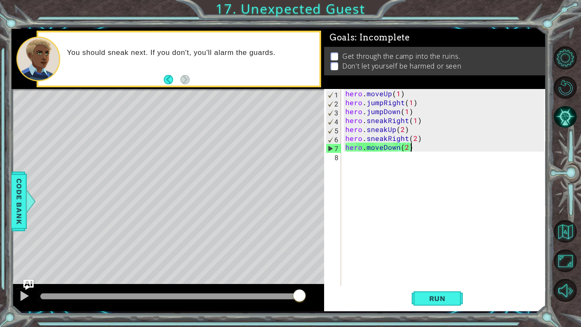
click at [395, 149] on div "hero . moveUp ( 1 ) hero . jumpRight ( 1 ) hero . jumpDown ( 1 ) hero . sneakRi…" at bounding box center [446, 196] width 205 height 214
click at [399, 149] on div "hero . moveUp ( 1 ) hero . jumpRight ( 1 ) hero . jumpDown ( 1 ) hero . sneakRi…" at bounding box center [446, 196] width 205 height 214
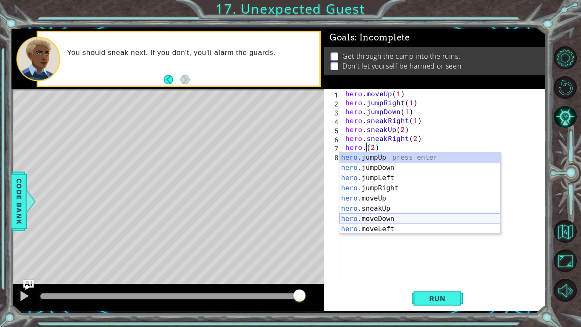
scroll to position [61, 0]
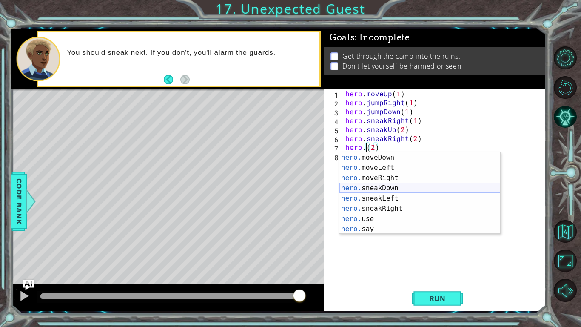
click at [378, 188] on div "hero. moveDown press enter hero. moveLeft press enter hero. moveRight press ent…" at bounding box center [419, 203] width 161 height 102
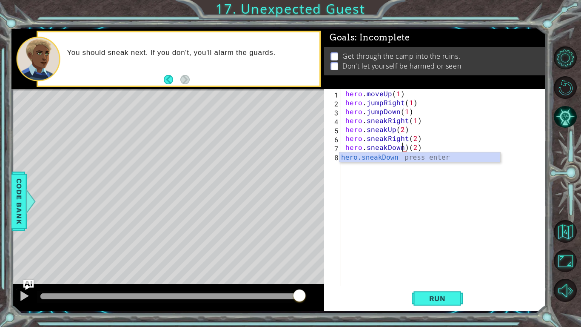
click at [405, 147] on div "hero . moveUp ( 1 ) hero . jumpRight ( 1 ) hero . jumpDown ( 1 ) hero . sneakRi…" at bounding box center [446, 196] width 205 height 214
type textarea "hero.sneakDown(2)"
click at [431, 254] on span "Run" at bounding box center [438, 298] width 34 height 9
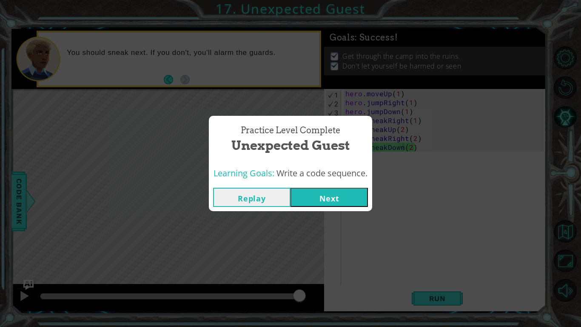
click at [351, 191] on button "Next" at bounding box center [329, 197] width 77 height 19
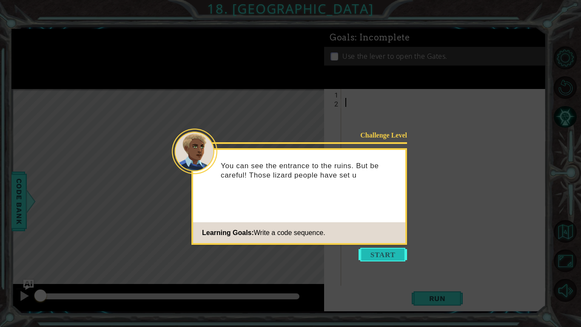
click at [383, 254] on button "Start" at bounding box center [383, 255] width 48 height 14
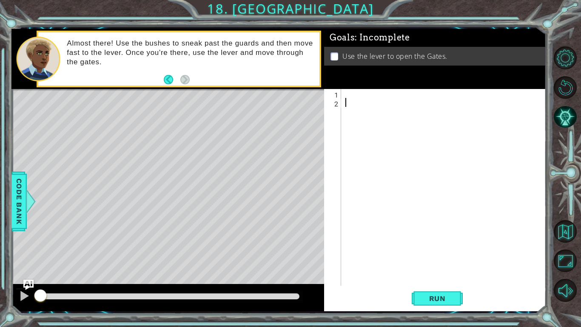
click at [347, 94] on div at bounding box center [446, 196] width 205 height 214
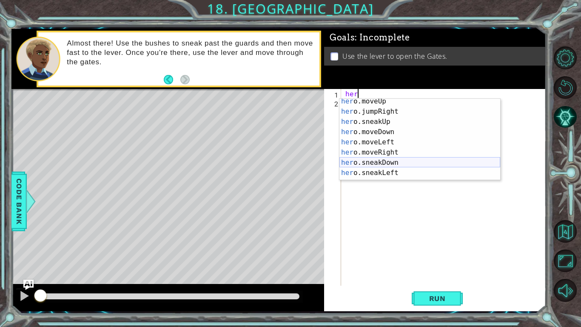
scroll to position [35, 0]
click at [389, 148] on div "her o.moveUp press enter her o.jumpRight press enter her o.sneakUp press enter …" at bounding box center [419, 146] width 161 height 102
type textarea "hero.moveRight(1)"
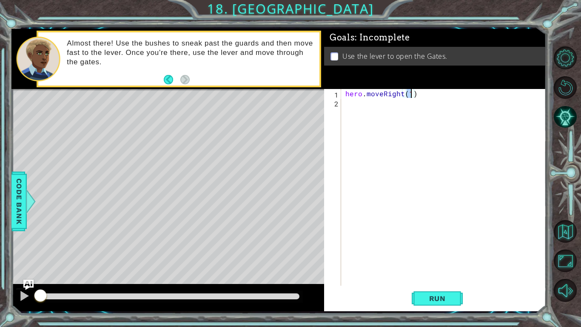
click at [356, 106] on div "hero . moveRight ( 1 )" at bounding box center [446, 196] width 205 height 214
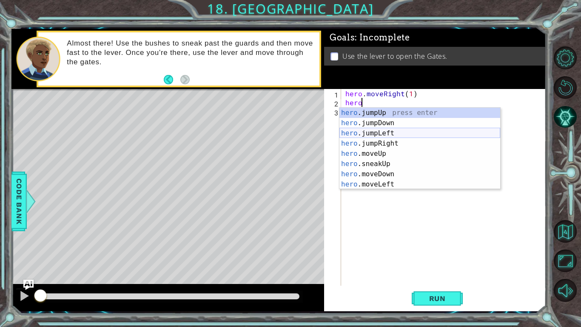
scroll to position [0, 0]
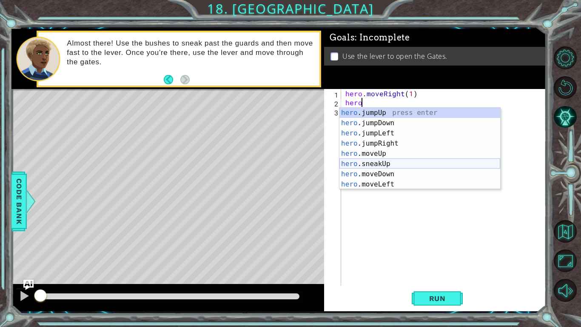
click at [392, 161] on div "hero .jumpUp press enter hero .jumpDown press enter hero .jumpLeft press enter …" at bounding box center [419, 159] width 161 height 102
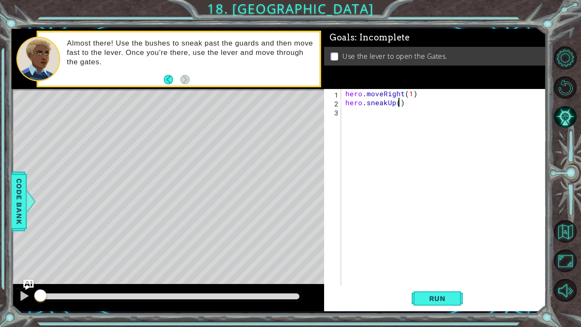
scroll to position [0, 3]
type textarea "hero.sneakUp(2)"
click at [426, 254] on button "Run" at bounding box center [437, 298] width 51 height 22
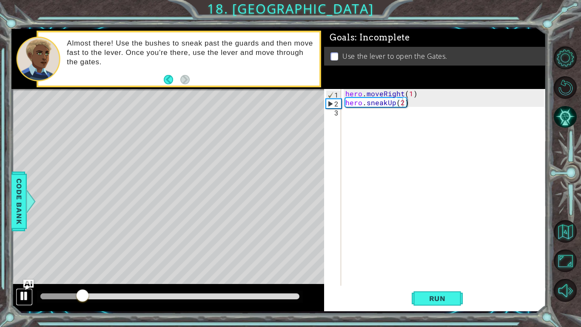
click at [23, 254] on div at bounding box center [24, 295] width 11 height 11
click at [350, 117] on div "hero . moveRight ( 1 ) hero . sneakUp ( 2 )" at bounding box center [446, 196] width 205 height 214
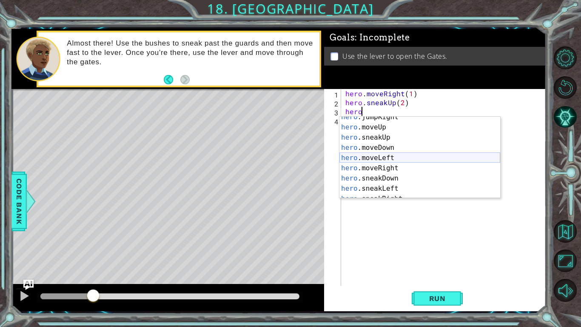
scroll to position [45, 0]
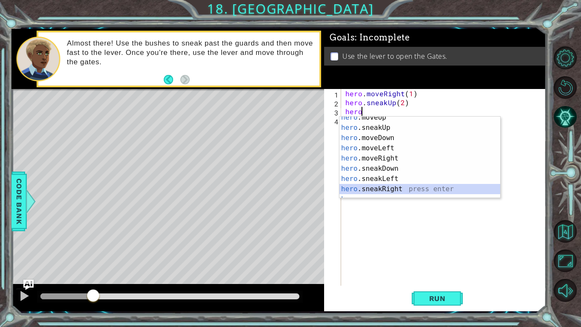
click at [382, 188] on div "hero .moveUp press enter hero .sneakUp press enter hero .moveDown press enter h…" at bounding box center [419, 163] width 161 height 102
type textarea "hero.sneakRight(1)"
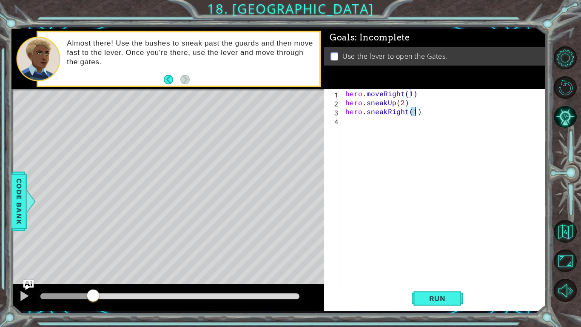
click at [356, 122] on div "hero . moveRight ( 1 ) hero . sneakUp ( 2 ) hero . sneakRight ( 1 )" at bounding box center [446, 196] width 205 height 214
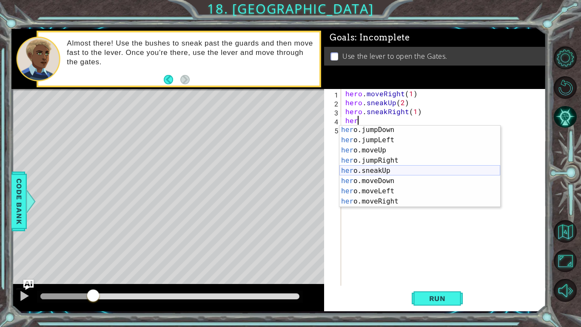
scroll to position [12, 0]
click at [391, 172] on div "her o.jumpDown press enter her o.jumpLeft press enter her o.moveUp press enter …" at bounding box center [419, 175] width 161 height 102
type textarea "hero.sneakUp(1)"
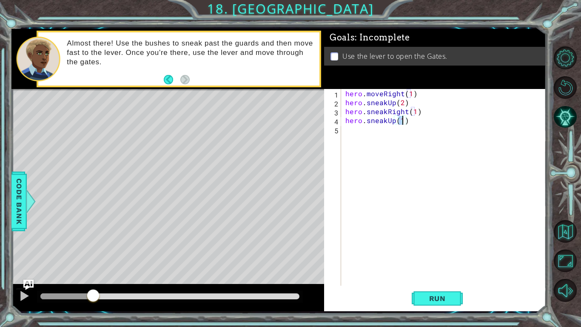
click at [366, 135] on div "hero . moveRight ( 1 ) hero . sneakUp ( 2 ) hero . sneakRight ( 1 ) hero . snea…" at bounding box center [446, 196] width 205 height 214
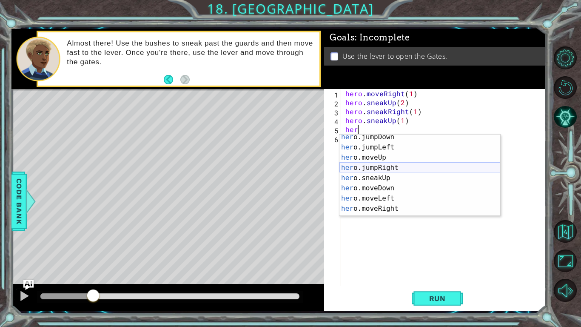
scroll to position [14, 0]
click at [374, 210] on div "her o.jumpDown press enter her o.jumpLeft press enter her o.moveUp press enter …" at bounding box center [419, 182] width 161 height 102
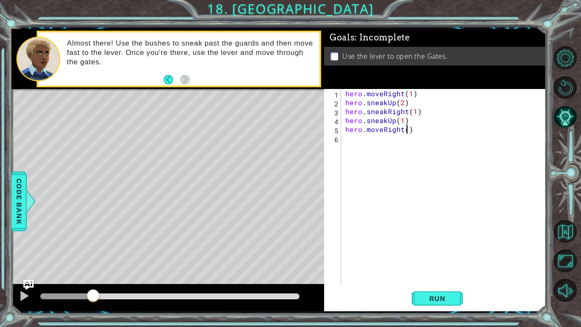
scroll to position [0, 4]
type textarea "hero.moveRight(2)"
click at [420, 254] on button "Run" at bounding box center [437, 298] width 51 height 22
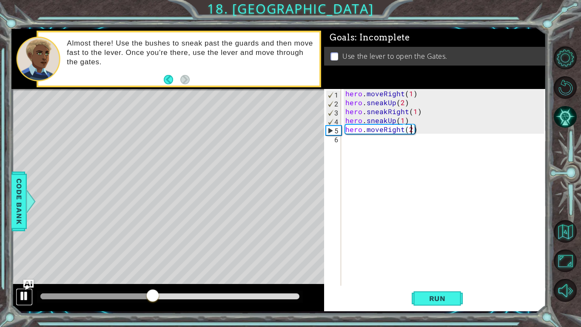
click at [20, 254] on div at bounding box center [24, 295] width 11 height 11
click at [372, 139] on div "hero . moveRight ( 1 ) hero . sneakUp ( 2 ) hero . sneakRight ( 1 ) hero . snea…" at bounding box center [446, 196] width 205 height 214
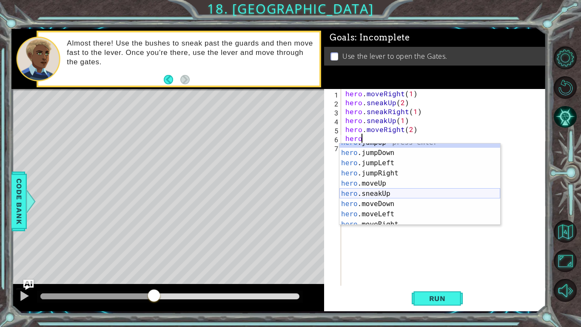
scroll to position [6, 0]
click at [394, 201] on div "hero .jumpUp press enter hero .jumpDown press enter hero .jumpLeft press enter …" at bounding box center [419, 188] width 161 height 102
type textarea "hero.moveDown(1)"
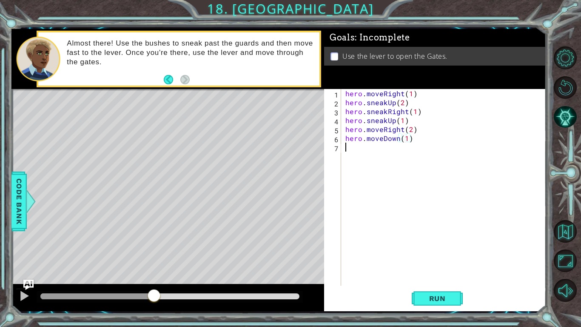
click at [355, 153] on div "hero . moveRight ( 1 ) hero . sneakUp ( 2 ) hero . sneakRight ( 1 ) hero . snea…" at bounding box center [446, 196] width 205 height 214
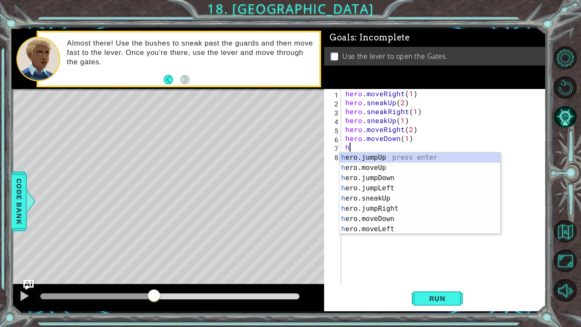
scroll to position [0, 0]
type textarea "her"
click at [388, 166] on div "her o.jumpUp press enter her o.jumpDown press enter her o.jumpLeft press enter …" at bounding box center [419, 203] width 161 height 102
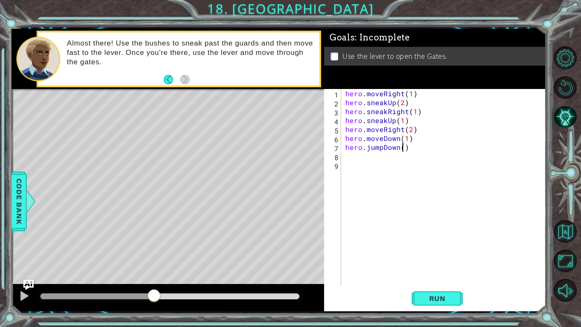
click at [402, 150] on div "hero . moveRight ( 1 ) hero . sneakUp ( 2 ) hero . sneakRight ( 1 ) hero . snea…" at bounding box center [446, 196] width 205 height 214
type textarea "hero.jumpDown(1)"
click at [351, 160] on div "hero . moveRight ( 1 ) hero . sneakUp ( 2 ) hero . sneakRight ( 1 ) hero . snea…" at bounding box center [446, 196] width 205 height 214
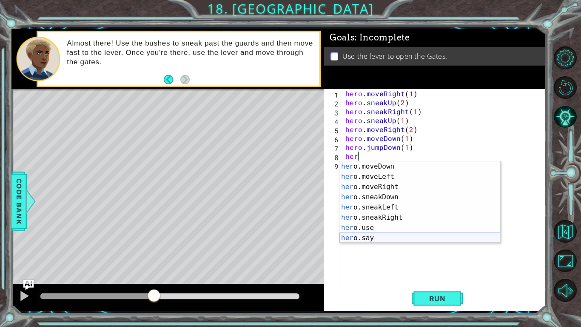
scroll to position [61, 0]
click at [391, 183] on div "her o.moveDown press enter her o.moveLeft press enter her o.moveRight press ent…" at bounding box center [419, 212] width 161 height 102
type textarea "hero.moveRight(1)"
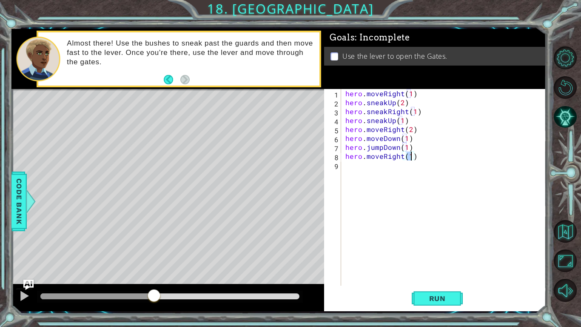
click at [358, 166] on div "hero . moveRight ( 1 ) hero . sneakUp ( 2 ) hero . sneakRight ( 1 ) hero . snea…" at bounding box center [446, 196] width 205 height 214
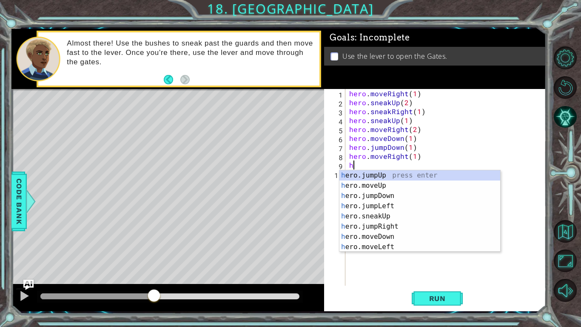
scroll to position [0, 0]
type textarea "her"
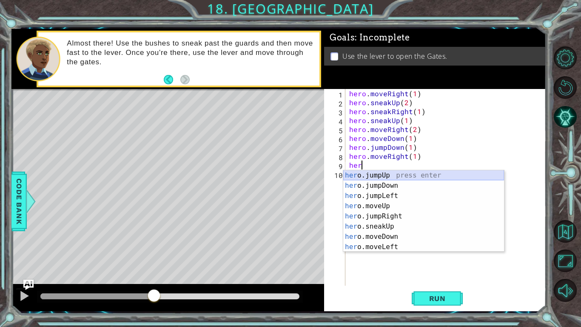
click at [399, 175] on div "her o.jumpUp press enter her o.jumpDown press enter her o.jumpLeft press enter …" at bounding box center [423, 221] width 161 height 102
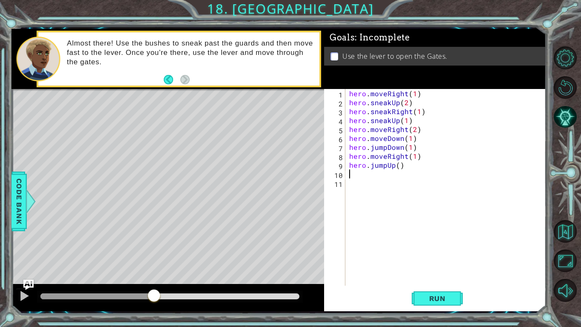
click at [400, 167] on div "hero . moveRight ( 1 ) hero . sneakUp ( 2 ) hero . sneakRight ( 1 ) hero . snea…" at bounding box center [448, 196] width 201 height 214
type textarea "hero.jumpUp(1)"
click at [355, 177] on div "hero . moveRight ( 1 ) hero . sneakUp ( 2 ) hero . sneakRight ( 1 ) hero . snea…" at bounding box center [448, 196] width 201 height 214
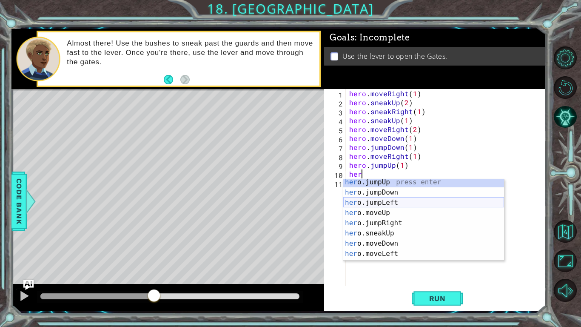
scroll to position [3, 0]
click at [405, 212] on div "her o.jumpUp press enter her o.jumpDown press enter her o.jumpLeft press enter …" at bounding box center [423, 228] width 161 height 102
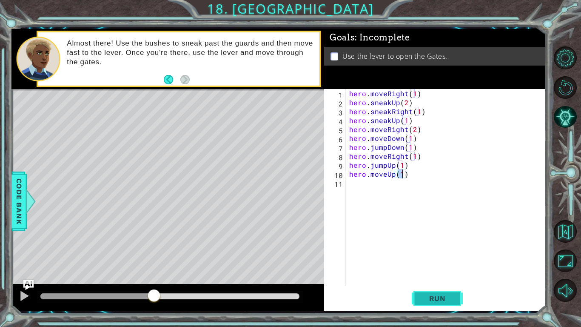
type textarea "hero.moveUp(1)"
click at [451, 254] on span "Run" at bounding box center [438, 298] width 34 height 9
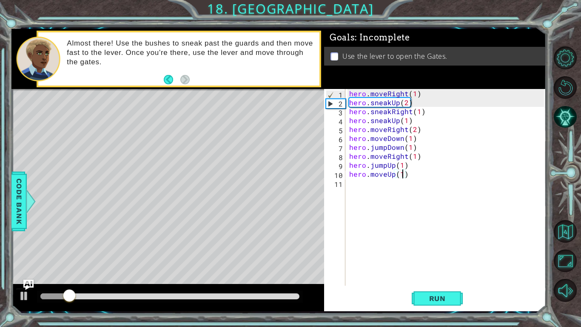
click at [351, 182] on div "hero . moveRight ( 1 ) hero . sneakUp ( 2 ) hero . sneakRight ( 1 ) hero . snea…" at bounding box center [448, 196] width 201 height 214
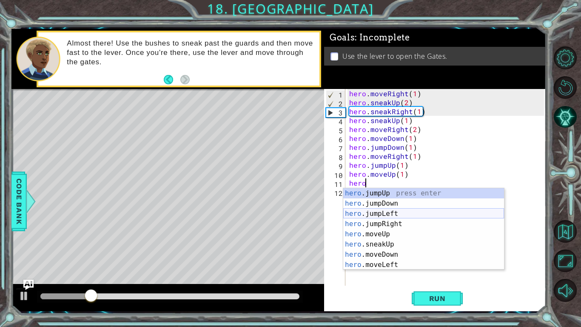
scroll to position [61, 0]
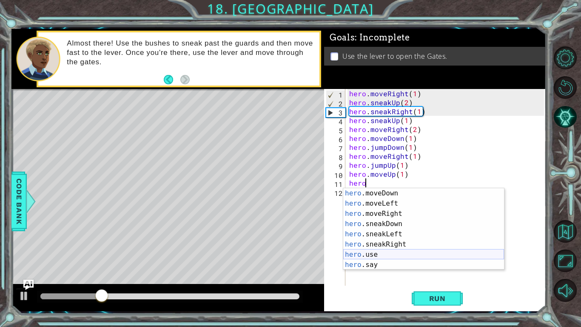
click at [372, 254] on div "hero .moveDown press enter hero .moveLeft press enter hero .moveRight press ent…" at bounding box center [423, 239] width 161 height 102
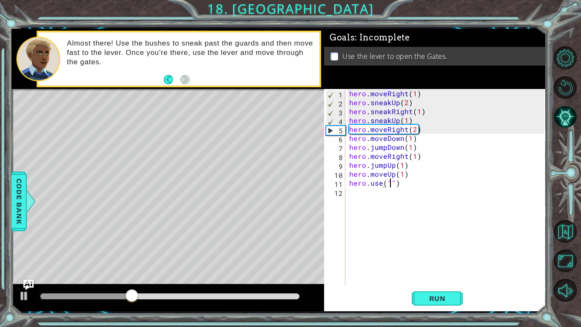
scroll to position [0, 3]
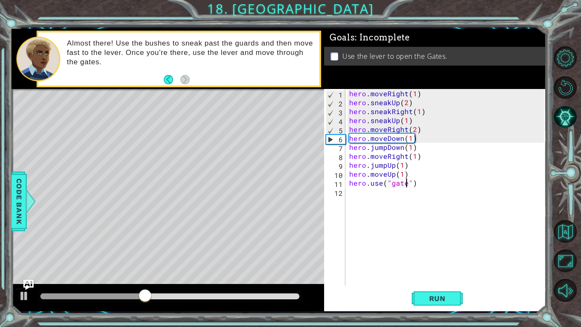
type textarea "hero.use("gates")"
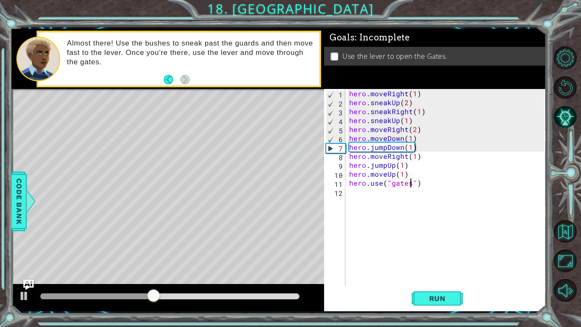
click at [435, 254] on div "hero . moveRight ( 1 ) hero . sneakUp ( 2 ) hero . sneakRight ( 1 ) hero . snea…" at bounding box center [448, 196] width 201 height 214
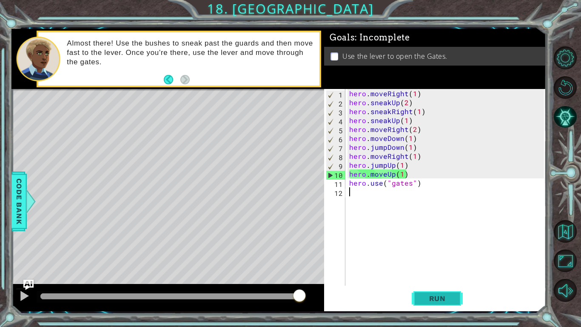
click at [438, 254] on span "Run" at bounding box center [438, 298] width 34 height 9
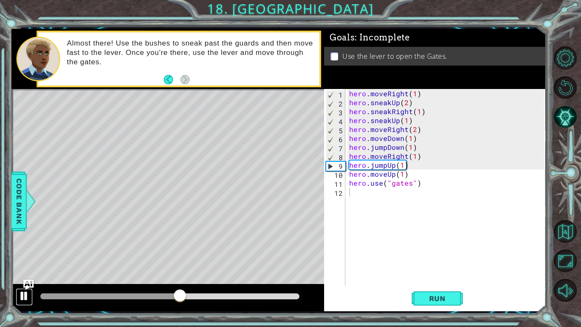
click at [20, 254] on button at bounding box center [24, 296] width 17 height 17
click at [413, 156] on div "hero . moveRight ( 1 ) hero . sneakUp ( 2 ) hero . sneakRight ( 1 ) hero . snea…" at bounding box center [448, 196] width 201 height 214
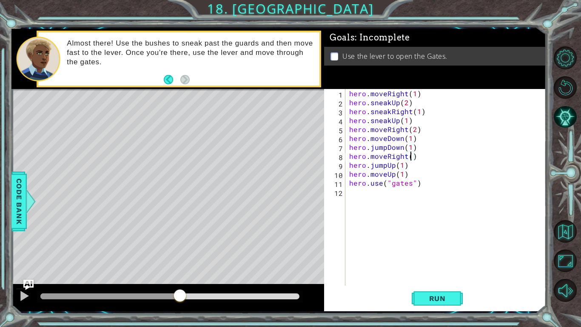
scroll to position [0, 4]
click at [439, 254] on span "Run" at bounding box center [438, 298] width 34 height 9
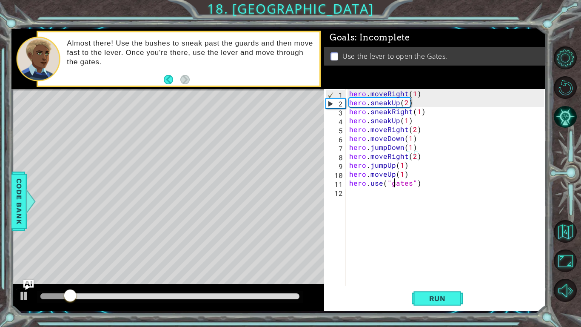
click at [394, 183] on div "hero . moveRight ( 1 ) hero . sneakUp ( 2 ) hero . sneakRight ( 1 ) hero . snea…" at bounding box center [448, 196] width 201 height 214
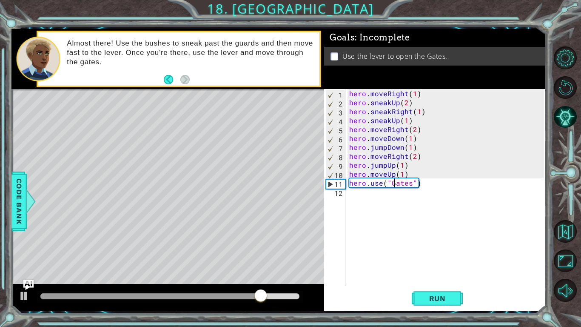
click at [410, 185] on div "hero . moveRight ( 1 ) hero . sneakUp ( 2 ) hero . sneakRight ( 1 ) hero . snea…" at bounding box center [448, 196] width 201 height 214
type textarea "hero.use("lever")"
click at [440, 254] on span "Run" at bounding box center [438, 298] width 34 height 9
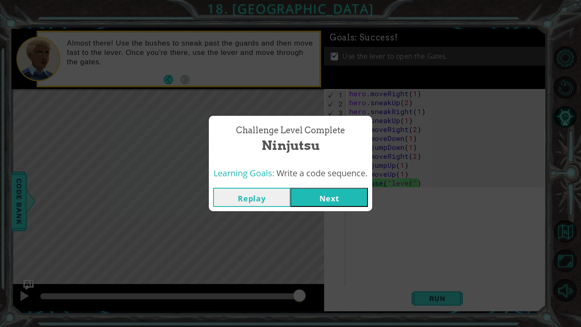
click at [342, 207] on button "Next" at bounding box center [329, 197] width 77 height 19
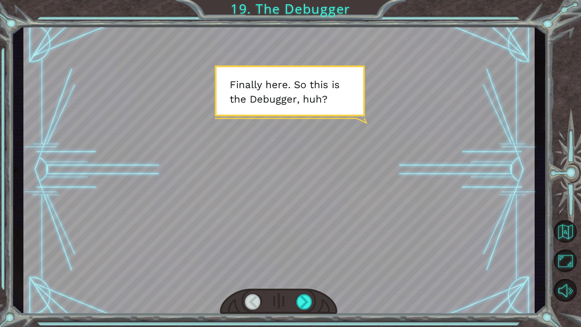
click at [291, 160] on div at bounding box center [278, 170] width 511 height 288
drag, startPoint x: 286, startPoint y: 158, endPoint x: 248, endPoint y: 186, distance: 47.4
click at [248, 186] on div at bounding box center [278, 170] width 511 height 288
click at [309, 254] on div at bounding box center [305, 301] width 16 height 15
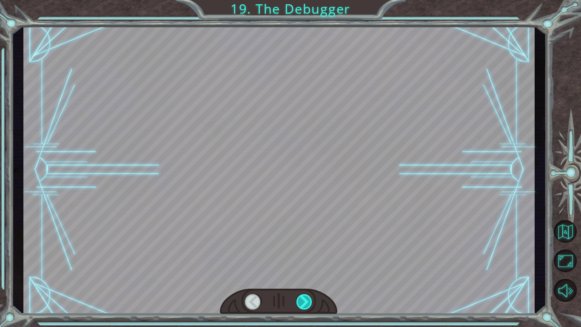
click at [309, 254] on div at bounding box center [305, 301] width 16 height 15
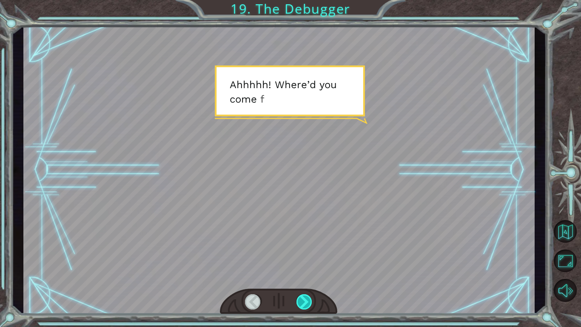
click at [308, 254] on div at bounding box center [305, 301] width 16 height 15
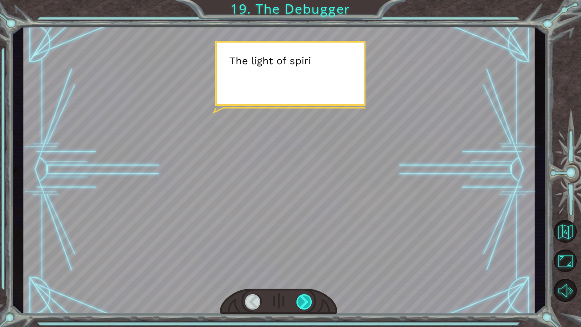
click at [310, 254] on div at bounding box center [305, 301] width 16 height 15
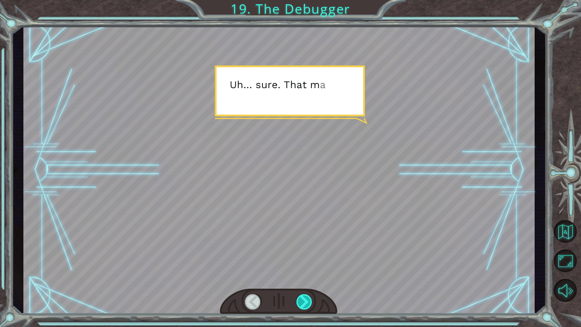
click at [308, 254] on div at bounding box center [305, 301] width 16 height 15
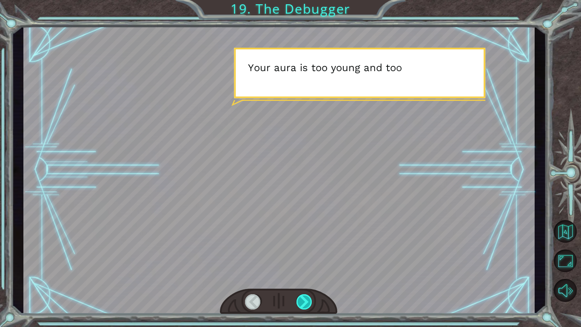
click at [308, 254] on div at bounding box center [305, 301] width 16 height 15
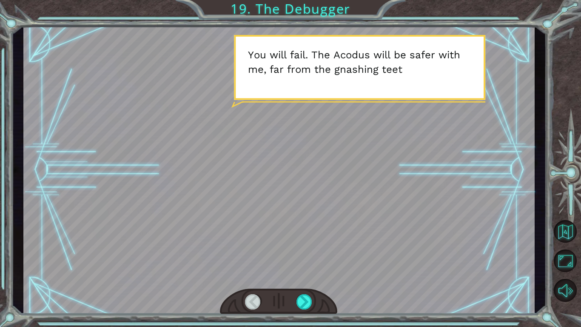
click at [254, 254] on div at bounding box center [253, 301] width 16 height 15
click at [304, 254] on div at bounding box center [305, 301] width 16 height 15
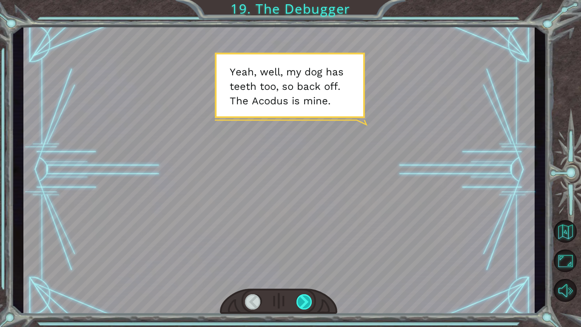
click at [303, 254] on div at bounding box center [305, 301] width 16 height 15
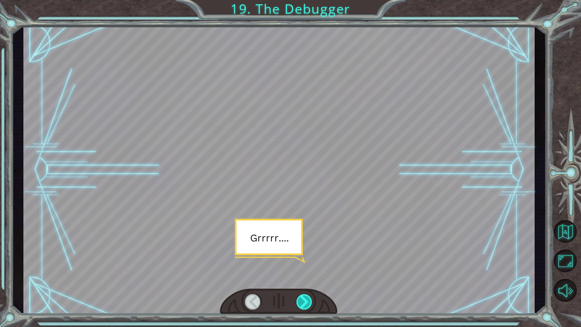
click at [303, 254] on div at bounding box center [305, 301] width 16 height 15
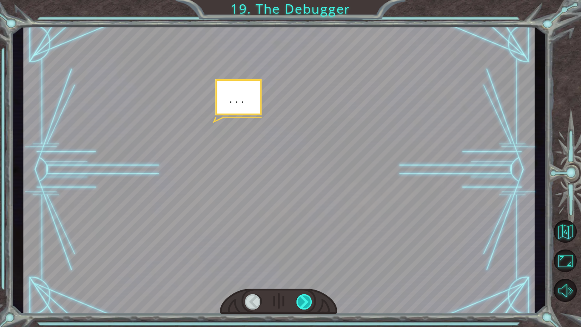
click at [303, 254] on div at bounding box center [305, 301] width 16 height 15
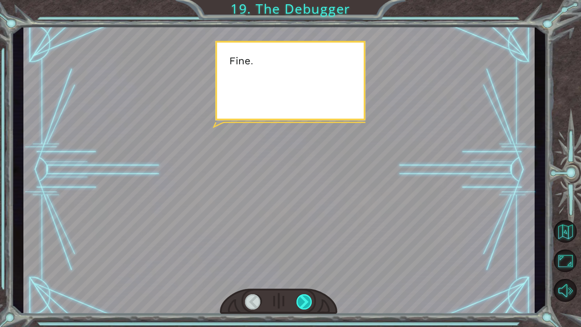
click at [303, 254] on div at bounding box center [305, 301] width 16 height 15
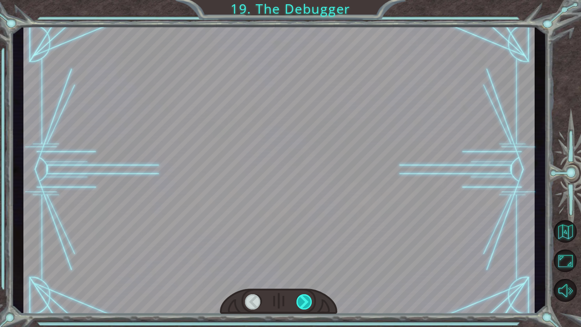
click at [303, 254] on div at bounding box center [305, 301] width 16 height 15
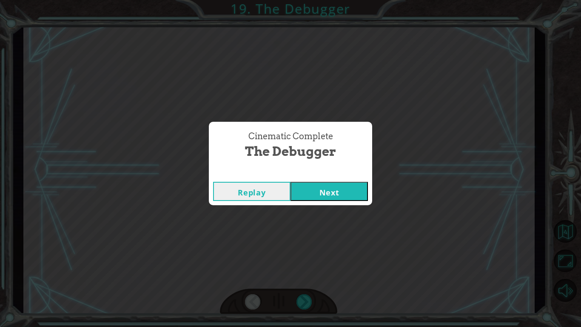
click at [305, 195] on button "Next" at bounding box center [329, 191] width 77 height 19
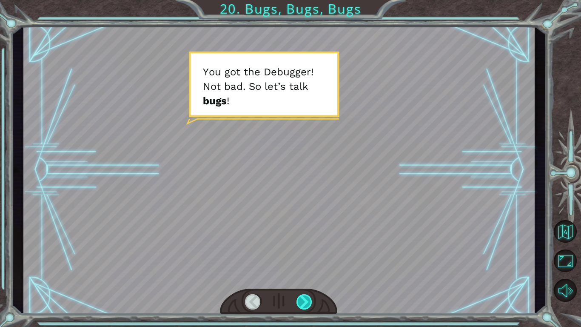
click at [299, 254] on div at bounding box center [305, 301] width 16 height 15
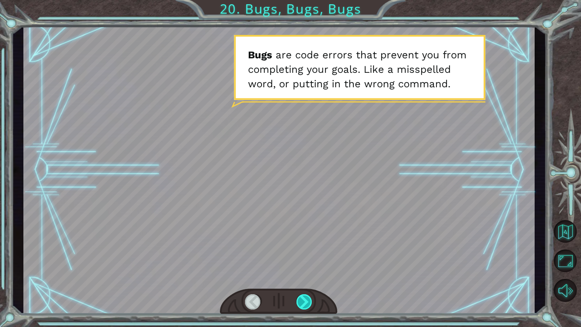
click at [299, 254] on div at bounding box center [305, 301] width 16 height 15
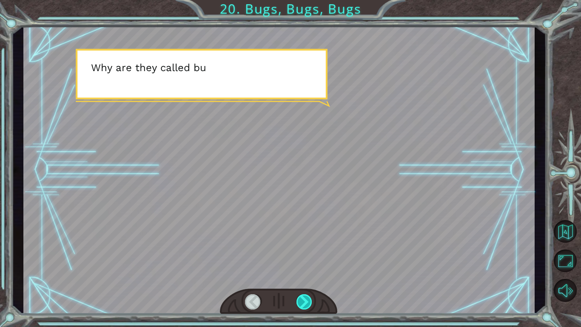
click at [299, 254] on div at bounding box center [305, 301] width 16 height 15
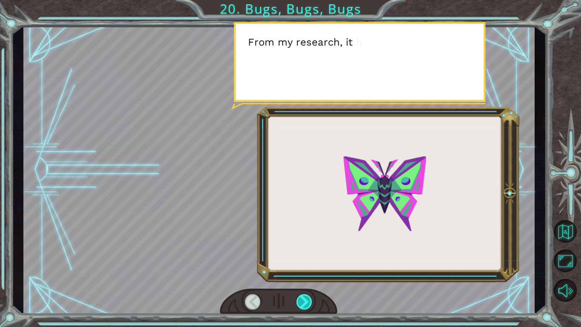
click at [299, 254] on div at bounding box center [305, 301] width 16 height 15
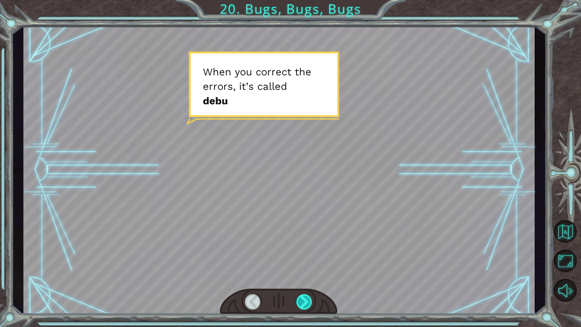
click at [299, 254] on div at bounding box center [305, 301] width 16 height 15
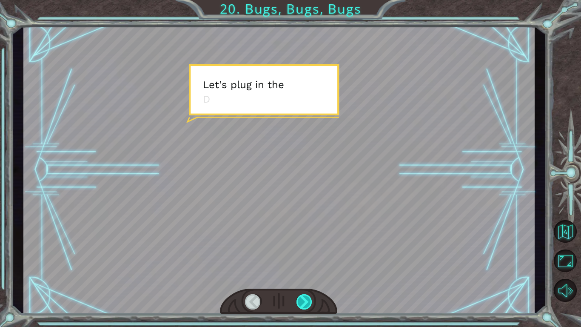
click at [299, 254] on div at bounding box center [305, 301] width 16 height 15
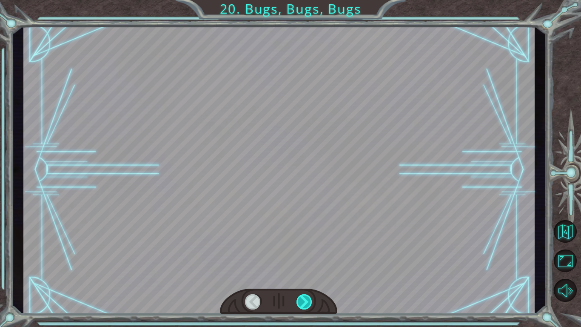
click at [299, 254] on div at bounding box center [305, 301] width 16 height 15
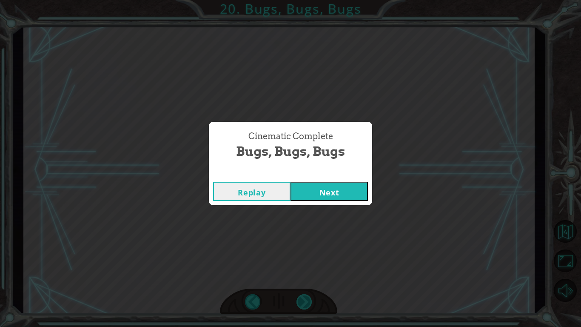
click at [299, 254] on div "Cinematic Complete Bugs, Bugs, Bugs Replay Next" at bounding box center [290, 163] width 581 height 327
click at [327, 178] on div "Replay Next" at bounding box center [290, 191] width 163 height 28
click at [331, 190] on button "Next" at bounding box center [329, 191] width 77 height 19
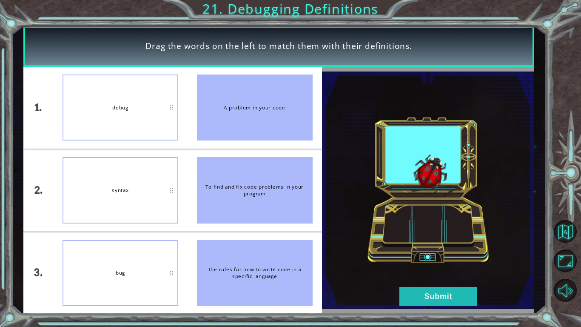
drag, startPoint x: 259, startPoint y: 182, endPoint x: 154, endPoint y: 175, distance: 105.3
click at [154, 175] on div "1. 2. 3. debug syntax bug A problem in your code To find and fix code problems …" at bounding box center [172, 190] width 299 height 247
drag, startPoint x: 250, startPoint y: 94, endPoint x: 148, endPoint y: 105, distance: 102.7
click at [148, 105] on div "1. 2. 3. debug syntax bug A problem in your code To find and fix code problems …" at bounding box center [172, 190] width 299 height 247
drag, startPoint x: 260, startPoint y: 269, endPoint x: 164, endPoint y: 151, distance: 152.4
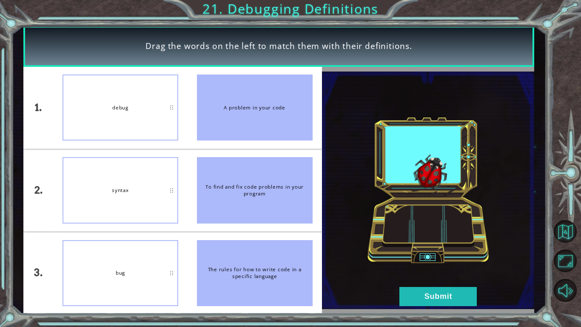
click at [164, 151] on div "1. 2. 3. debug syntax bug A problem in your code To find and fix code problems …" at bounding box center [172, 190] width 299 height 247
click at [151, 184] on div "syntax" at bounding box center [121, 190] width 116 height 66
drag, startPoint x: 151, startPoint y: 184, endPoint x: 269, endPoint y: 194, distance: 119.1
click at [269, 194] on div "1. 2. 3. debug syntax bug A problem in your code To find and fix code problems …" at bounding box center [172, 190] width 299 height 247
click at [272, 184] on div "To find and fix code problems in your program" at bounding box center [255, 190] width 116 height 66
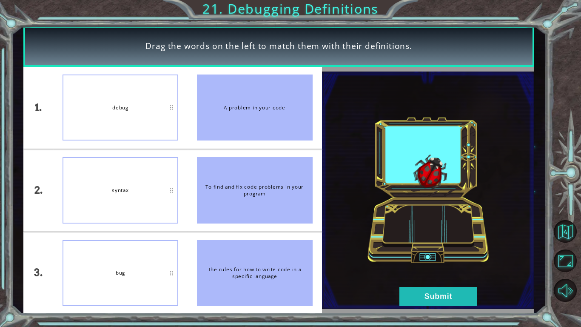
click at [319, 180] on li "To find and fix code problems in your program" at bounding box center [255, 190] width 134 height 82
click at [442, 254] on button "Submit" at bounding box center [437, 296] width 77 height 19
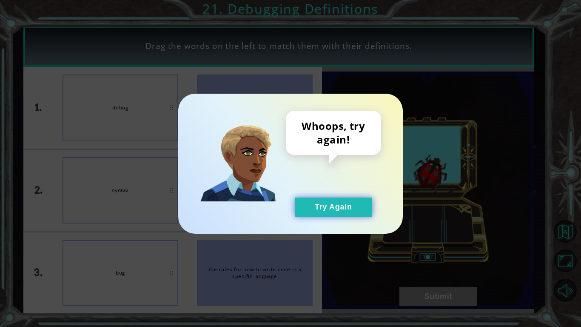
click at [344, 209] on button "Try Again" at bounding box center [333, 206] width 77 height 19
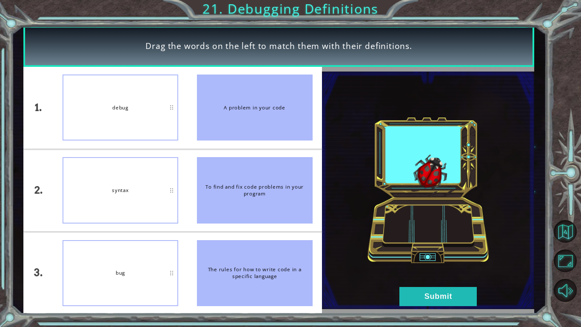
drag, startPoint x: 251, startPoint y: 112, endPoint x: 120, endPoint y: 128, distance: 132.4
click at [120, 128] on div "1. 2. 3. debug syntax bug A problem in your code To find and fix code problems …" at bounding box center [172, 190] width 299 height 247
click at [138, 111] on div "debug" at bounding box center [121, 107] width 116 height 66
click at [237, 115] on div "A problem in your code" at bounding box center [255, 107] width 116 height 66
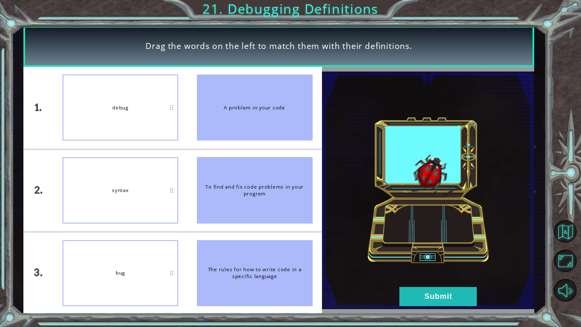
click at [237, 115] on div "A problem in your code" at bounding box center [255, 107] width 116 height 66
click at [113, 208] on div "syntax" at bounding box center [121, 190] width 116 height 66
click at [225, 98] on div "A problem in your code" at bounding box center [255, 107] width 116 height 66
click at [145, 254] on div "bug" at bounding box center [121, 273] width 116 height 66
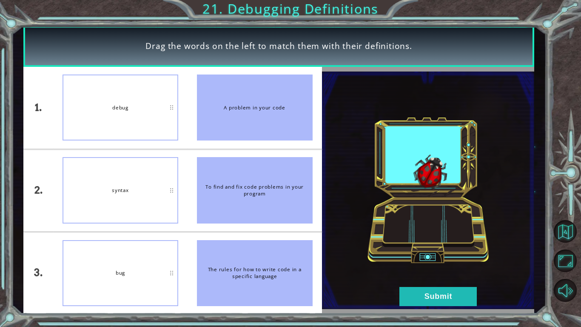
drag, startPoint x: 251, startPoint y: 267, endPoint x: 185, endPoint y: 248, distance: 68.0
click at [185, 248] on div "1. 2. 3. debug syntax bug A problem in your code To find and fix code problems …" at bounding box center [172, 190] width 299 height 247
drag, startPoint x: 268, startPoint y: 111, endPoint x: 116, endPoint y: 105, distance: 152.4
click at [116, 105] on div "1. 2. 3. debug syntax bug A problem in your code To find and fix code problems …" at bounding box center [172, 190] width 299 height 247
click at [116, 105] on div "debug" at bounding box center [121, 107] width 116 height 66
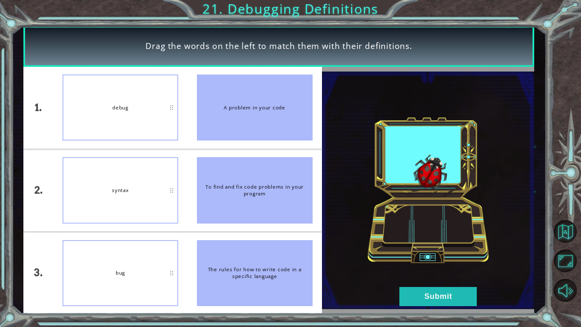
drag, startPoint x: 287, startPoint y: 185, endPoint x: 170, endPoint y: 205, distance: 118.8
click at [170, 205] on div "1. 2. 3. debug syntax bug A problem in your code To find and fix code problems …" at bounding box center [172, 190] width 299 height 247
click at [431, 252] on img at bounding box center [428, 189] width 213 height 237
click at [211, 203] on div "To find and fix code problems in your program" at bounding box center [255, 190] width 116 height 66
drag, startPoint x: 173, startPoint y: 192, endPoint x: 307, endPoint y: 192, distance: 134.0
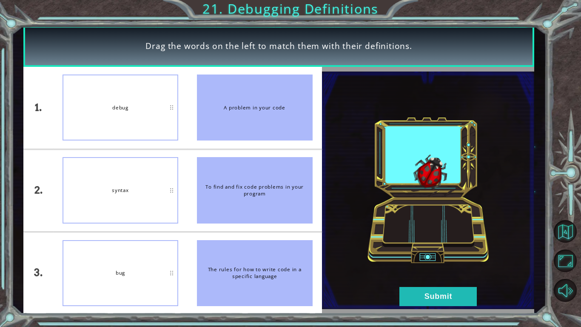
click at [307, 192] on div "To find and fix code problems in your program" at bounding box center [255, 190] width 116 height 66
click at [294, 185] on div "To find and fix code problems in your program" at bounding box center [255, 190] width 116 height 66
